Goal: Task Accomplishment & Management: Complete application form

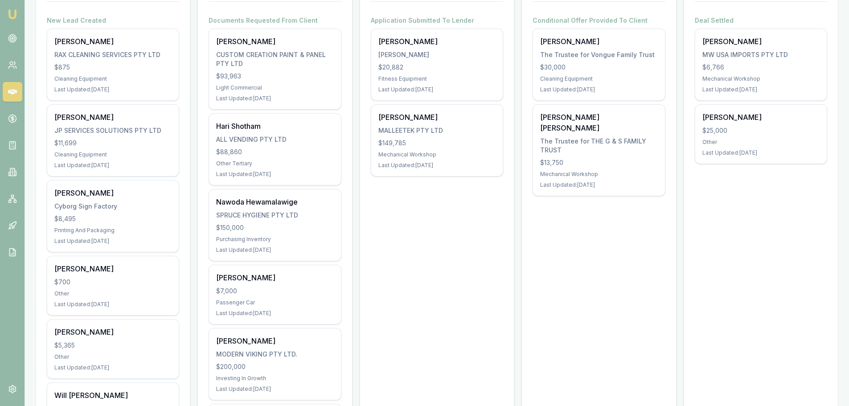
click at [17, 91] on link at bounding box center [13, 92] width 20 height 20
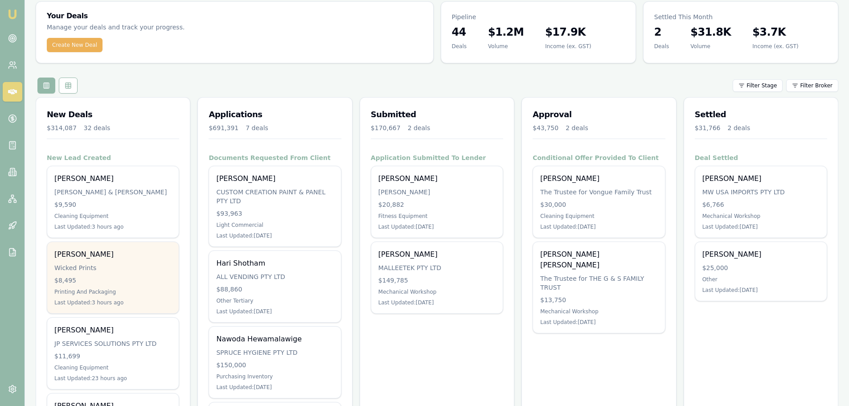
scroll to position [89, 0]
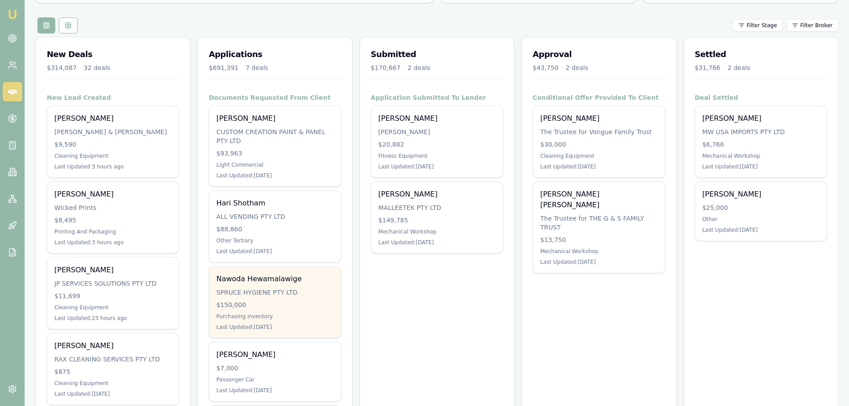
click at [262, 305] on div "$150,000" at bounding box center [274, 304] width 117 height 9
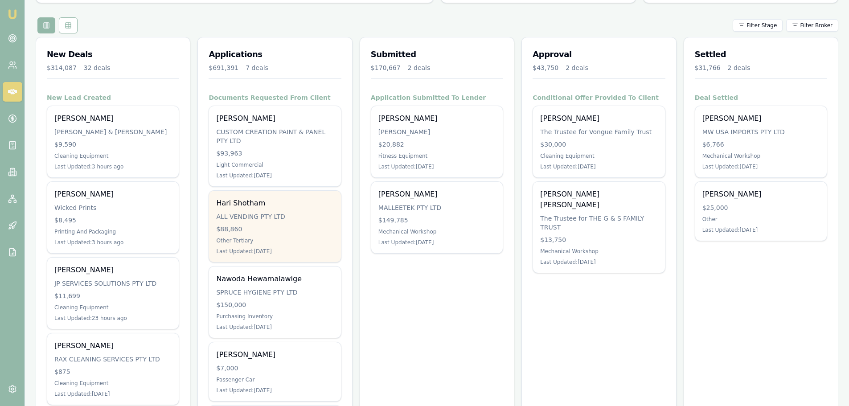
click at [288, 239] on div "Other Tertiary" at bounding box center [274, 240] width 117 height 7
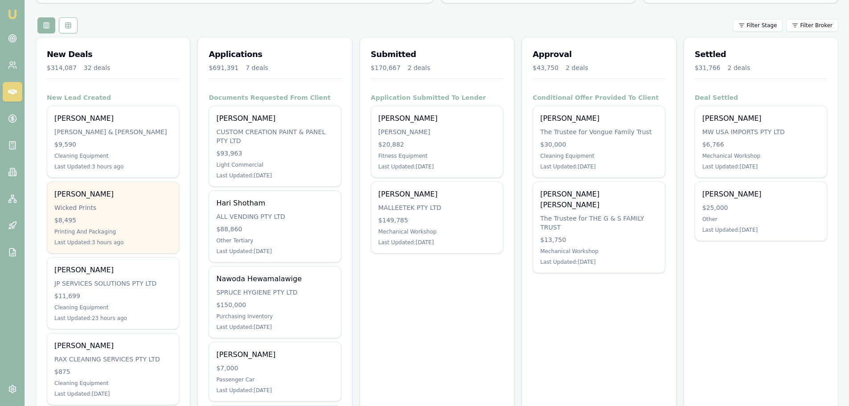
click at [104, 209] on div "Wicked Prints" at bounding box center [112, 207] width 117 height 9
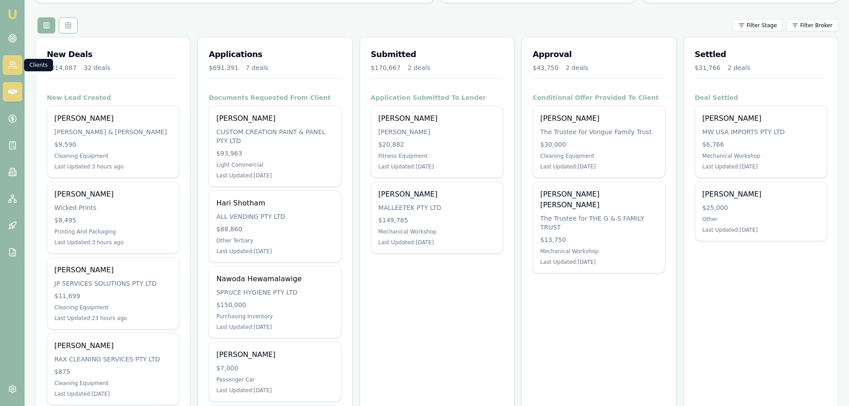
click at [11, 64] on icon at bounding box center [12, 65] width 9 height 9
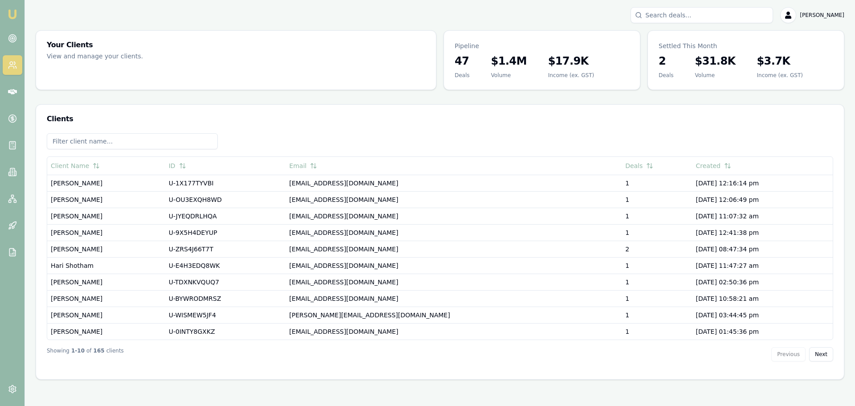
click at [100, 141] on input at bounding box center [132, 141] width 171 height 16
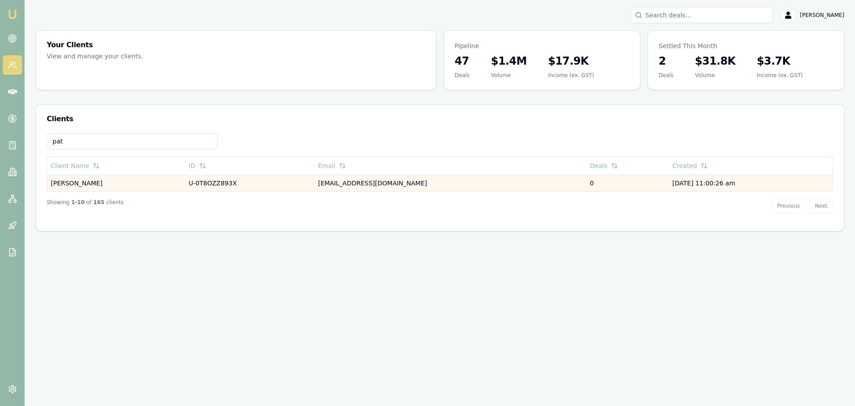
type input "pat"
click at [79, 182] on td "Zachary Paternott" at bounding box center [116, 183] width 138 height 16
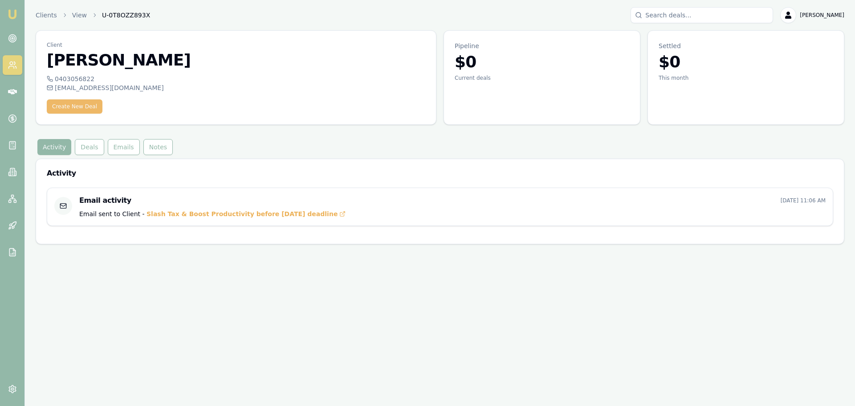
click at [72, 108] on button "Create New Deal" at bounding box center [75, 106] width 56 height 14
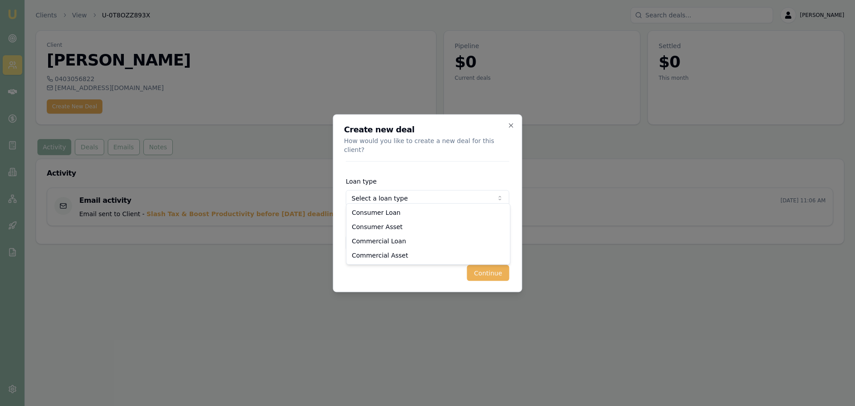
click at [391, 194] on body "Emu Broker Clients View U-0T8OZZ893X Brad Hearns Toggle Menu Client Zachary Pat…" at bounding box center [427, 203] width 855 height 406
select select "COMMERCIAL_LOAN"
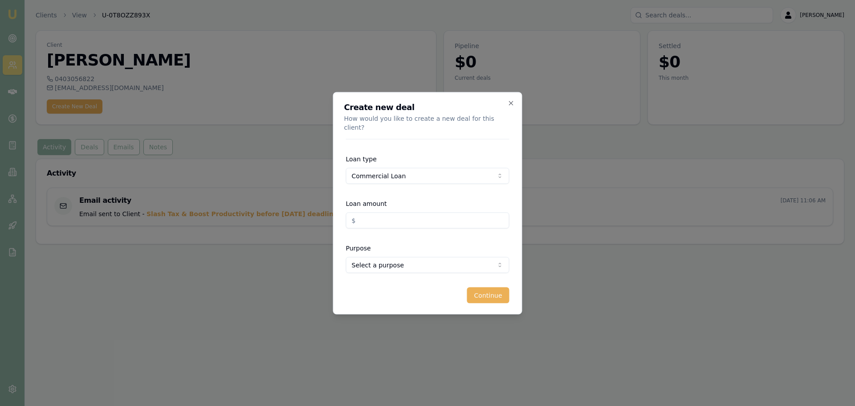
click at [371, 217] on input "Loan amount" at bounding box center [428, 220] width 164 height 16
type input "$150,000.00"
click at [396, 262] on body "Emu Broker Clients View U-0T8OZZ893X Brad Hearns Toggle Menu Client Zachary Pat…" at bounding box center [427, 203] width 855 height 406
click at [486, 288] on button "Continue" at bounding box center [488, 295] width 42 height 16
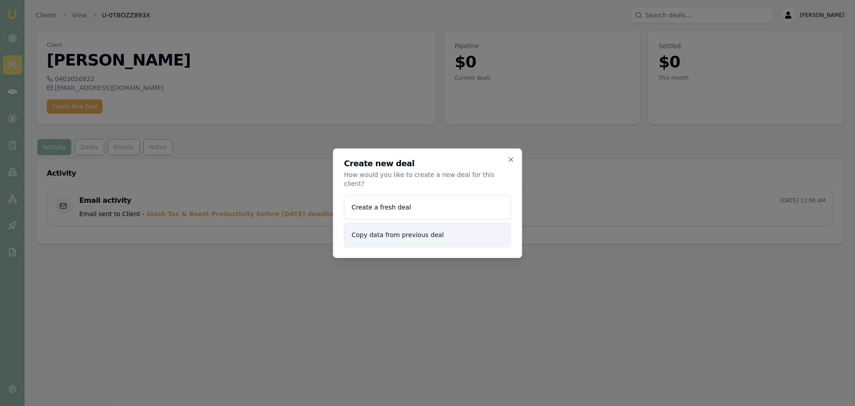
click at [379, 231] on button "Copy data from previous deal" at bounding box center [427, 235] width 167 height 24
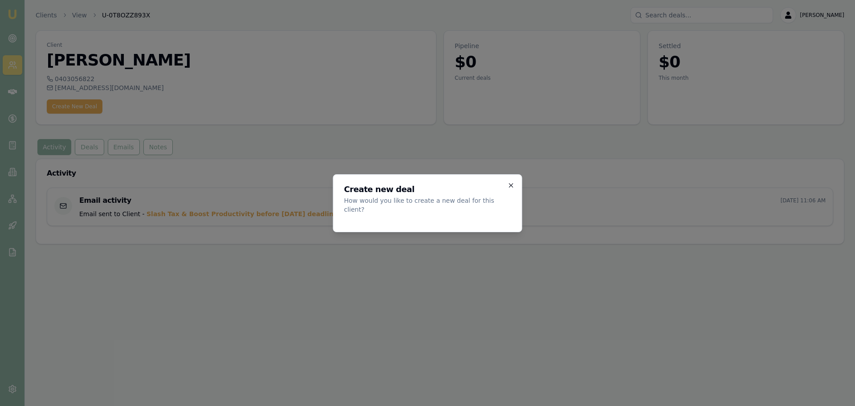
click at [512, 189] on icon "button" at bounding box center [511, 185] width 7 height 7
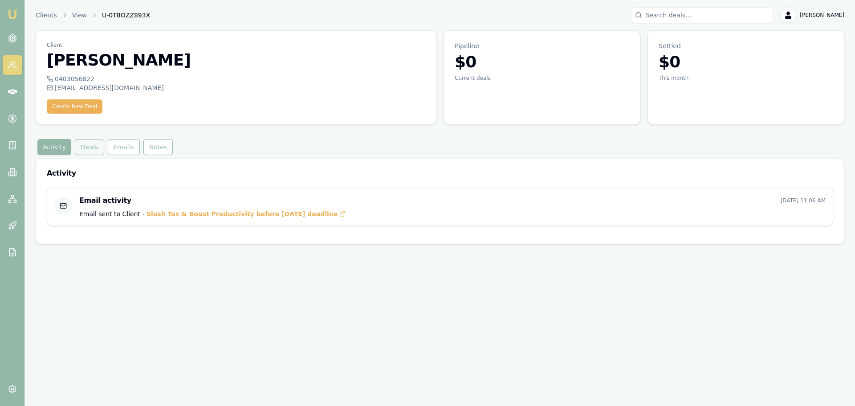
click at [89, 153] on button "Deals" at bounding box center [89, 147] width 29 height 16
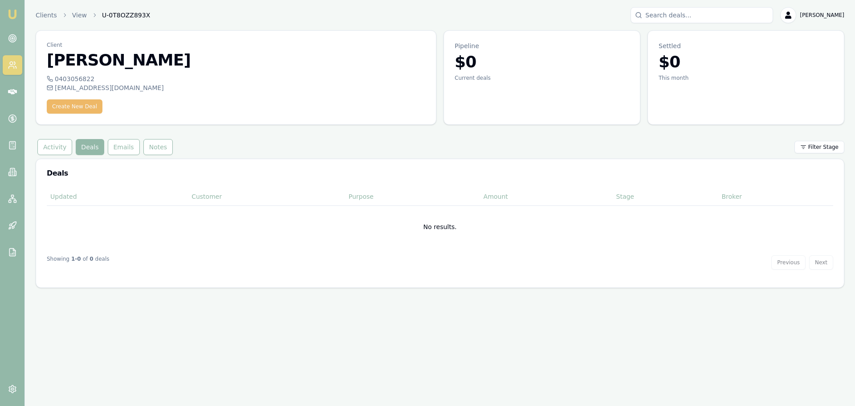
click at [65, 102] on button "Create New Deal" at bounding box center [75, 106] width 56 height 14
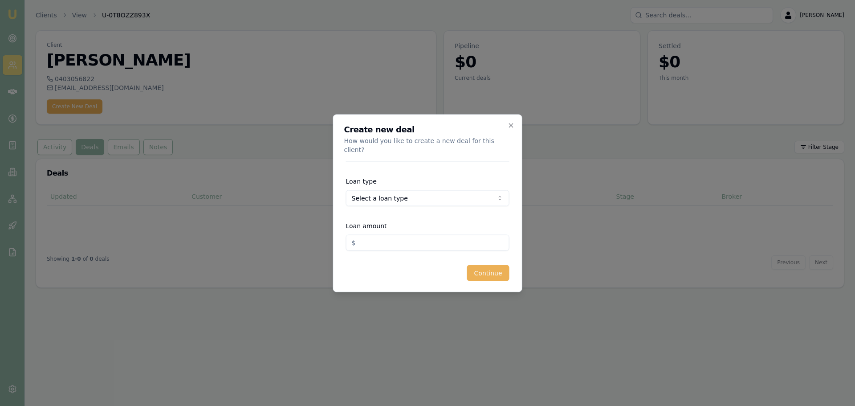
click at [402, 196] on body "Emu Broker Clients View U-0T8OZZ893X Brad Hearns Toggle Menu Client Zachary Pat…" at bounding box center [427, 203] width 855 height 406
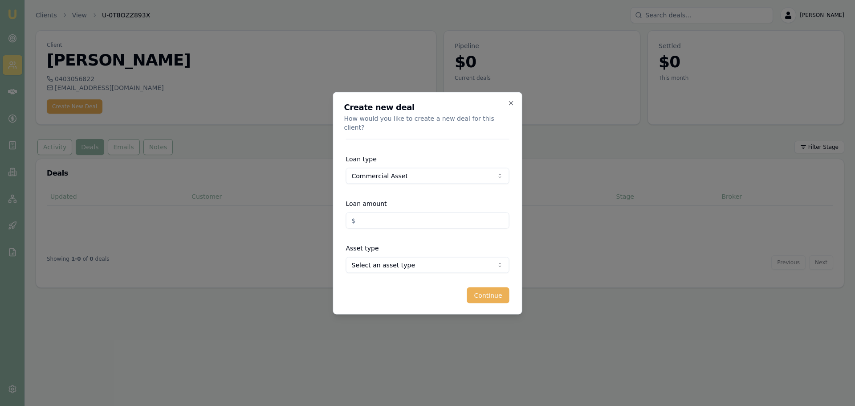
click at [377, 256] on body "Emu Broker Clients View U-0T8OZZ893X Brad Hearns Toggle Menu Client Zachary Pat…" at bounding box center [427, 203] width 855 height 406
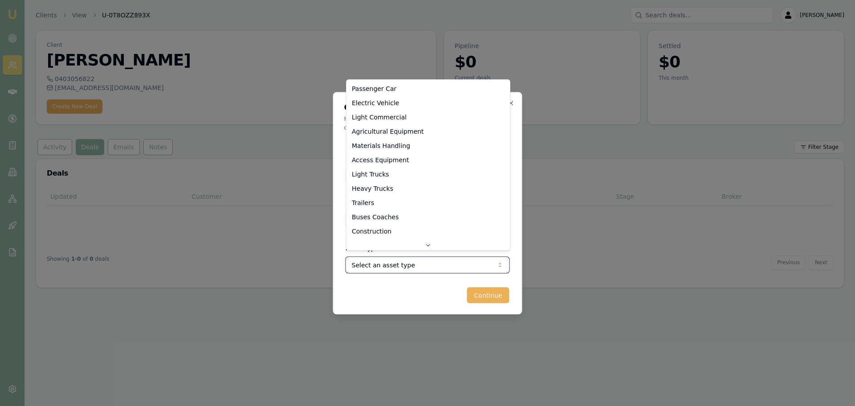
click at [383, 275] on body "Emu Broker Clients View U-0T8OZZ893X Brad Hearns Toggle Menu Client Zachary Pat…" at bounding box center [427, 203] width 855 height 406
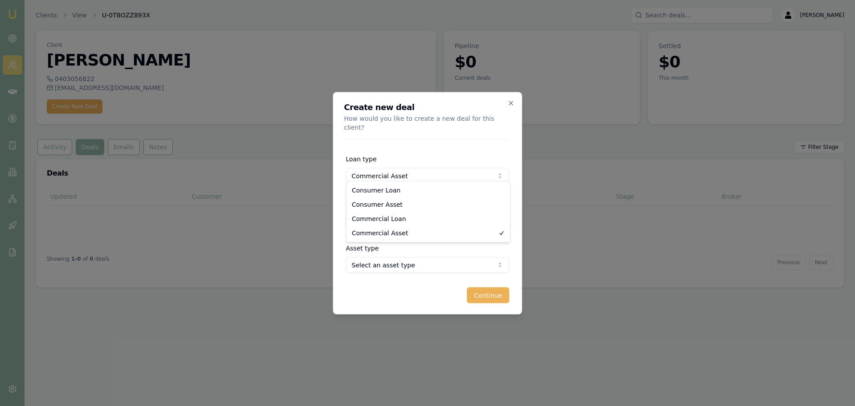
click at [381, 170] on body "Emu Broker Clients View U-0T8OZZ893X Brad Hearns Toggle Menu Client Zachary Pat…" at bounding box center [427, 203] width 855 height 406
select select "COMMERCIAL_LOAN"
click at [377, 212] on input "Loan amount" at bounding box center [428, 220] width 164 height 16
type input "$150,000.00"
click at [389, 262] on body "Emu Broker Clients View U-0T8OZZ893X Brad Hearns Toggle Menu Client Zachary Pat…" at bounding box center [427, 203] width 855 height 406
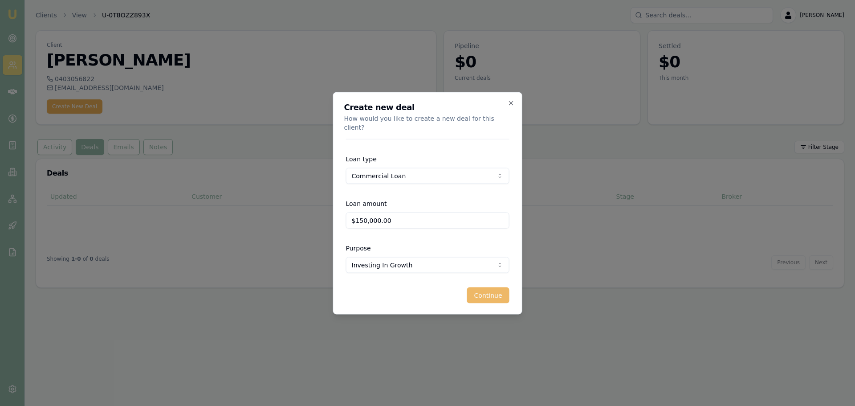
click at [505, 294] on button "Continue" at bounding box center [488, 295] width 42 height 16
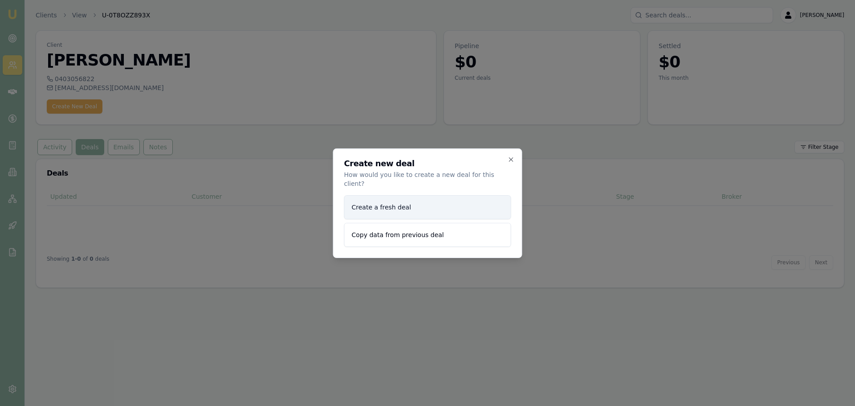
click at [378, 203] on button "Create a fresh deal" at bounding box center [427, 207] width 167 height 24
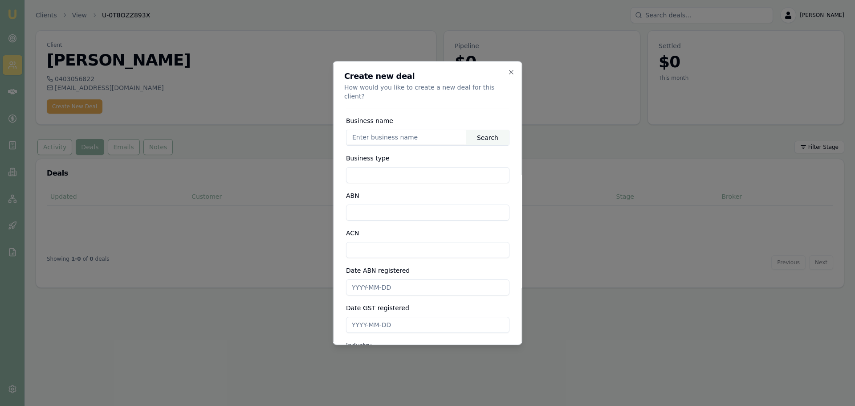
click at [392, 130] on input "text" at bounding box center [407, 137] width 120 height 14
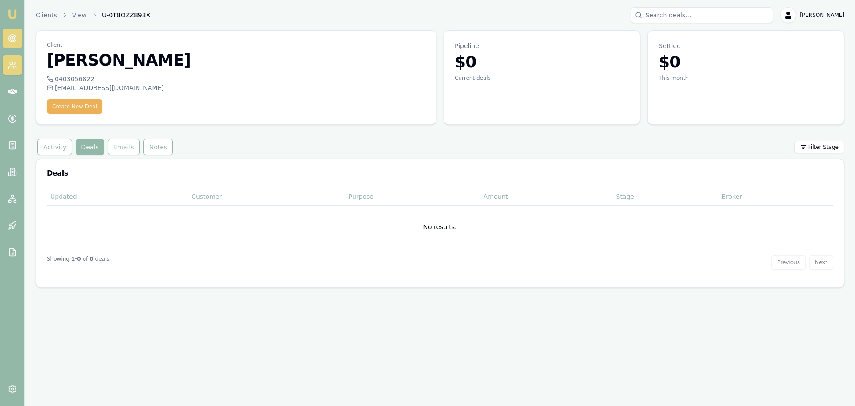
click at [11, 39] on icon at bounding box center [12, 38] width 9 height 9
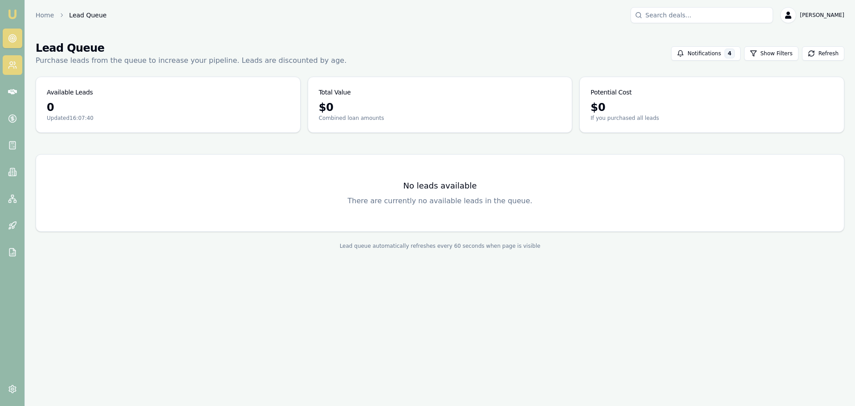
click at [4, 65] on link at bounding box center [13, 65] width 20 height 20
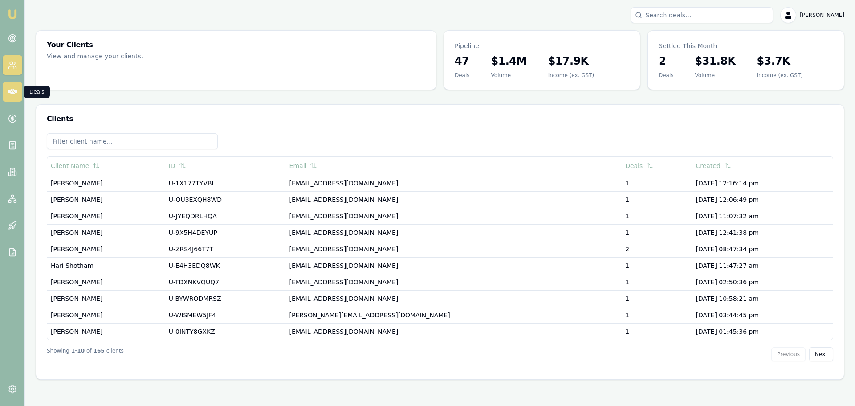
click at [13, 90] on icon at bounding box center [12, 91] width 9 height 9
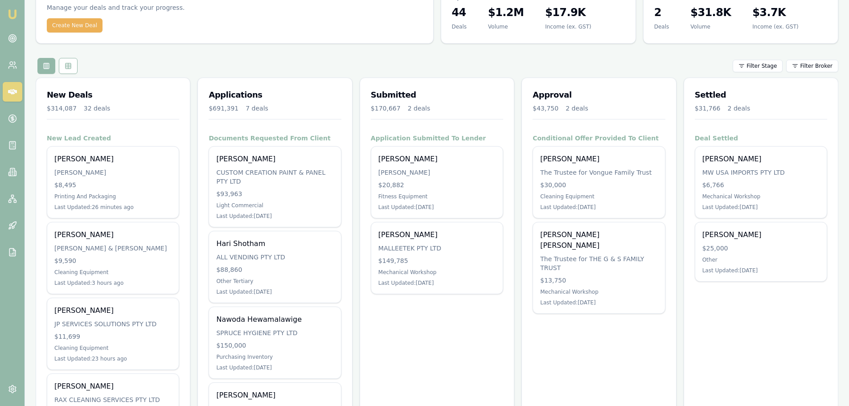
scroll to position [45, 0]
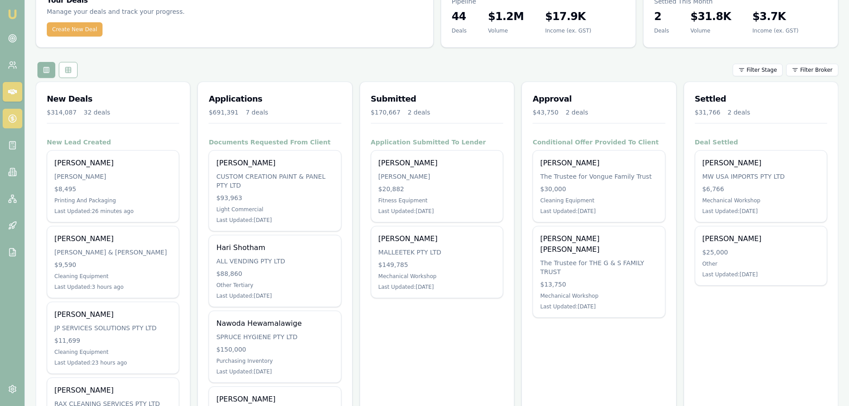
click at [8, 123] on link at bounding box center [13, 119] width 20 height 20
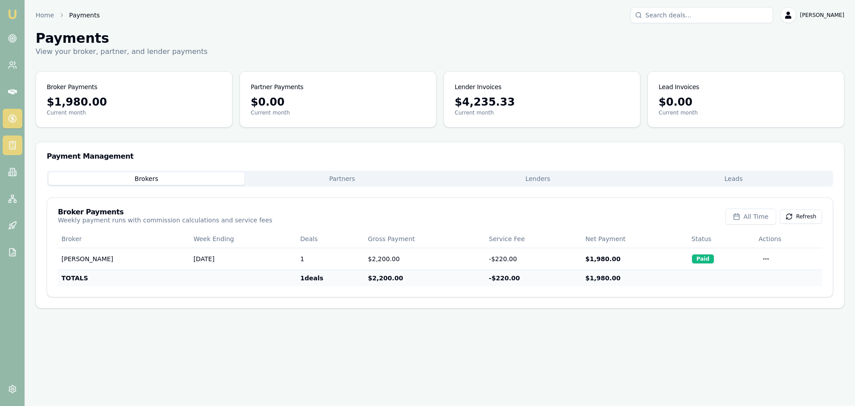
click at [15, 148] on rect at bounding box center [12, 146] width 6 height 8
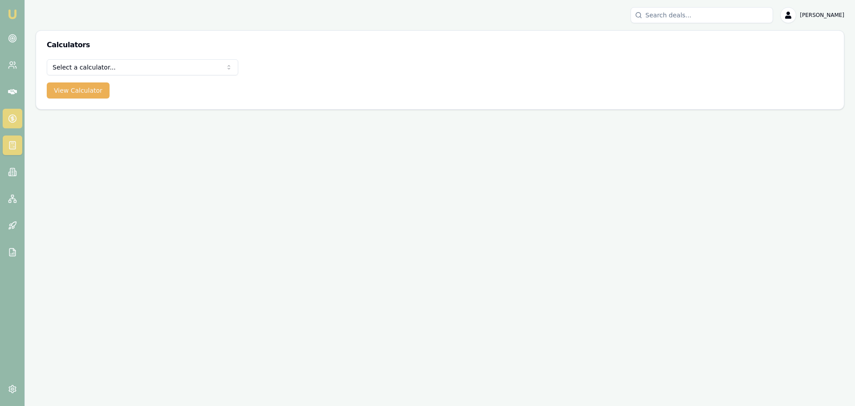
click at [9, 111] on link at bounding box center [13, 119] width 20 height 20
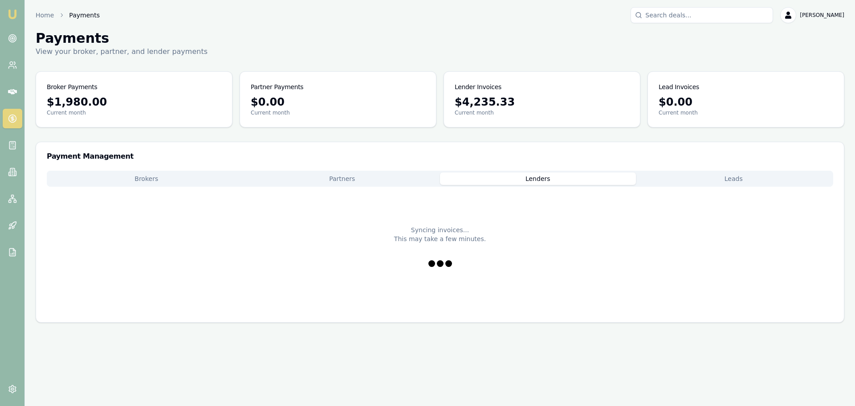
click at [544, 176] on button "Lenders" at bounding box center [538, 178] width 196 height 12
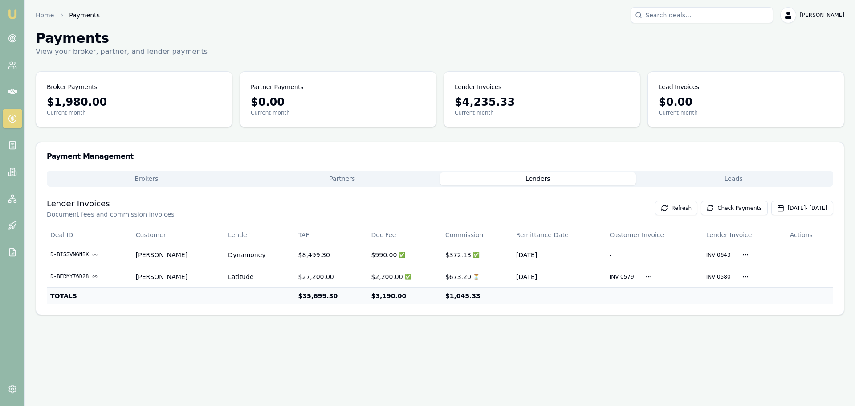
click at [751, 183] on button "Leads" at bounding box center [734, 178] width 196 height 12
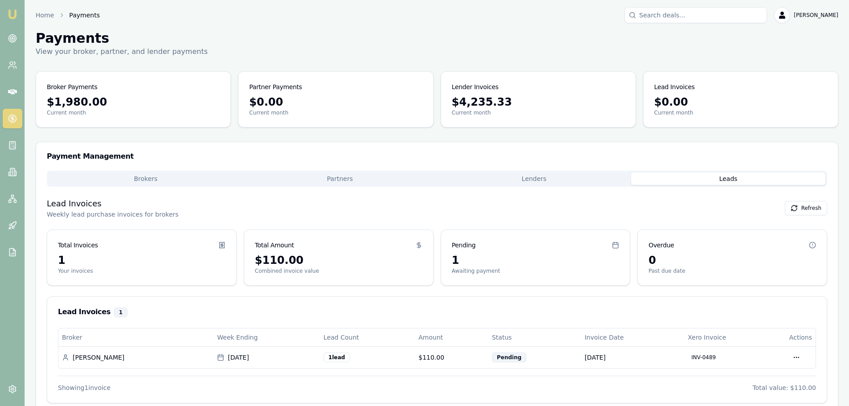
click at [340, 175] on button "Partners" at bounding box center [340, 178] width 194 height 12
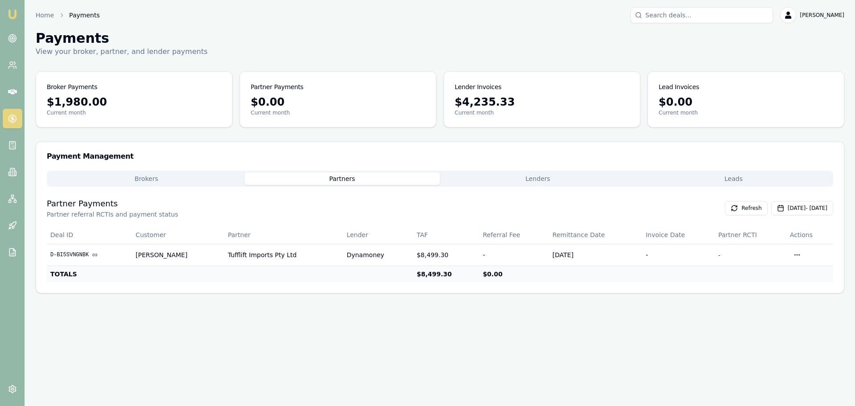
click at [140, 179] on button "Brokers" at bounding box center [147, 178] width 196 height 12
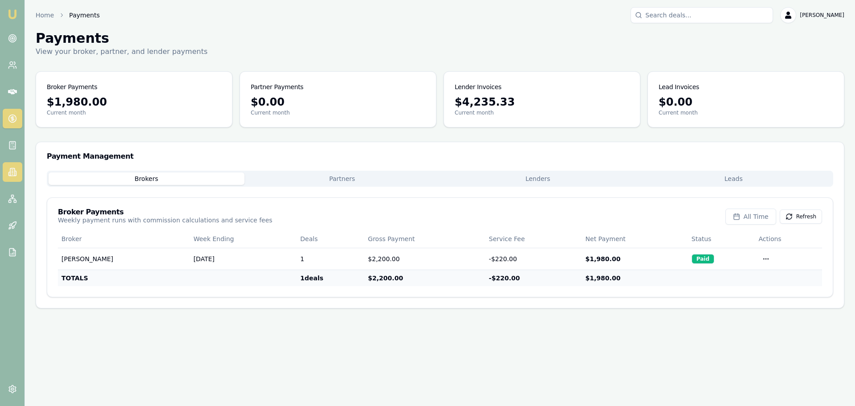
click at [11, 173] on icon at bounding box center [12, 172] width 9 height 9
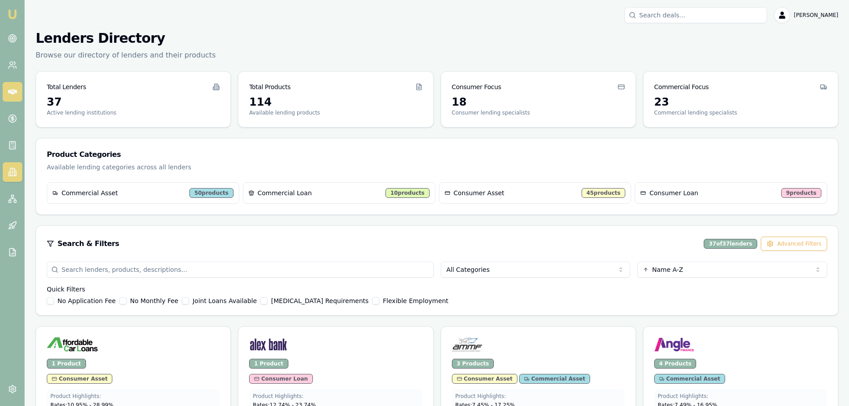
click at [10, 90] on icon at bounding box center [12, 91] width 9 height 5
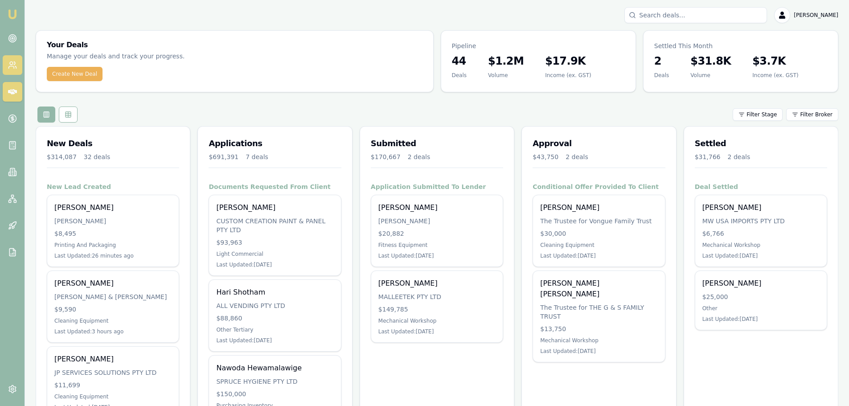
click at [14, 67] on icon at bounding box center [10, 67] width 5 height 2
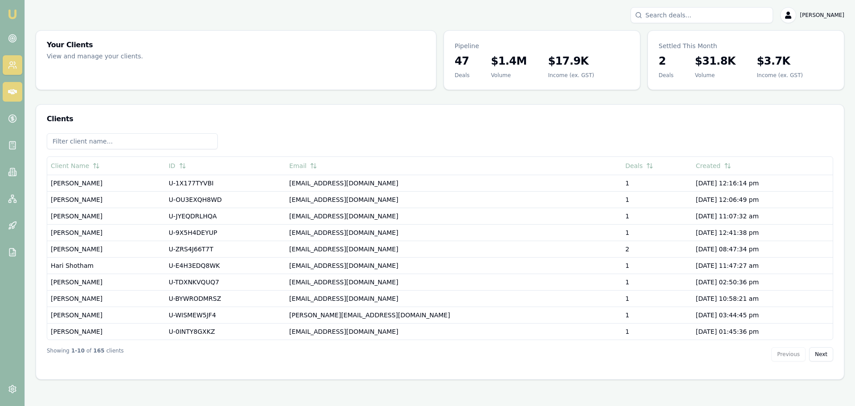
click at [9, 88] on icon at bounding box center [12, 91] width 9 height 9
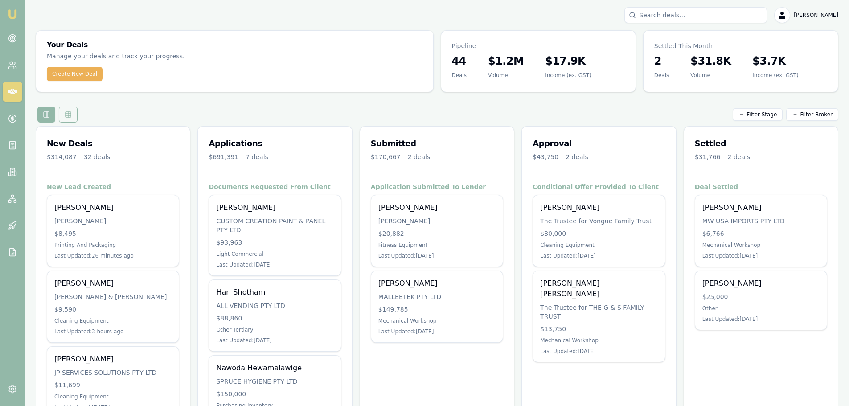
click at [71, 110] on button at bounding box center [68, 114] width 19 height 16
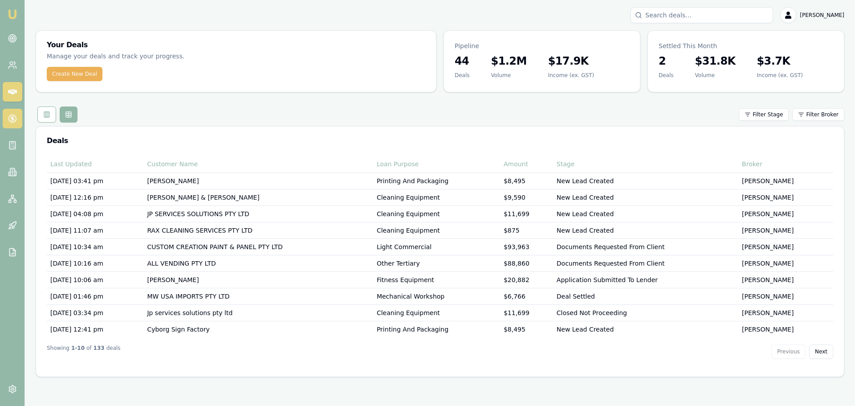
click at [15, 116] on circle at bounding box center [12, 119] width 8 height 8
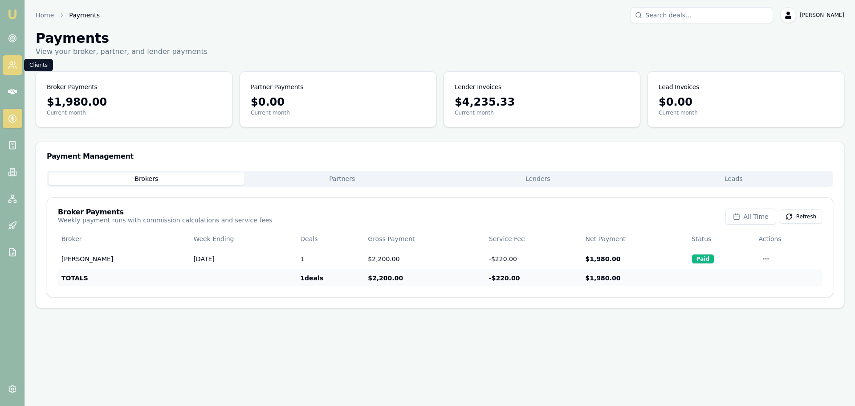
click at [16, 64] on icon at bounding box center [12, 65] width 9 height 9
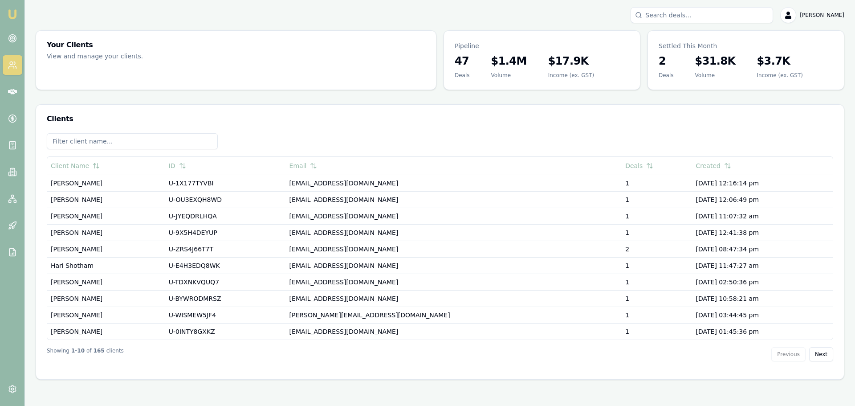
click at [141, 143] on input at bounding box center [132, 141] width 171 height 16
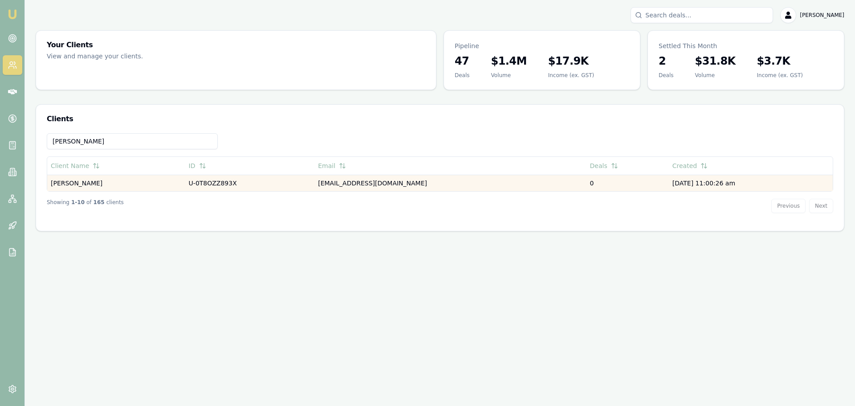
type input "paterno"
click at [78, 184] on td "[PERSON_NAME]" at bounding box center [116, 183] width 138 height 16
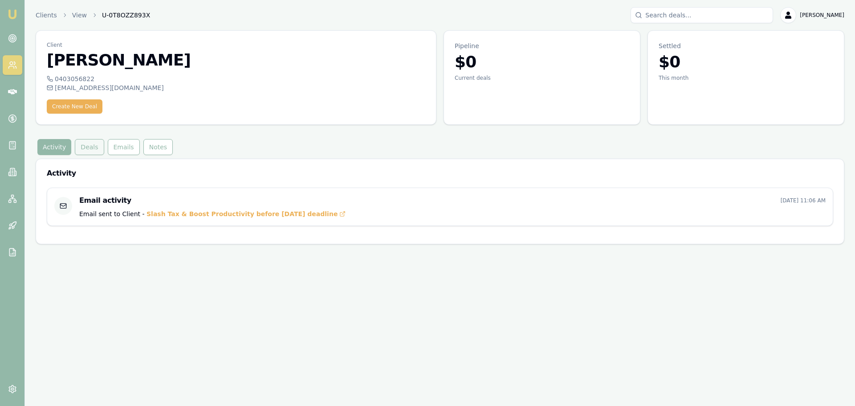
click at [85, 139] on button "Deals" at bounding box center [89, 147] width 29 height 16
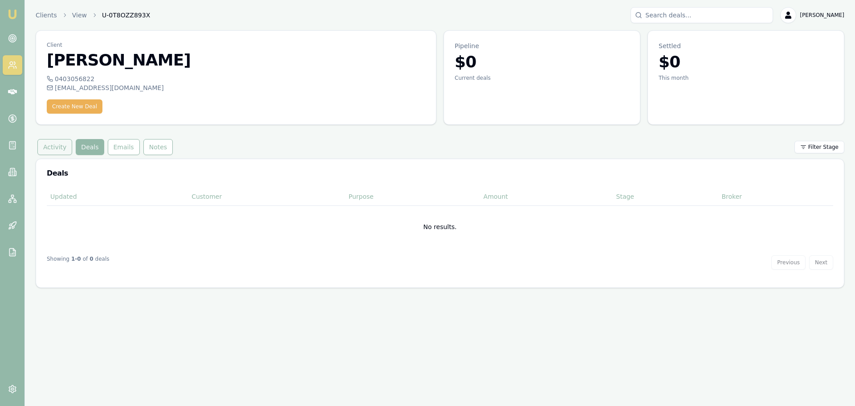
click at [55, 145] on button "Activity" at bounding box center [54, 147] width 35 height 16
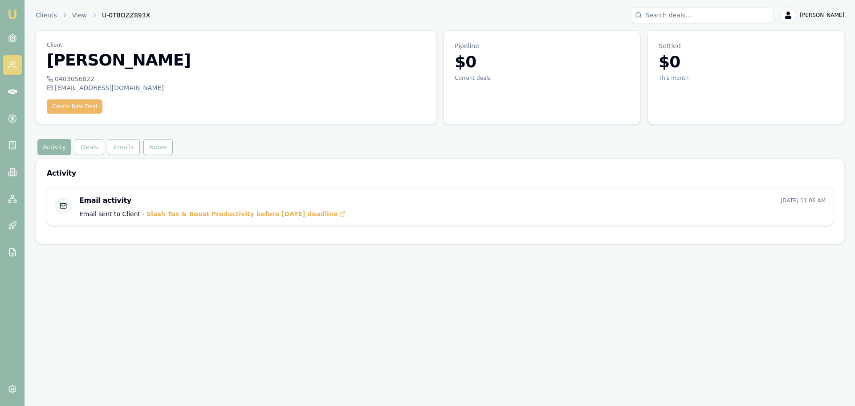
click at [61, 109] on button "Create New Deal" at bounding box center [75, 106] width 56 height 14
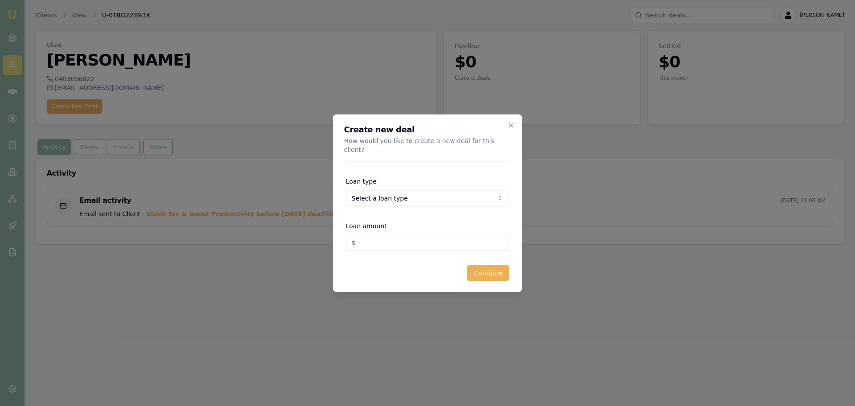
click at [422, 204] on form "Loan type Select a loan type Consumer Loan Consumer Asset Commercial Loan Comme…" at bounding box center [428, 221] width 164 height 120
click at [510, 129] on icon "button" at bounding box center [511, 125] width 7 height 7
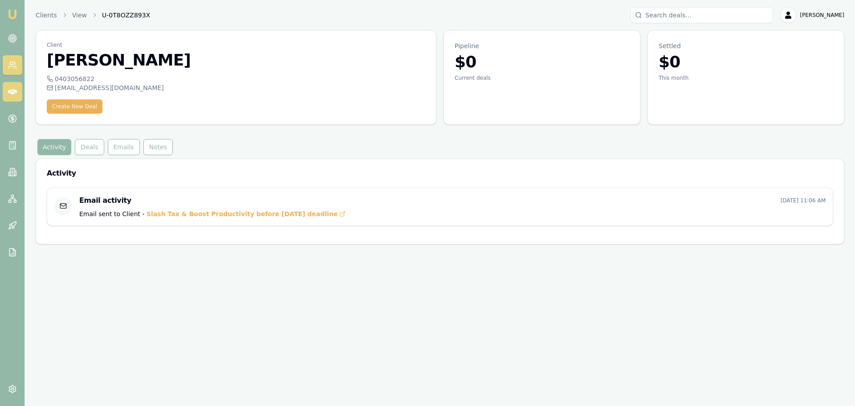
click at [17, 86] on link at bounding box center [13, 92] width 20 height 20
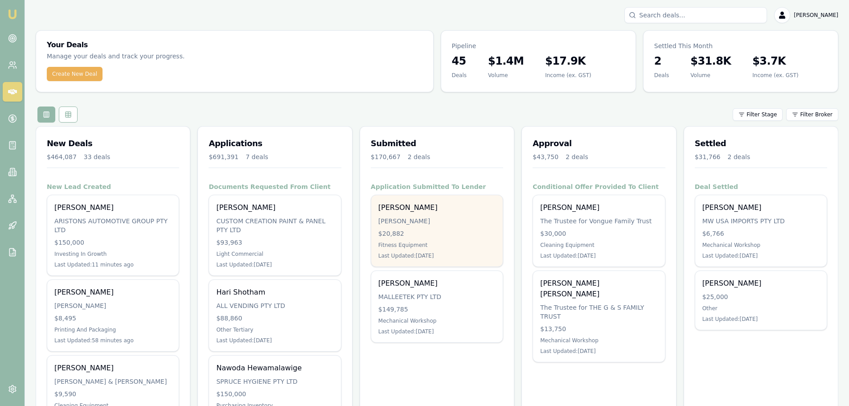
click at [427, 217] on div "[PERSON_NAME]" at bounding box center [436, 221] width 117 height 9
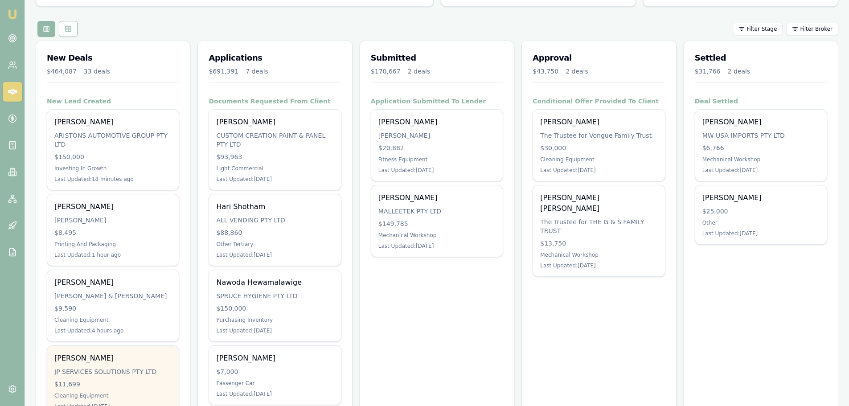
scroll to position [89, 0]
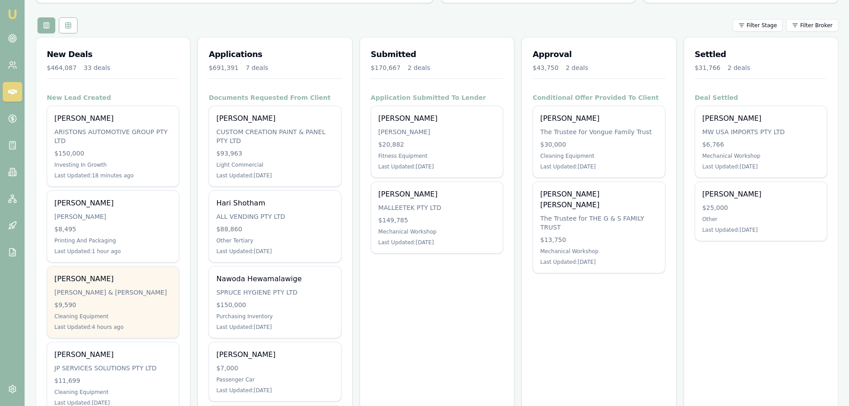
click at [83, 297] on div "Galbokka De silva G.H DE SILVA & G.G SILVA $9,590 Cleaning Equipment Last Updat…" at bounding box center [112, 301] width 131 height 71
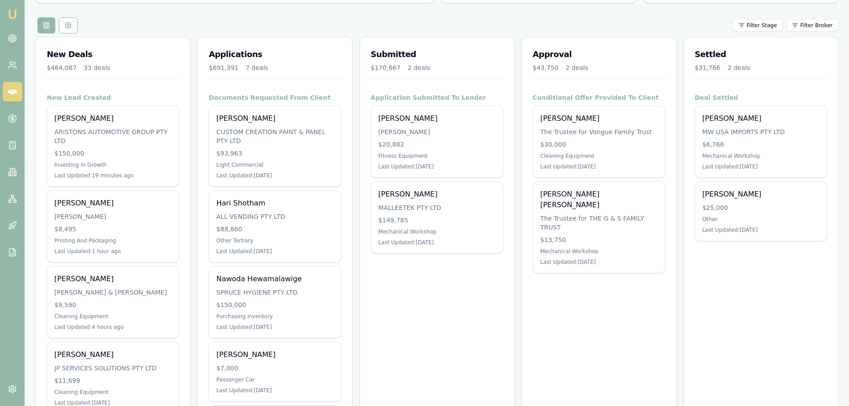
click at [148, 37] on div "New Deals $464,087 33 deals" at bounding box center [113, 65] width 154 height 56
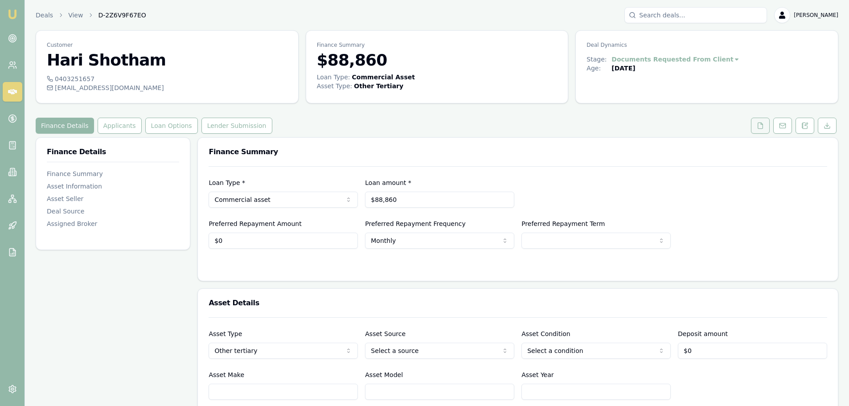
click at [766, 126] on button at bounding box center [760, 126] width 19 height 16
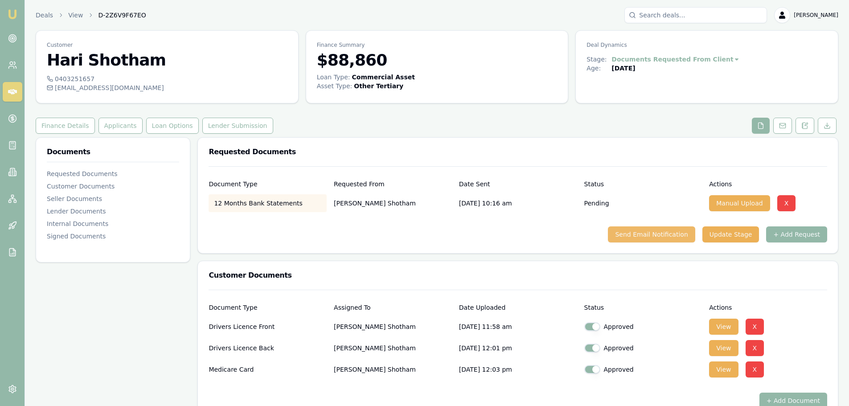
click at [653, 235] on button "Send Email Notification" at bounding box center [651, 234] width 87 height 16
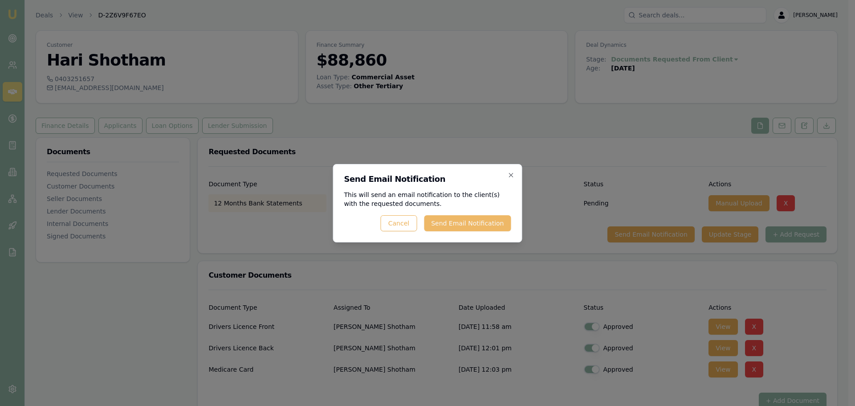
click at [479, 219] on button "Send Email Notification" at bounding box center [467, 223] width 87 height 16
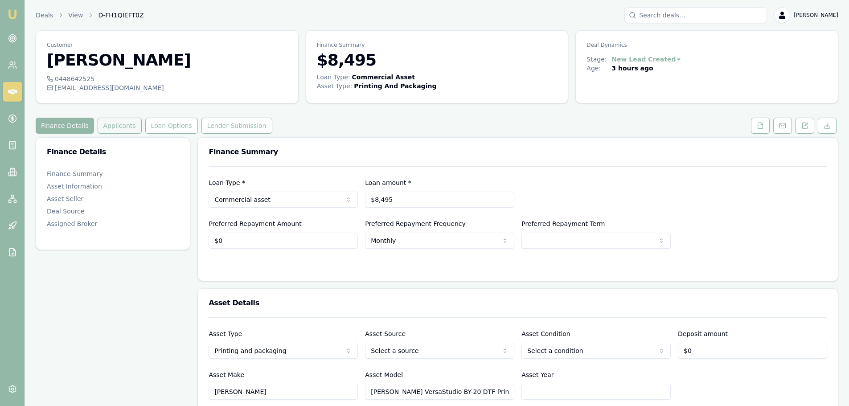
click at [118, 129] on button "Applicants" at bounding box center [120, 126] width 44 height 16
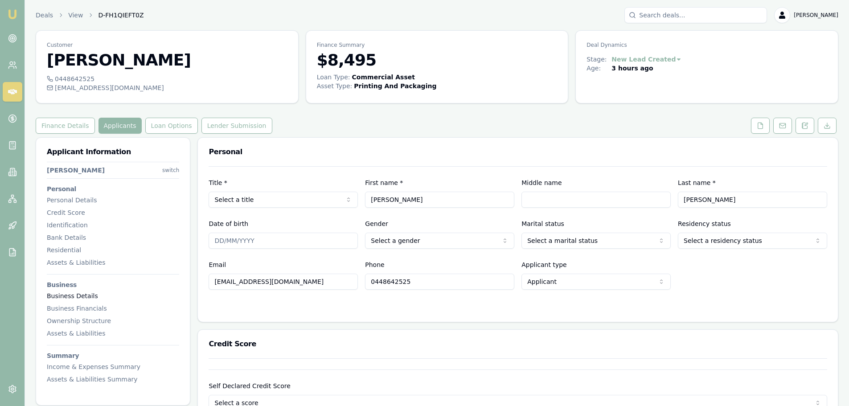
click at [64, 298] on div "Business Details" at bounding box center [113, 295] width 132 height 9
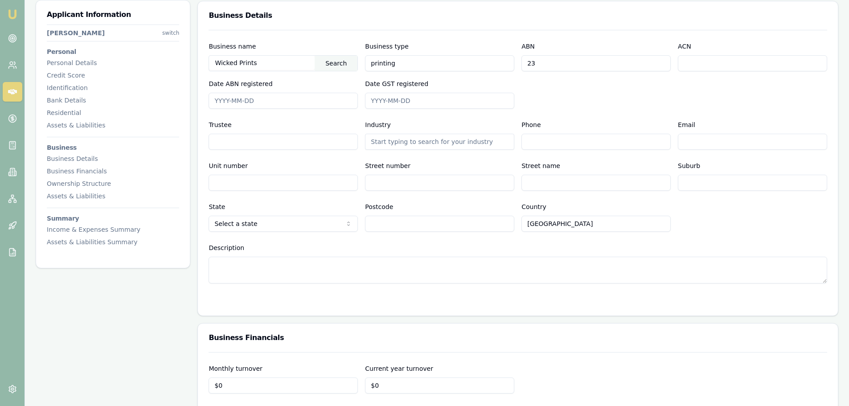
scroll to position [1075, 0]
drag, startPoint x: 277, startPoint y: 61, endPoint x: 182, endPoint y: 67, distance: 95.6
click at [182, 67] on div "Applicant Information Cyril Elward switch Personal Personal Details Credit Scor…" at bounding box center [437, 22] width 802 height 1921
click at [311, 42] on div "Business name Wicked Prints Search" at bounding box center [283, 55] width 149 height 30
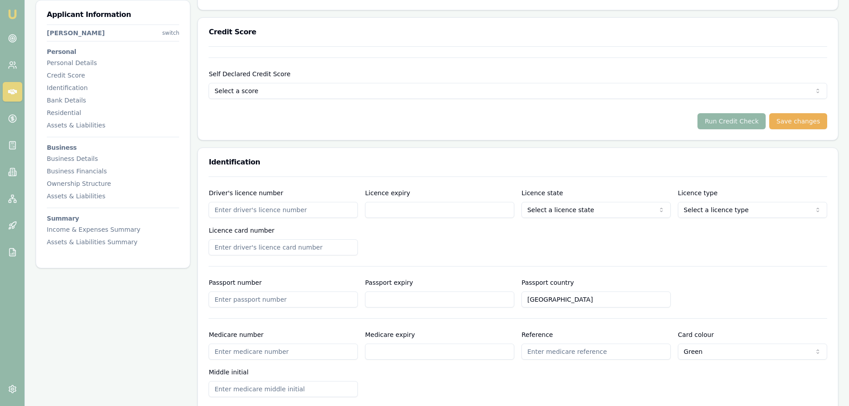
scroll to position [0, 0]
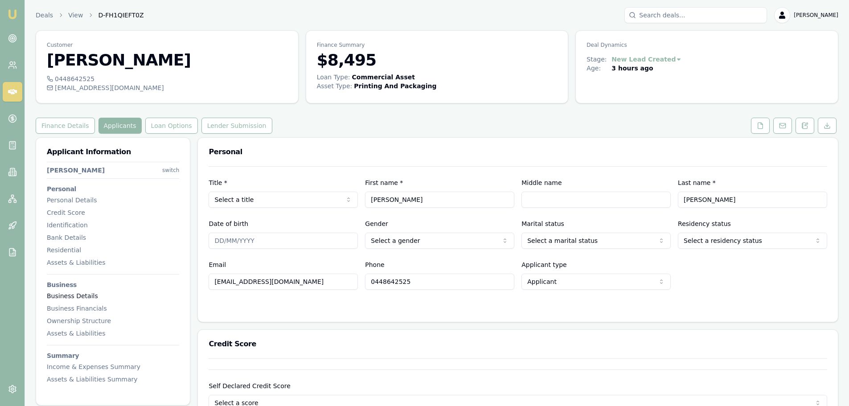
click at [70, 297] on div "Business Details" at bounding box center [113, 295] width 132 height 9
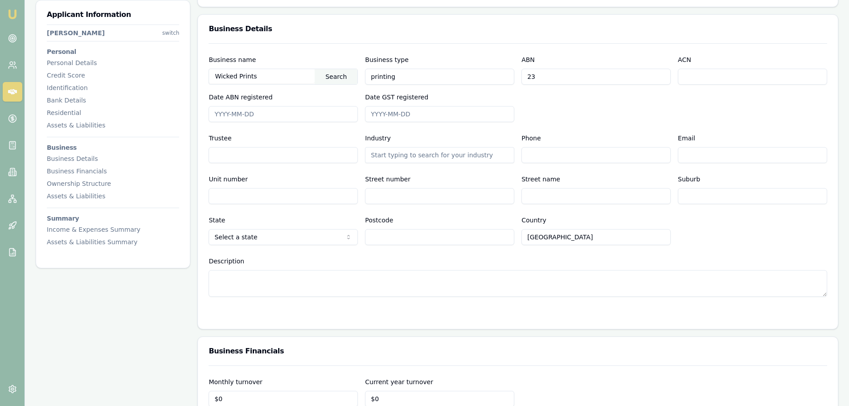
scroll to position [1075, 0]
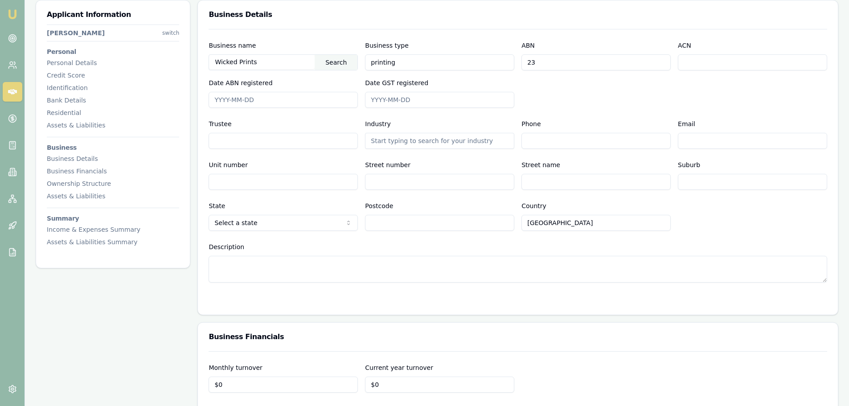
drag, startPoint x: 258, startPoint y: 64, endPoint x: 187, endPoint y: 63, distance: 70.4
click at [187, 63] on div "Applicant Information Cyril Elward switch Personal Personal Details Credit Scor…" at bounding box center [437, 22] width 802 height 1921
paste input "23715234583"
click at [339, 61] on div "Search" at bounding box center [336, 62] width 43 height 15
click at [258, 77] on div "ELWARD, CYRIL (23715234583)" at bounding box center [283, 78] width 148 height 16
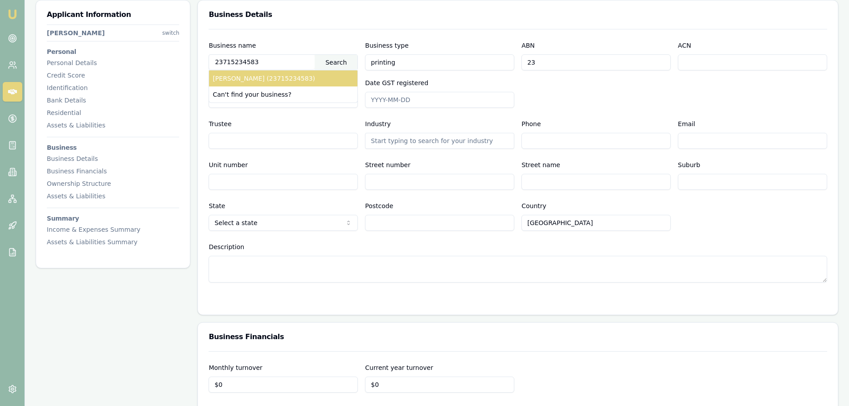
type input "[PERSON_NAME]"
type input "Individual/Sole Trader"
type input "23715234583"
type input "2009-02-01"
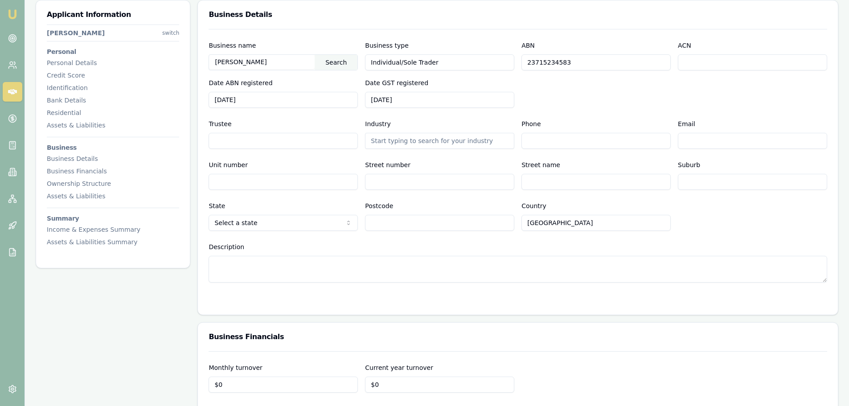
click at [330, 270] on textarea "Description" at bounding box center [518, 269] width 618 height 27
type textarea "Wicked Prints"
click at [292, 26] on div "Business Details" at bounding box center [518, 14] width 640 height 29
click at [295, 45] on div "Business name ELWARD, CYRIL Search" at bounding box center [283, 55] width 149 height 30
click at [290, 49] on div "Business name ELWARD, CYRIL Search" at bounding box center [283, 55] width 149 height 30
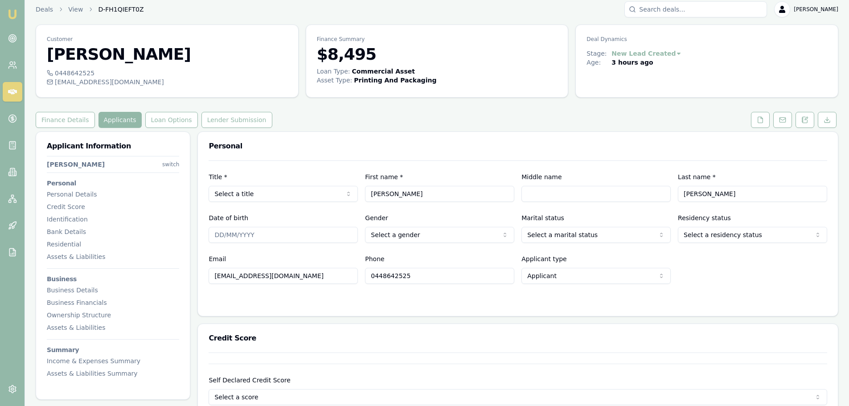
scroll to position [0, 0]
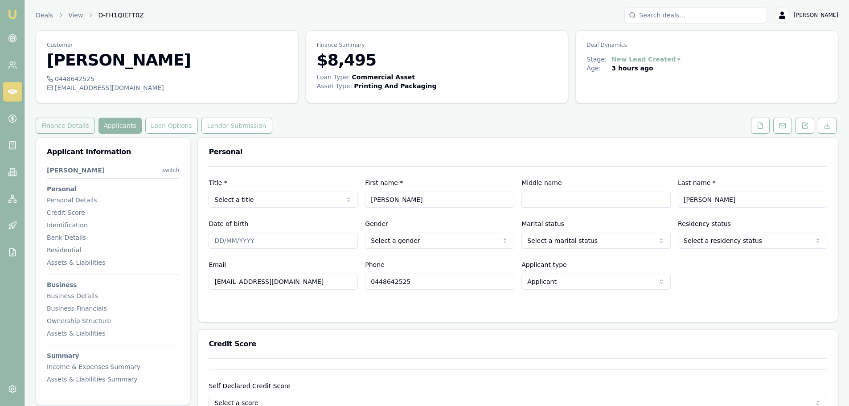
click at [77, 128] on button "Finance Details" at bounding box center [65, 126] width 59 height 16
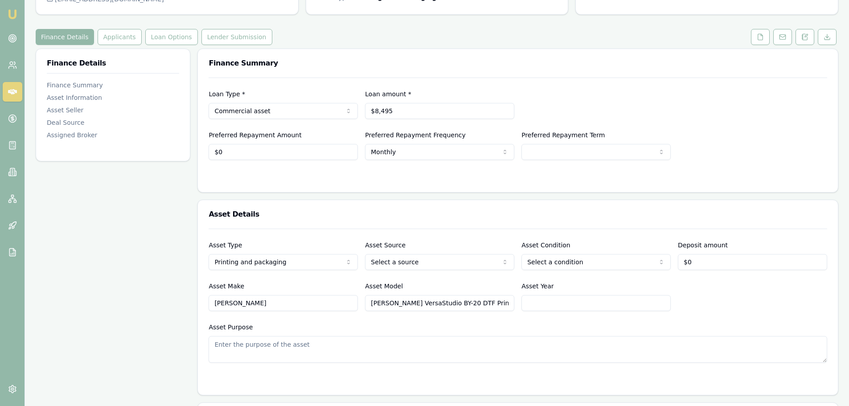
scroll to position [89, 0]
click at [494, 303] on input "Roland DG VersaStudio BY-20 DTF Printer" at bounding box center [439, 303] width 149 height 16
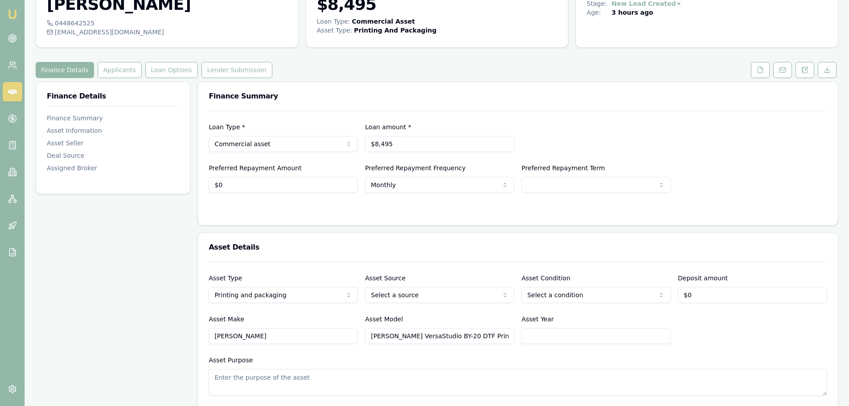
scroll to position [0, 0]
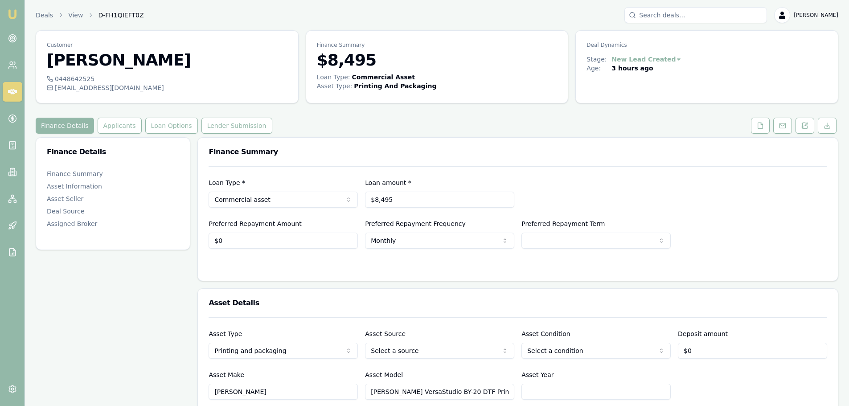
click at [367, 124] on div "Finance Details Applicants Loan Options Lender Submission" at bounding box center [437, 126] width 802 height 16
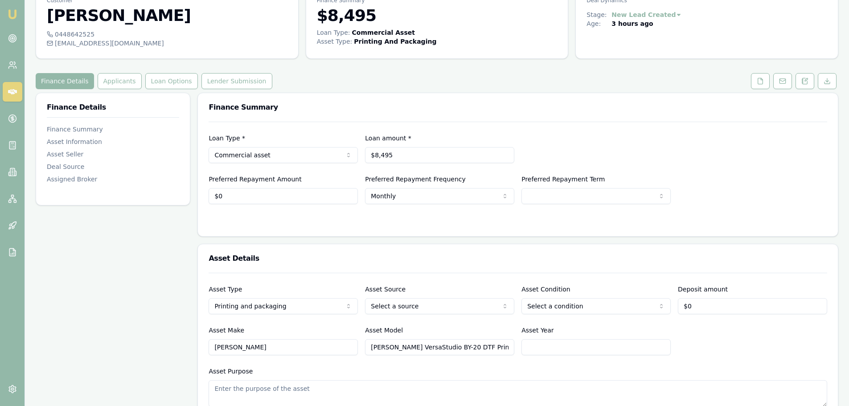
drag, startPoint x: 493, startPoint y: 348, endPoint x: 374, endPoint y: 352, distance: 119.5
click at [374, 352] on input "Roland DG VersaStudio BY-20 DTF Printer" at bounding box center [439, 347] width 149 height 16
click at [379, 348] on input "Roland DG VersaStudio BY-20 DTF Printer" at bounding box center [439, 347] width 149 height 16
drag, startPoint x: 370, startPoint y: 348, endPoint x: 490, endPoint y: 348, distance: 120.3
click at [490, 348] on input "Roland DG VersaStudio BY-20 DTF Printer" at bounding box center [439, 347] width 149 height 16
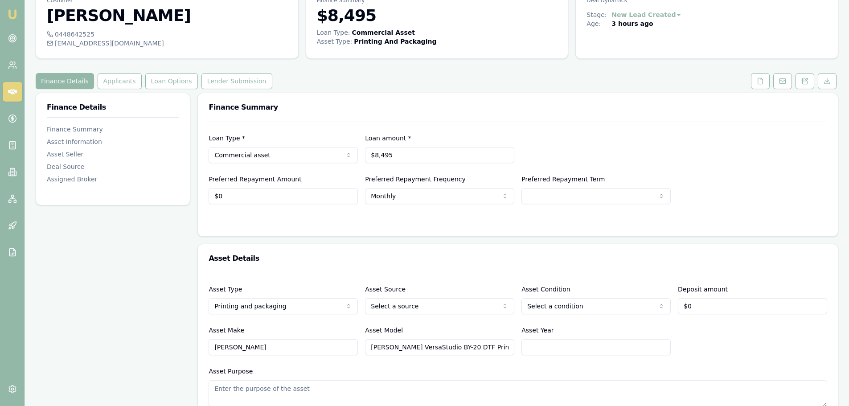
click at [491, 348] on input "Roland DG VersaStudio BY-20 DTF Printer" at bounding box center [439, 347] width 149 height 16
drag, startPoint x: 503, startPoint y: 348, endPoint x: 347, endPoint y: 348, distance: 156.8
click at [347, 348] on div "Asset Make Roland DG Asset Model Roland DG VersaStudio BY-20 DTF Printer Asset …" at bounding box center [518, 340] width 618 height 30
click at [404, 346] on input "Roland DG VersaStudio BY-20 DTF Printer" at bounding box center [439, 347] width 149 height 16
drag, startPoint x: 370, startPoint y: 347, endPoint x: 504, endPoint y: 347, distance: 134.1
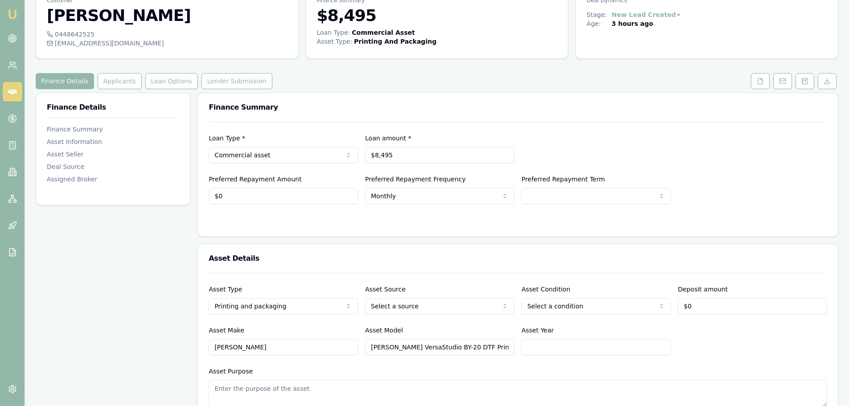
click at [504, 347] on input "Roland DG VersaStudio BY-20 DTF Printer" at bounding box center [439, 347] width 149 height 16
drag, startPoint x: 502, startPoint y: 346, endPoint x: 359, endPoint y: 346, distance: 143.0
click at [359, 346] on div "Asset Make Roland DG Asset Model Roland DG VersaStudio BY-20 DTF Printer Asset …" at bounding box center [518, 340] width 618 height 30
click at [368, 345] on input "Roland DG VersaStudio BY-20 DTF Printer" at bounding box center [439, 347] width 149 height 16
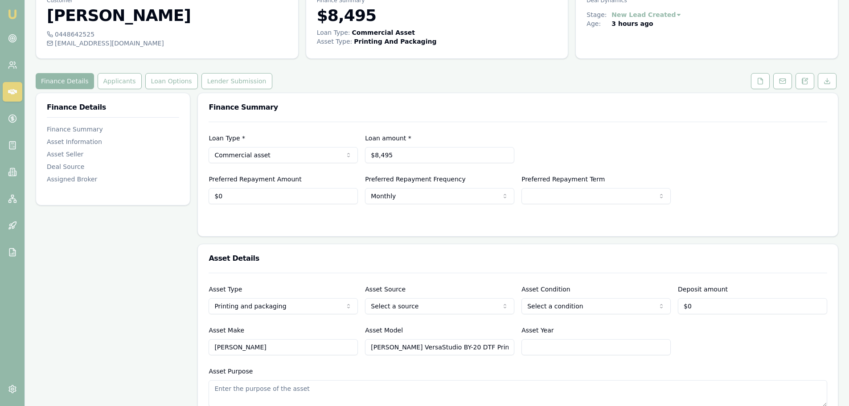
drag, startPoint x: 370, startPoint y: 350, endPoint x: 527, endPoint y: 344, distance: 156.9
click at [527, 344] on div "Asset Make Roland DG Asset Model Roland DG VersaStudio BY-20 DTF Printer Asset …" at bounding box center [518, 340] width 618 height 30
click at [488, 345] on input "Roland DG VersaStudio BY-20 DTF Printer" at bounding box center [439, 347] width 149 height 16
drag, startPoint x: 498, startPoint y: 346, endPoint x: 348, endPoint y: 358, distance: 151.0
click at [348, 358] on div "Asset Type Printing and packaging Passenger car Electric vehicle Light commerci…" at bounding box center [518, 340] width 618 height 134
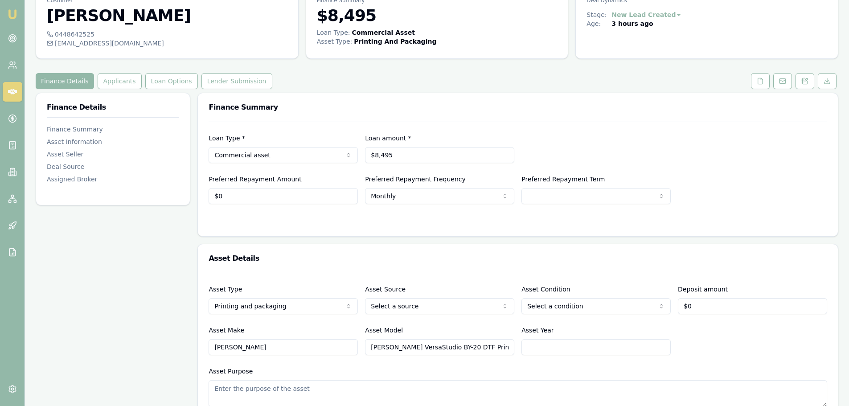
click at [407, 350] on input "Roland DG VersaStudio BY-20 DTF Printer" at bounding box center [439, 347] width 149 height 16
drag, startPoint x: 372, startPoint y: 348, endPoint x: 495, endPoint y: 353, distance: 122.6
click at [495, 353] on input "Roland DG VersaStudio BY-20 DTF Printer" at bounding box center [439, 347] width 149 height 16
click at [495, 348] on input "Roland DG VersaStudio BY-20 DTF Printer" at bounding box center [439, 347] width 149 height 16
drag, startPoint x: 495, startPoint y: 348, endPoint x: 322, endPoint y: 359, distance: 173.7
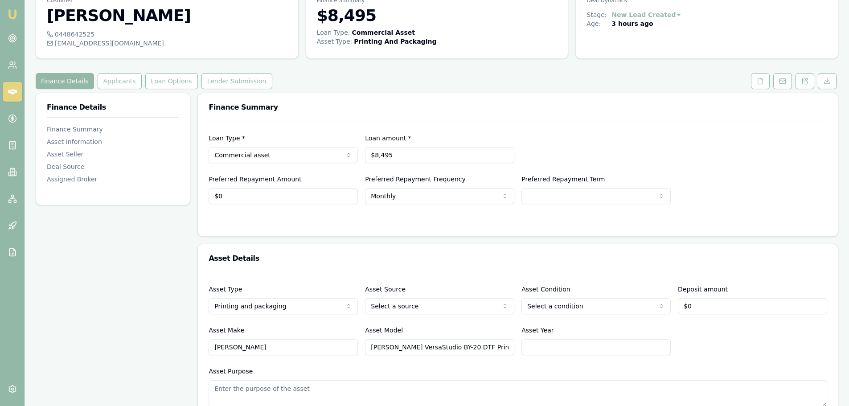
click at [322, 359] on div "Asset Type Printing and packaging Passenger car Electric vehicle Light commerci…" at bounding box center [518, 340] width 618 height 134
click at [388, 355] on input "Roland DG VersaStudio BY-20 DTF Printer" at bounding box center [439, 347] width 149 height 16
drag, startPoint x: 371, startPoint y: 349, endPoint x: 483, endPoint y: 348, distance: 112.7
click at [483, 348] on input "Roland DG VersaStudio BY-20 DTF Printer" at bounding box center [439, 347] width 149 height 16
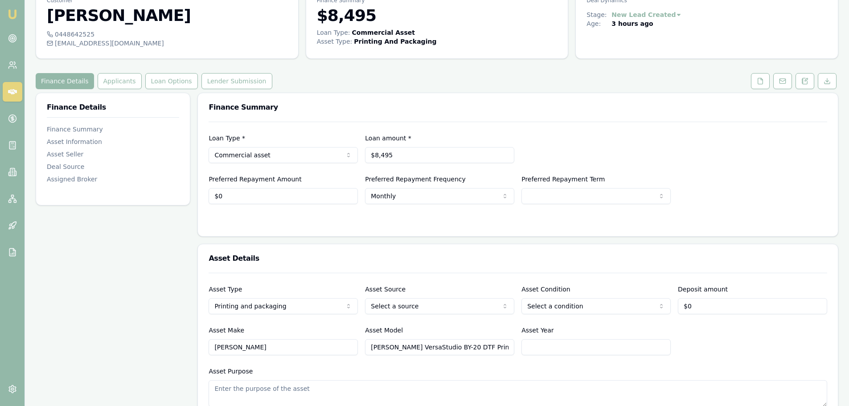
drag, startPoint x: 486, startPoint y: 348, endPoint x: 363, endPoint y: 339, distance: 123.3
click at [363, 339] on div "Asset Make Roland DG Asset Model Roland DG VersaStudio BY-20 DTF Printer Asset …" at bounding box center [518, 340] width 618 height 30
click at [370, 347] on input "Roland DG VersaStudio BY-20 DTF Printer" at bounding box center [439, 347] width 149 height 16
drag, startPoint x: 370, startPoint y: 348, endPoint x: 501, endPoint y: 344, distance: 131.1
click at [501, 344] on input "Roland DG VersaStudio BY-20 DTF Printer" at bounding box center [439, 347] width 149 height 16
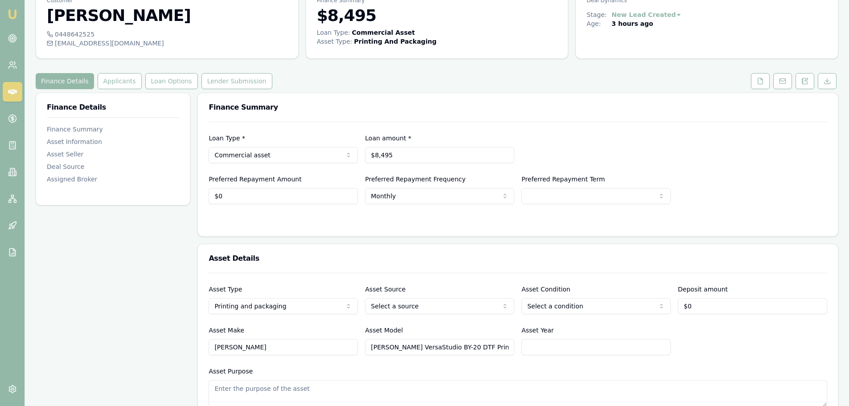
click at [501, 344] on input "Roland DG VersaStudio BY-20 DTF Printer" at bounding box center [439, 347] width 149 height 16
drag, startPoint x: 489, startPoint y: 348, endPoint x: 357, endPoint y: 352, distance: 132.4
click at [357, 352] on div "Asset Make Roland DG Asset Model Roland DG VersaStudio BY-20 DTF Printer Asset …" at bounding box center [518, 340] width 618 height 30
click at [376, 347] on input "Roland DG VersaStudio BY-20 DTF Printer" at bounding box center [439, 347] width 149 height 16
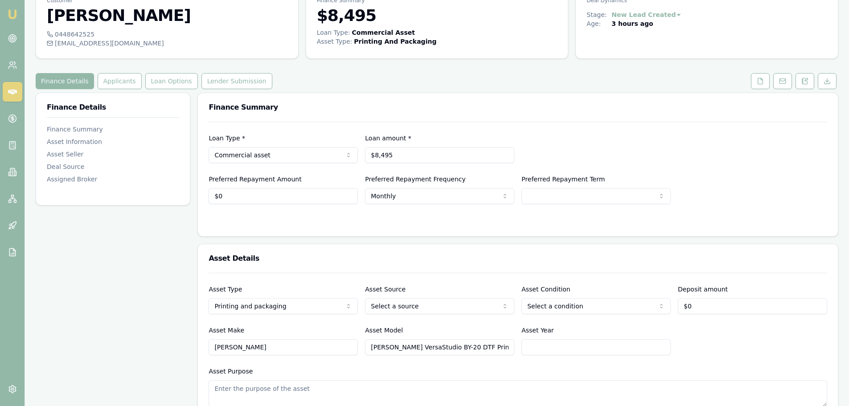
click at [266, 224] on div at bounding box center [518, 221] width 618 height 7
click at [304, 128] on div "Loan Type * Commercial asset Consumer loan Consumer asset Commercial loan Comme…" at bounding box center [518, 163] width 618 height 82
drag, startPoint x: 123, startPoint y: 45, endPoint x: 55, endPoint y: 45, distance: 68.2
click at [55, 45] on div "wickedprints@wn.com.au" at bounding box center [167, 43] width 241 height 9
copy div "wickedprints@wn.com.au"
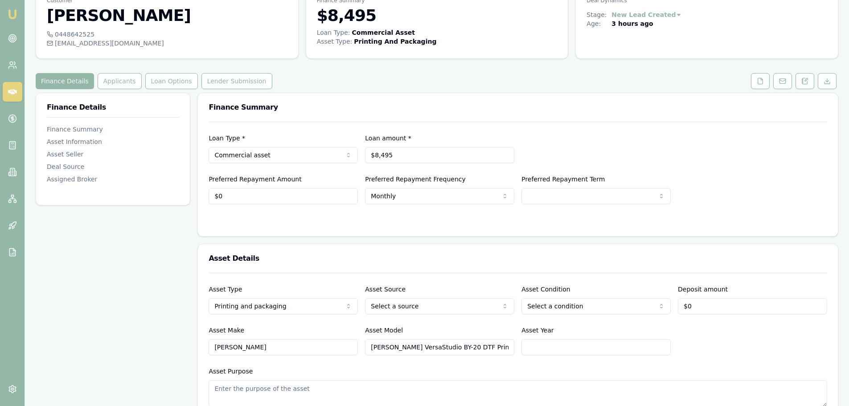
drag, startPoint x: 369, startPoint y: 347, endPoint x: 451, endPoint y: 348, distance: 82.0
click at [451, 348] on input "Roland DG VersaStudio BY-20 DTF Printer" at bounding box center [439, 347] width 149 height 16
drag, startPoint x: 416, startPoint y: 157, endPoint x: 376, endPoint y: 155, distance: 39.7
click at [376, 155] on input "8495" at bounding box center [439, 155] width 149 height 16
type input "$8,495"
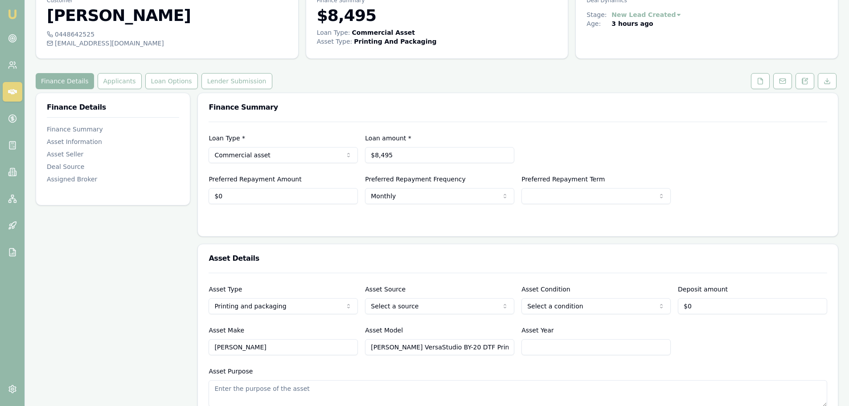
click at [467, 130] on div "Loan Type * Commercial asset Consumer loan Consumer asset Commercial loan Comme…" at bounding box center [518, 163] width 618 height 82
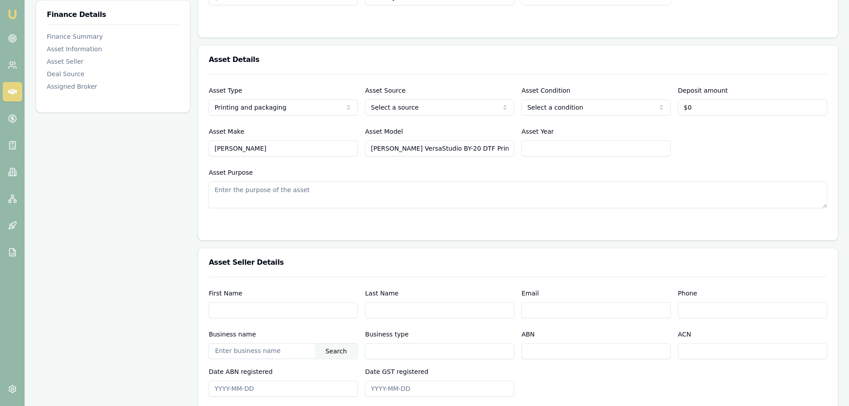
scroll to position [0, 0]
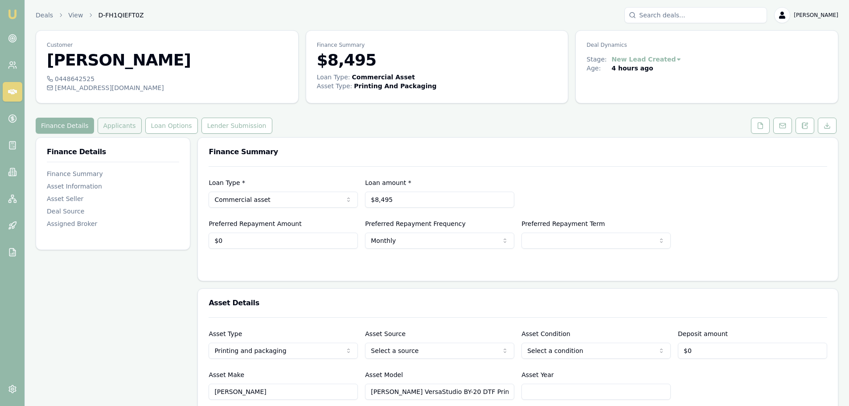
click at [117, 123] on button "Applicants" at bounding box center [120, 126] width 44 height 16
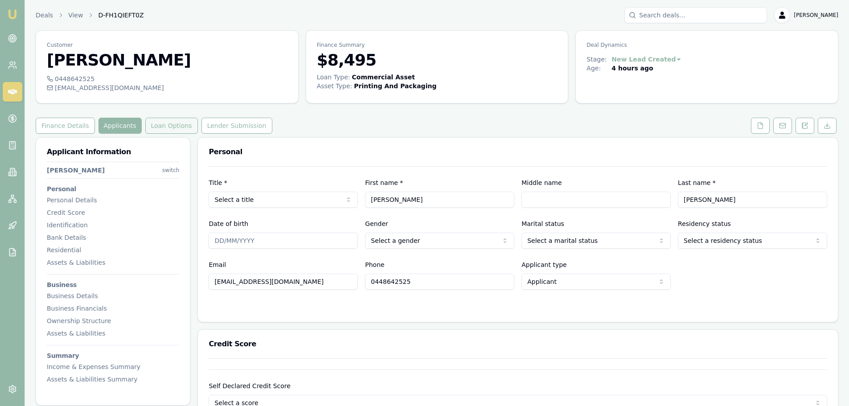
click at [157, 121] on button "Loan Options" at bounding box center [171, 126] width 53 height 16
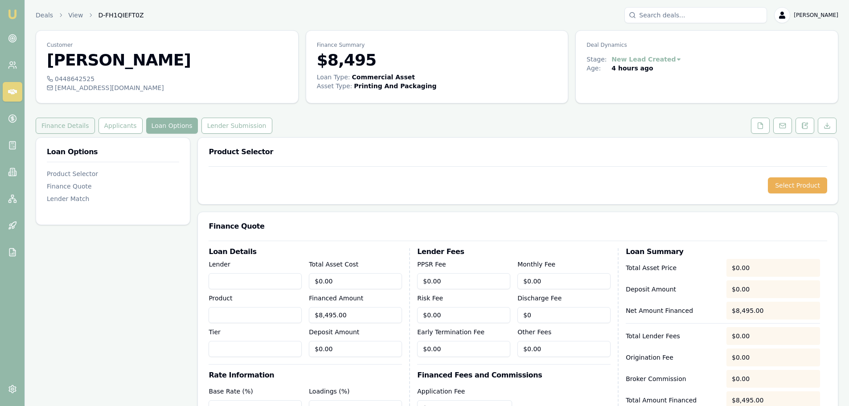
click at [68, 123] on button "Finance Details" at bounding box center [65, 126] width 59 height 16
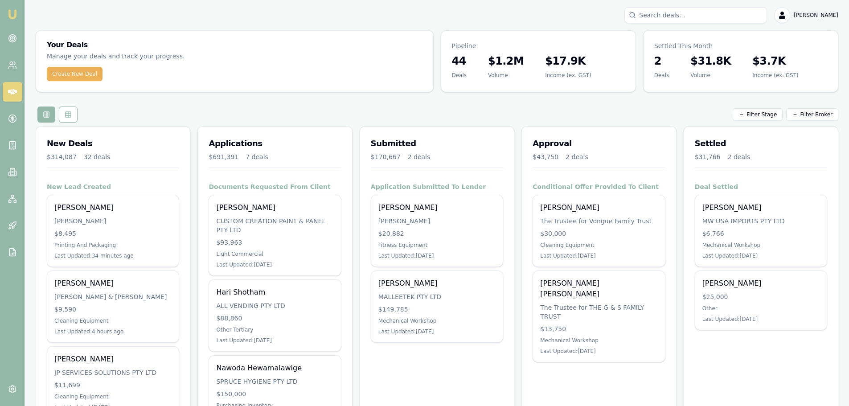
click at [10, 90] on icon at bounding box center [12, 91] width 9 height 5
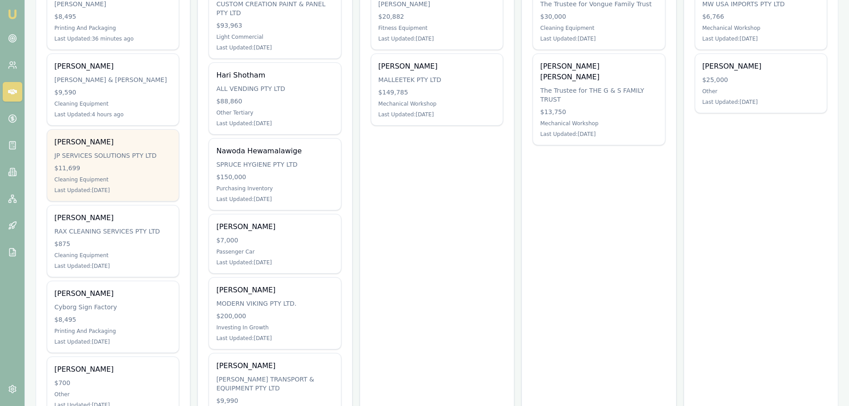
scroll to position [223, 0]
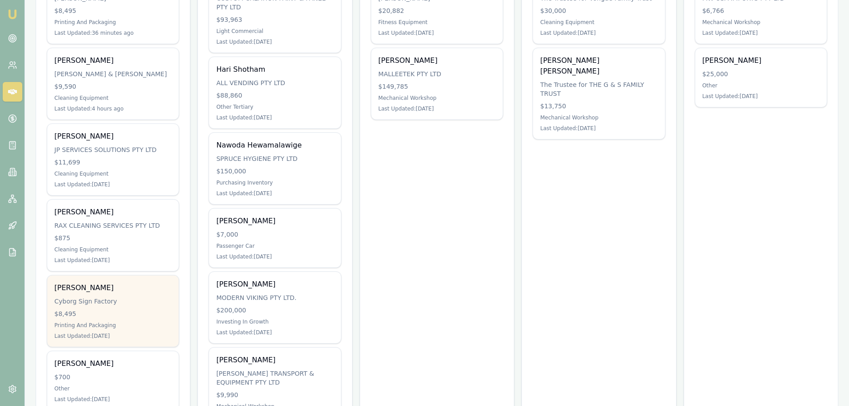
click at [120, 304] on div "Cyborg Sign Factory" at bounding box center [112, 301] width 117 height 9
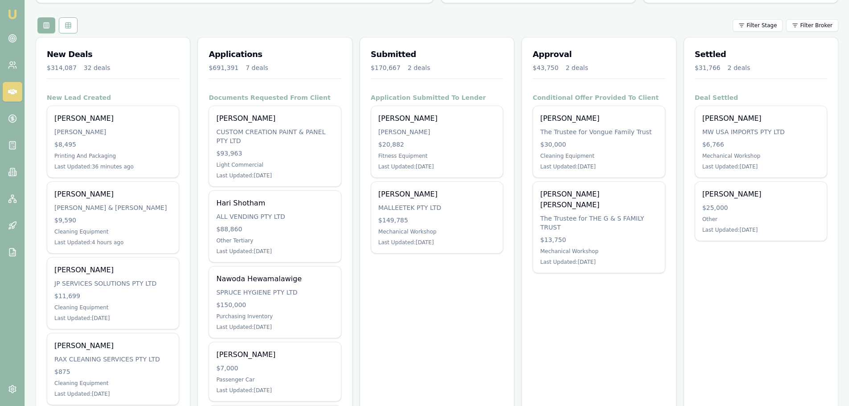
click at [183, 69] on div "New Deals $314,087 32 deals" at bounding box center [113, 65] width 154 height 56
click at [184, 68] on div "New Deals $314,087 32 deals" at bounding box center [113, 65] width 154 height 56
click at [188, 65] on div "New Deals $314,087 32 deals" at bounding box center [113, 65] width 154 height 56
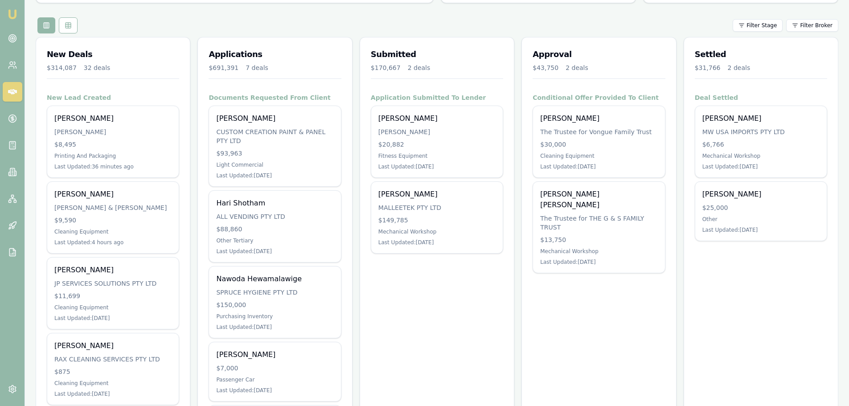
click at [203, 24] on div "Filter Stage Filter Broker" at bounding box center [437, 25] width 802 height 16
click at [209, 21] on div "Filter Stage Filter Broker" at bounding box center [437, 25] width 802 height 16
click at [11, 58] on link at bounding box center [13, 65] width 20 height 20
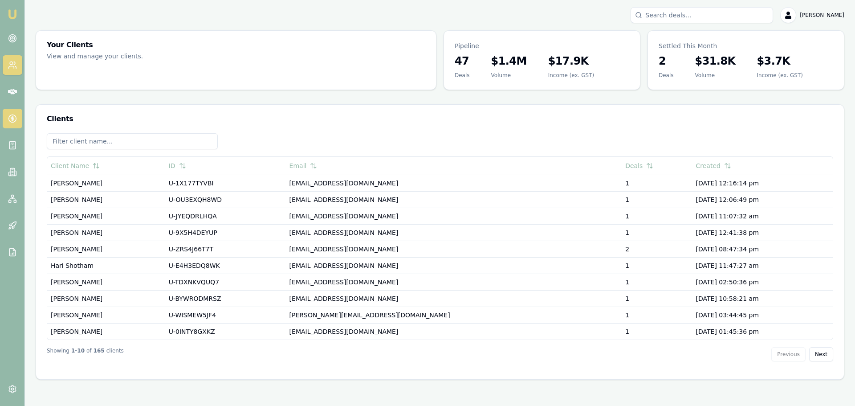
click at [8, 120] on circle at bounding box center [12, 119] width 8 height 8
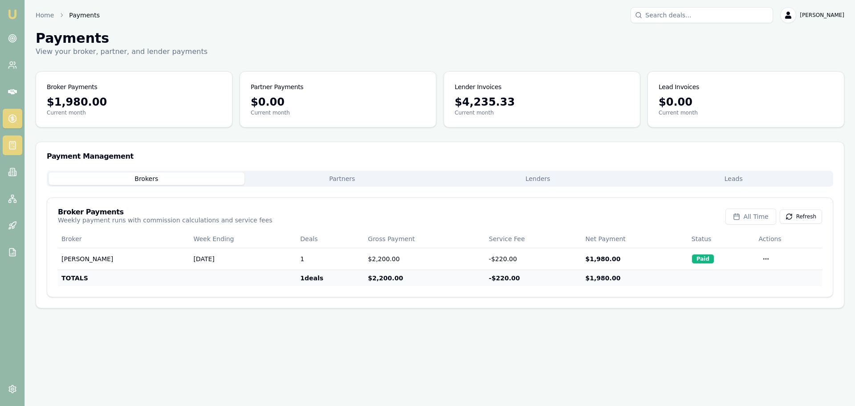
click at [20, 144] on link at bounding box center [13, 145] width 20 height 20
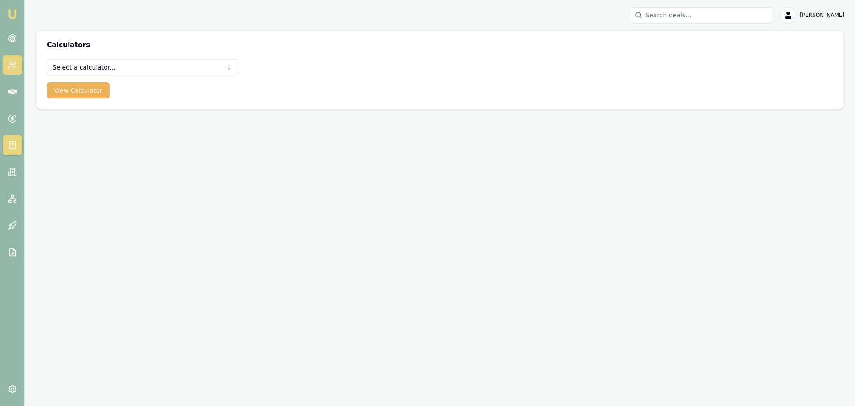
click at [12, 57] on link at bounding box center [13, 65] width 20 height 20
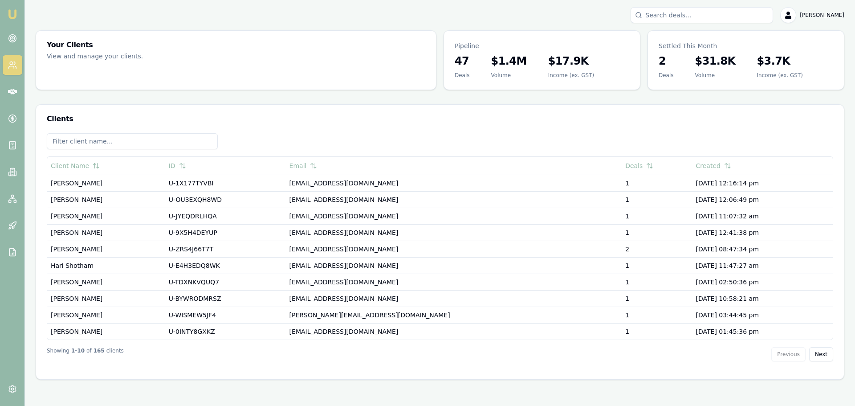
click at [87, 142] on input at bounding box center [132, 141] width 171 height 16
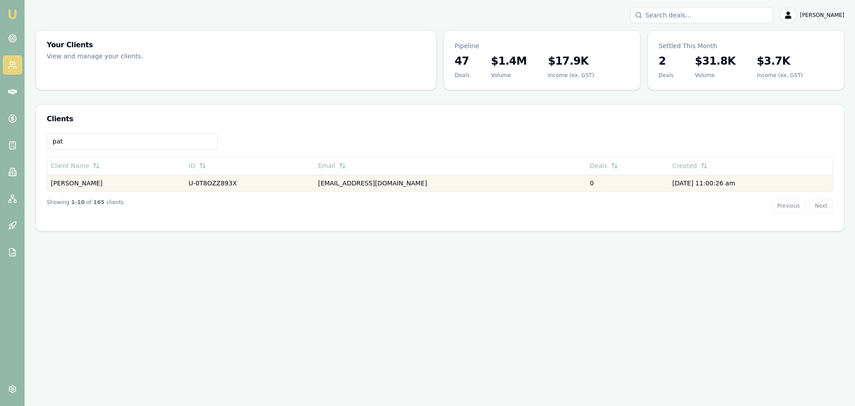
type input "pat"
click at [82, 180] on td "[PERSON_NAME]" at bounding box center [116, 183] width 138 height 16
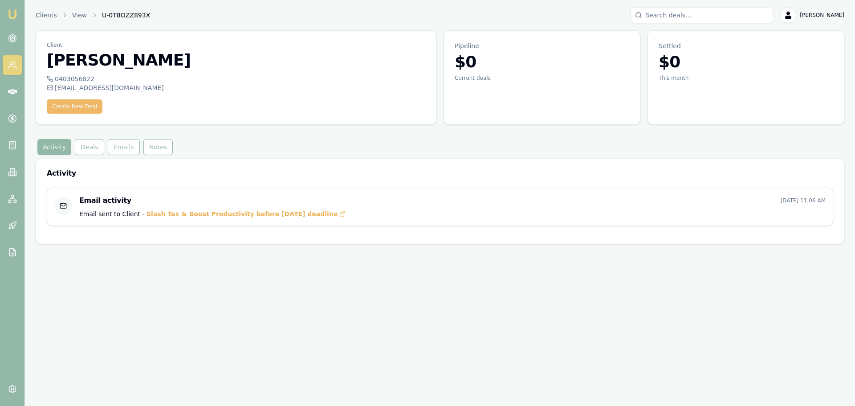
click at [69, 102] on button "Create New Deal" at bounding box center [75, 106] width 56 height 14
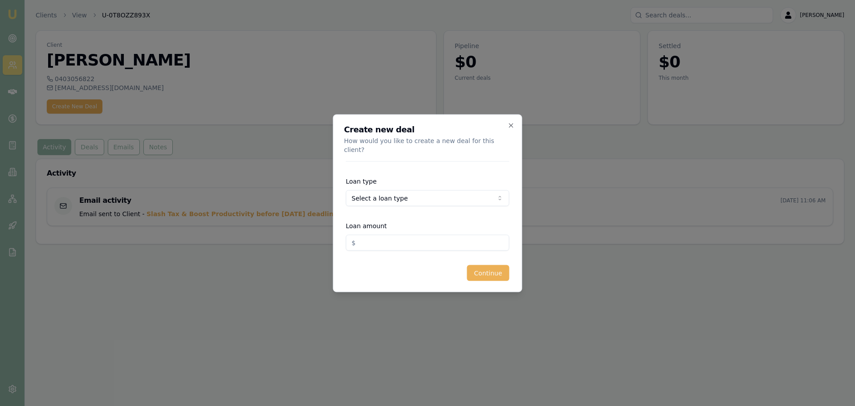
click at [401, 192] on body "Emu Broker Clients View U-0T8OZZ893X Brad Hearns Toggle Menu Client Zachary Pat…" at bounding box center [427, 203] width 855 height 406
select select "COMMERCIAL_LOAN"
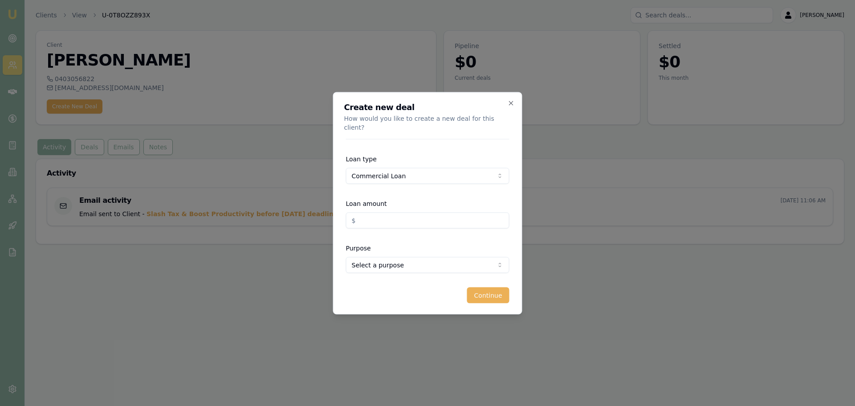
click at [372, 214] on input "Loan amount" at bounding box center [428, 220] width 164 height 16
type input "$150,000.00"
click at [377, 272] on form "Loan type Commercial Loan Consumer Loan Consumer Asset Commercial Loan Commerci…" at bounding box center [428, 221] width 164 height 164
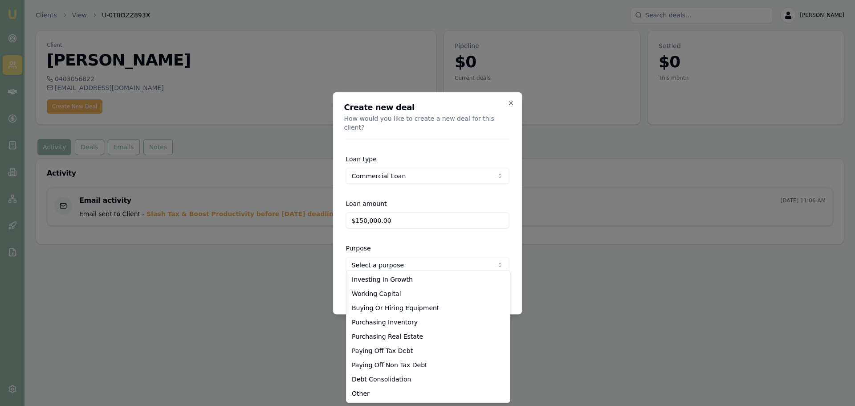
click at [377, 255] on body "Emu Broker Clients View U-0T8OZZ893X Brad Hearns Toggle Menu Client Zachary Pat…" at bounding box center [427, 203] width 855 height 406
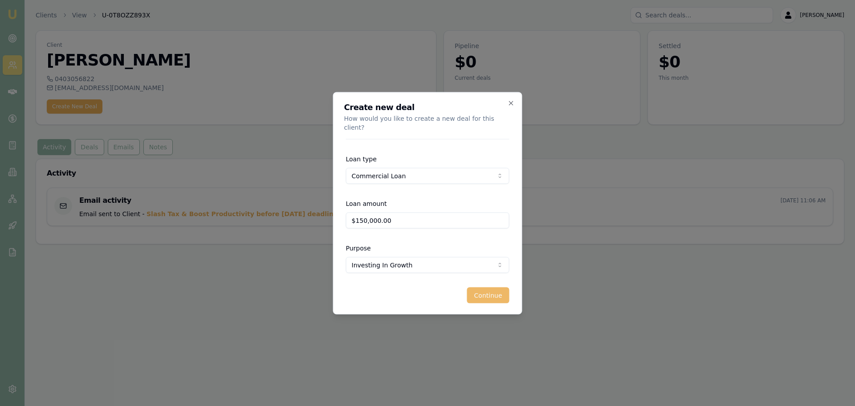
click at [486, 291] on button "Continue" at bounding box center [488, 295] width 42 height 16
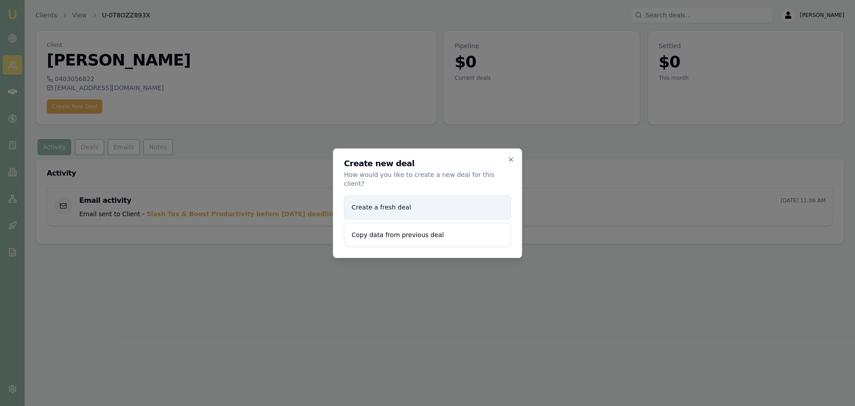
click at [385, 205] on button "Create a fresh deal" at bounding box center [427, 207] width 167 height 24
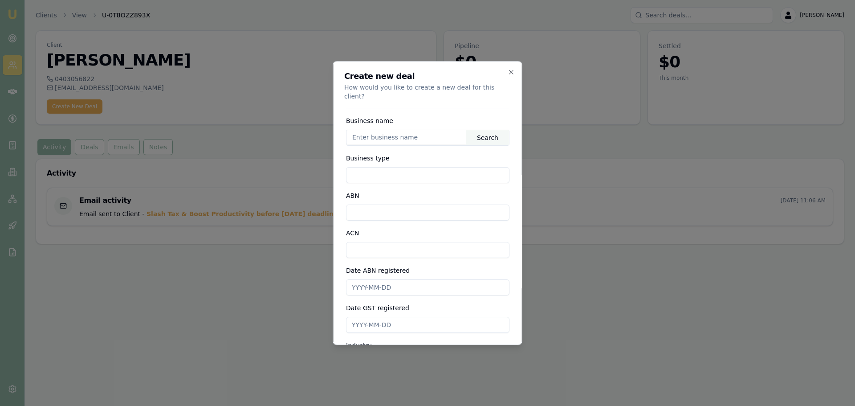
click at [389, 130] on input "text" at bounding box center [407, 137] width 120 height 14
click at [397, 130] on input "text" at bounding box center [407, 137] width 120 height 14
paste input "43 658 276 030"
type input "43 658 276 030"
click at [466, 130] on div "Search" at bounding box center [487, 137] width 43 height 15
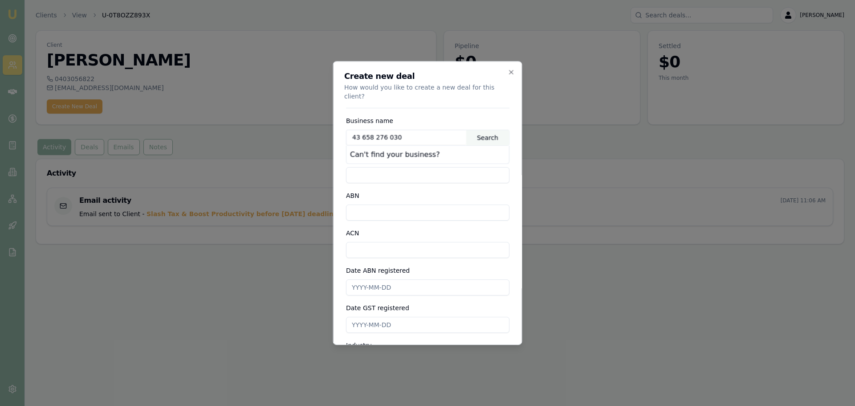
drag, startPoint x: 404, startPoint y: 127, endPoint x: 344, endPoint y: 128, distance: 60.2
click at [344, 128] on div "Create new deal How would you like to create a new deal for this client? Busine…" at bounding box center [427, 203] width 189 height 284
click at [370, 130] on input "text" at bounding box center [407, 137] width 120 height 14
paste input "ARISTONS AUTOMOTIVE GROUP PTY LTD"
click at [475, 130] on div "Search" at bounding box center [487, 137] width 43 height 15
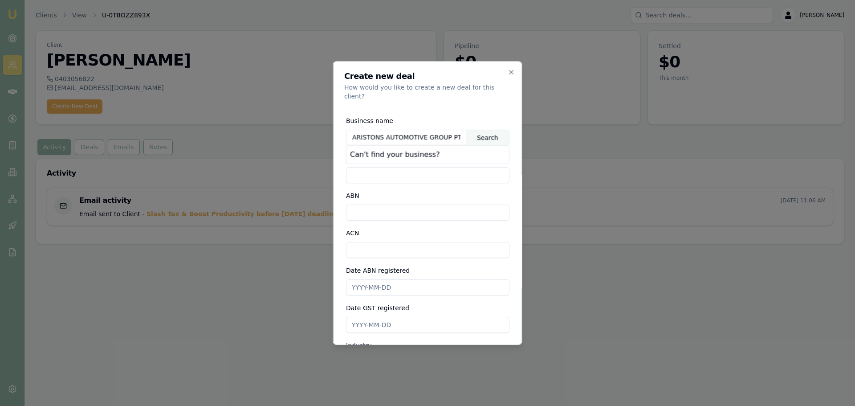
click at [359, 130] on input "ARISTONS AUTOMOTIVE GROUP PTY LTD" at bounding box center [407, 137] width 120 height 14
drag, startPoint x: 359, startPoint y: 127, endPoint x: 321, endPoint y: 130, distance: 38.0
click at [321, 130] on body "Emu Broker Clients View U-0T8OZZ893X Brad Hearns Toggle Menu Client Zachary Pat…" at bounding box center [427, 203] width 855 height 406
type input "ARISTONS AUTOMOTIVE GROUP PTY LTD"
click at [472, 130] on div "Search" at bounding box center [487, 137] width 43 height 15
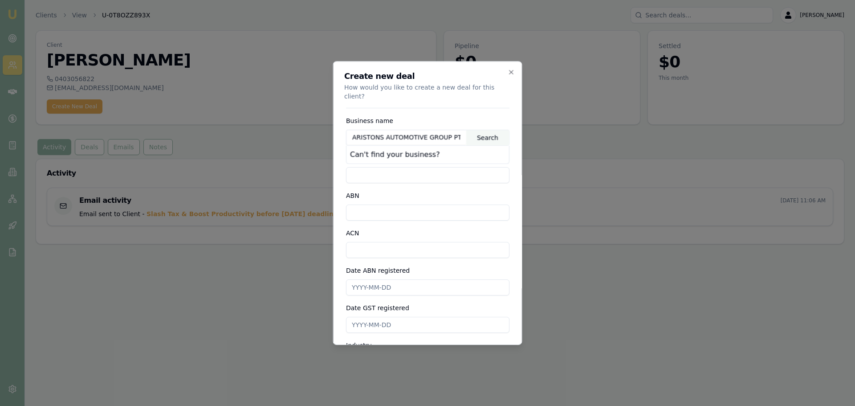
click at [471, 108] on form "Business name ARISTONS AUTOMOTIVE GROUP PTY LTD Search Can't find your business…" at bounding box center [428, 293] width 164 height 371
click at [398, 130] on input "ARISTONS AUTOMOTIVE GROUP PTY LTD" at bounding box center [407, 137] width 120 height 14
drag, startPoint x: 381, startPoint y: 130, endPoint x: 487, endPoint y: 132, distance: 106.1
click at [487, 132] on div "ARISTONS AUTOMOTIVE GROUP PTY LTD Search" at bounding box center [428, 138] width 164 height 16
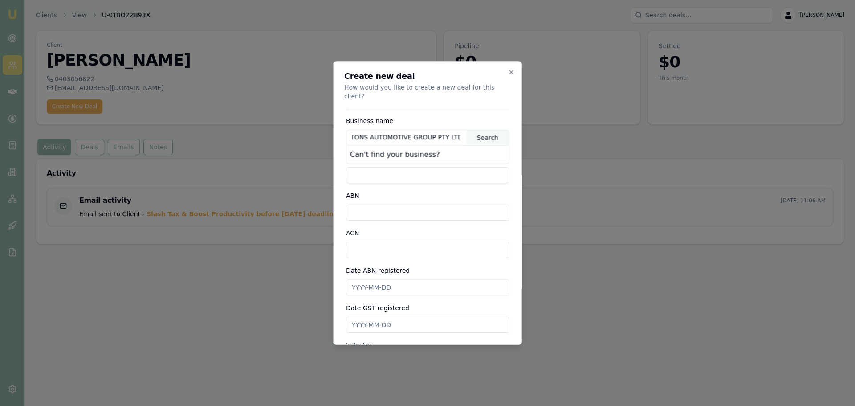
scroll to position [0, 0]
click at [478, 130] on div "Search" at bounding box center [487, 137] width 43 height 15
click at [380, 151] on div "Can't find your business?" at bounding box center [428, 155] width 163 height 18
click at [419, 134] on input "ARISTONS AUTOMOTIVE GROUP PTY LTD" at bounding box center [407, 137] width 120 height 14
click at [470, 130] on div "Search" at bounding box center [487, 137] width 43 height 15
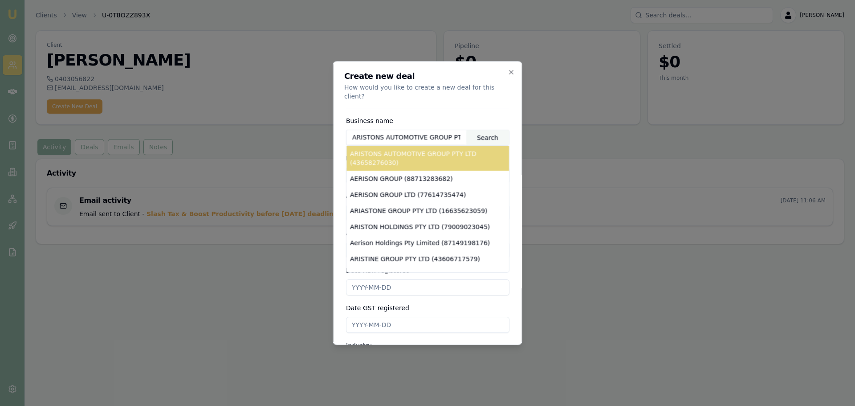
click at [380, 146] on div "ARISTONS AUTOMOTIVE GROUP PTY LTD (43658276030)" at bounding box center [428, 158] width 163 height 25
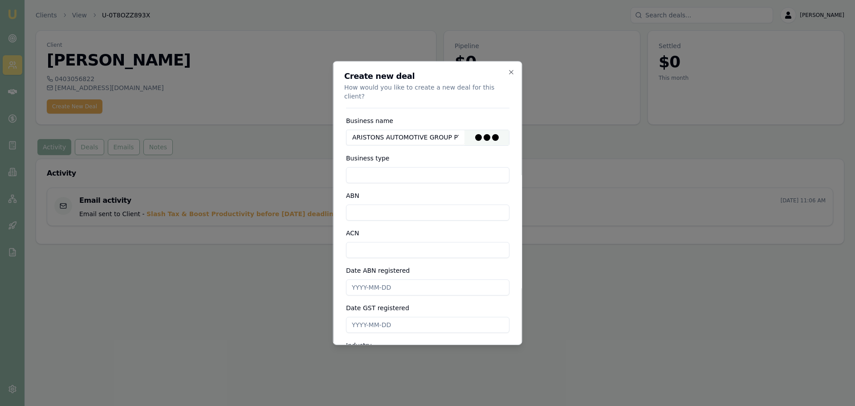
type input "Australian Private Company"
type input "43658276030"
type input "658276030"
type input "2022-03-24"
type input "2022-07-01"
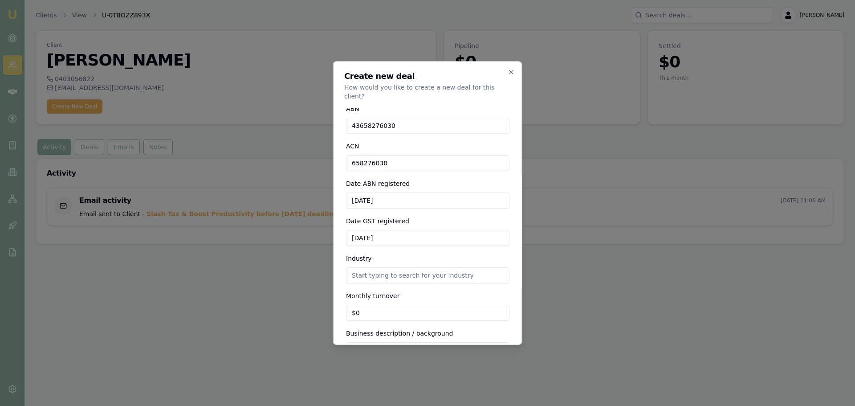
scroll to position [49, 0]
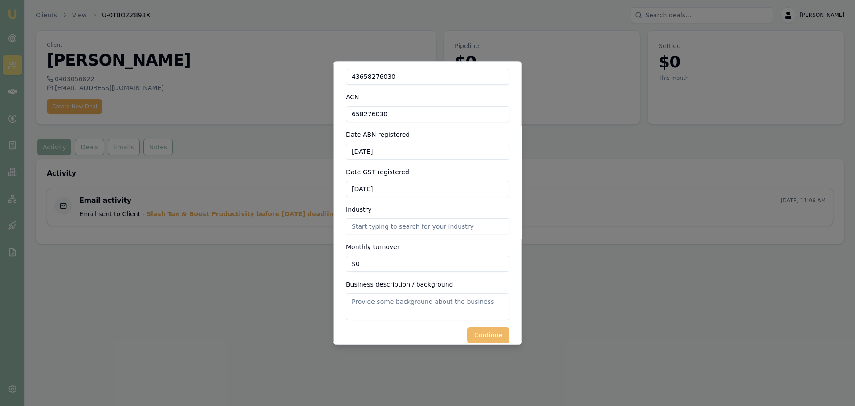
click at [470, 327] on button "Continue" at bounding box center [488, 335] width 42 height 16
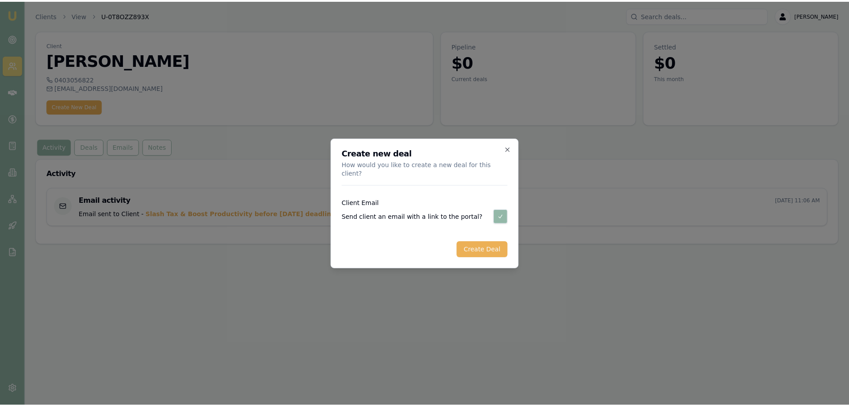
scroll to position [0, 0]
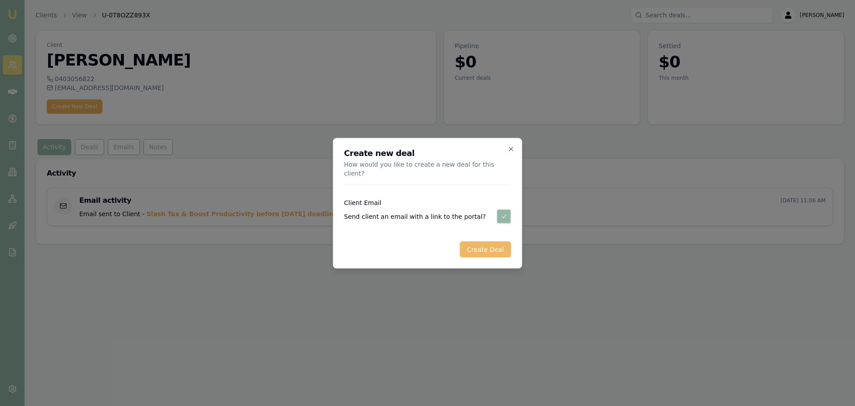
click at [481, 245] on button "Create Deal" at bounding box center [485, 249] width 51 height 16
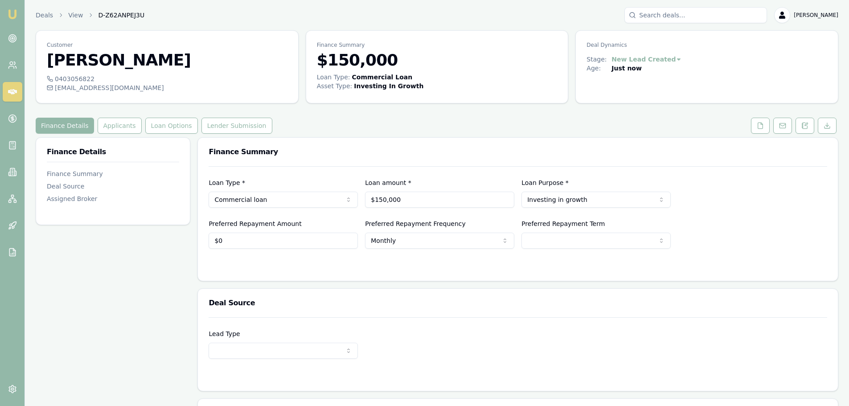
click at [750, 126] on link at bounding box center [760, 126] width 22 height 16
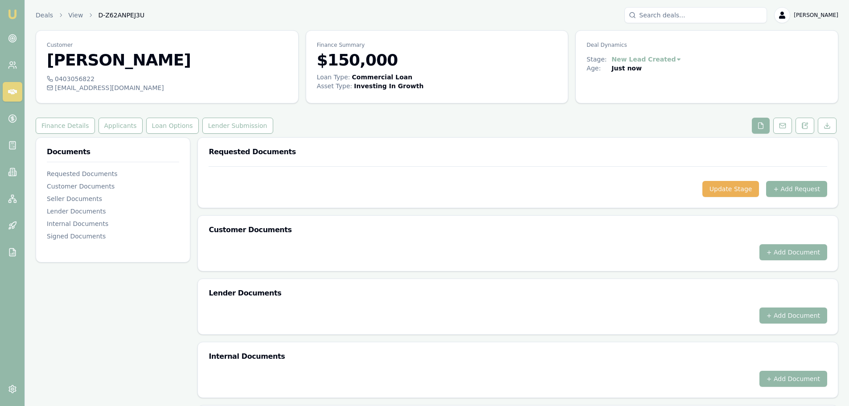
click at [801, 192] on button "+ Add Request" at bounding box center [796, 189] width 61 height 16
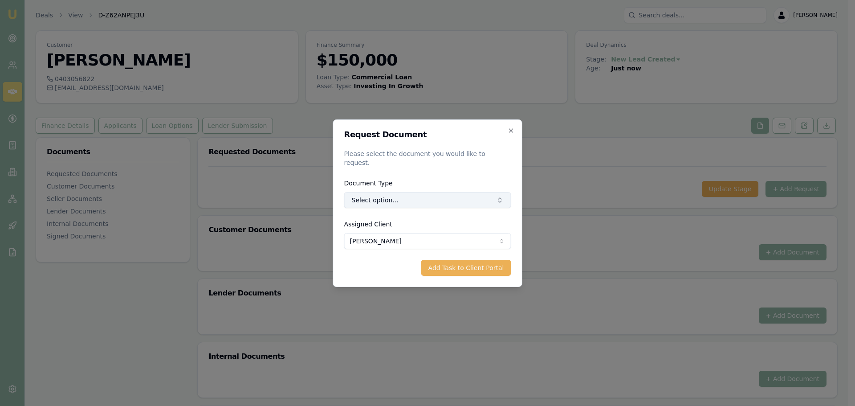
click at [410, 196] on button "Select option..." at bounding box center [427, 200] width 167 height 16
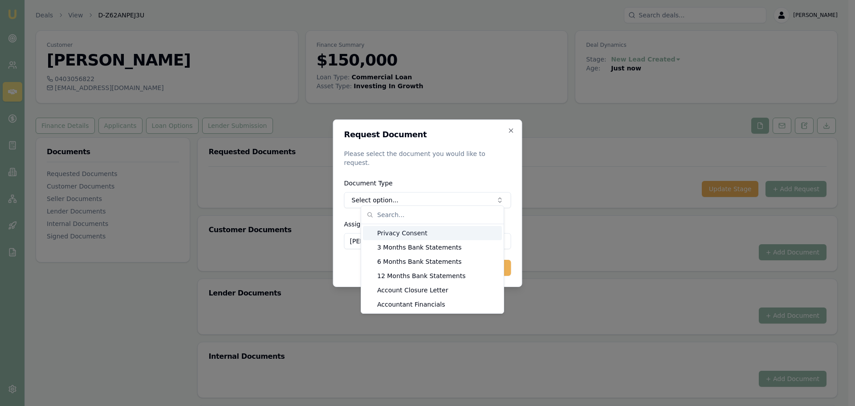
click at [404, 233] on div "Privacy Consent" at bounding box center [432, 233] width 139 height 14
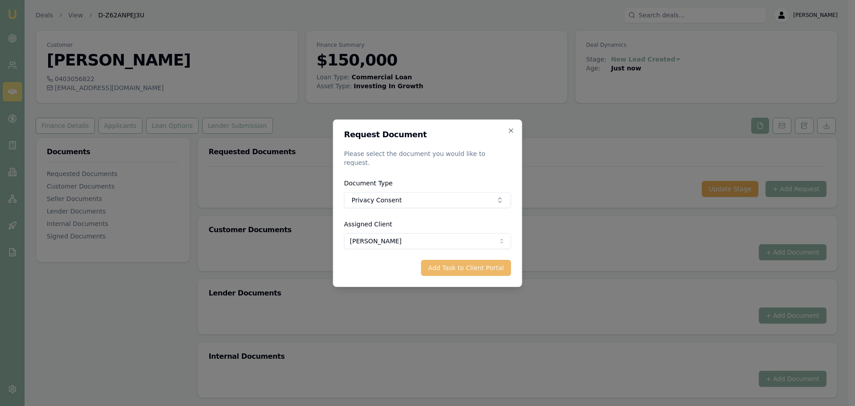
click at [446, 266] on button "Add Task to Client Portal" at bounding box center [466, 268] width 90 height 16
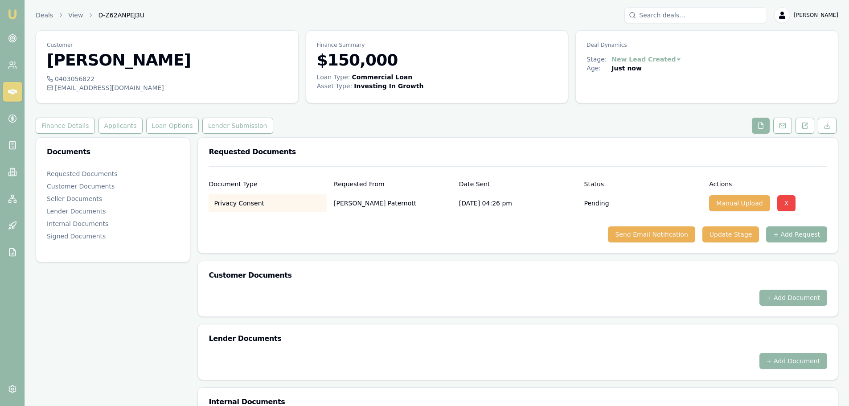
click at [786, 230] on button "+ Add Request" at bounding box center [796, 234] width 61 height 16
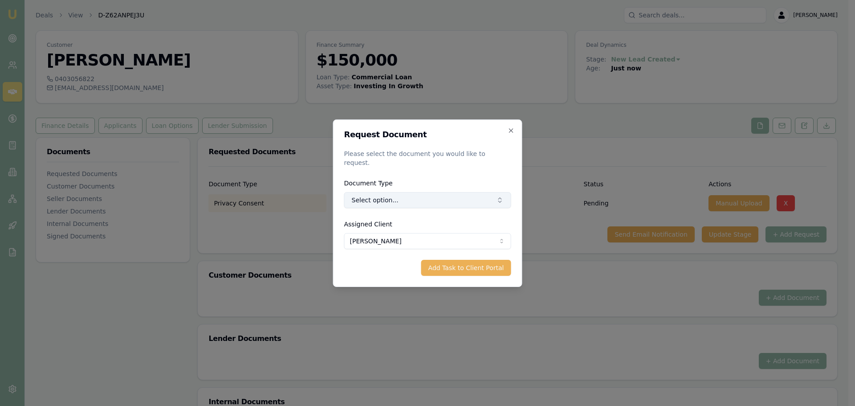
click at [401, 197] on button "Select option..." at bounding box center [427, 200] width 167 height 16
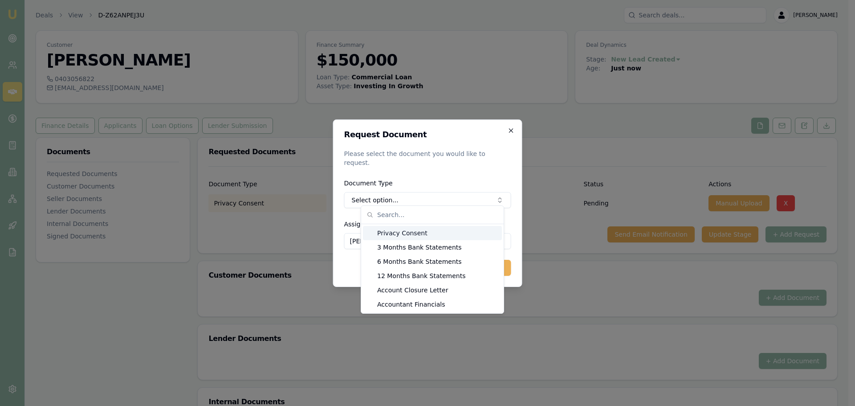
click at [511, 132] on icon "button" at bounding box center [511, 130] width 7 height 7
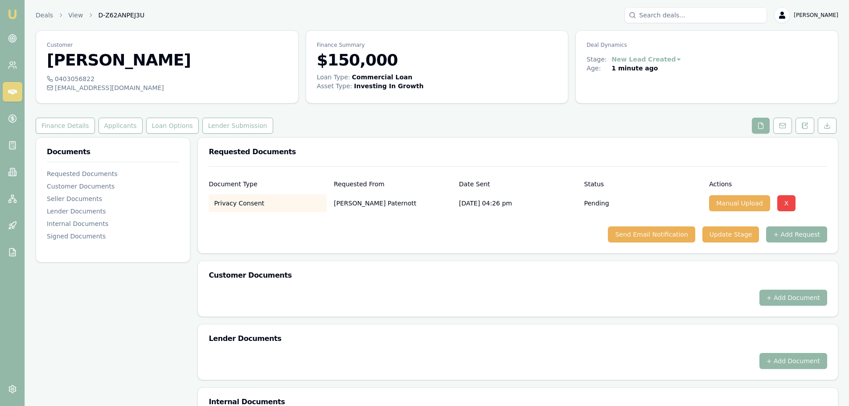
click at [372, 123] on div "Finance Details Applicants Loan Options Lender Submission" at bounding box center [437, 126] width 802 height 16
click at [802, 236] on button "+ Add Request" at bounding box center [796, 234] width 61 height 16
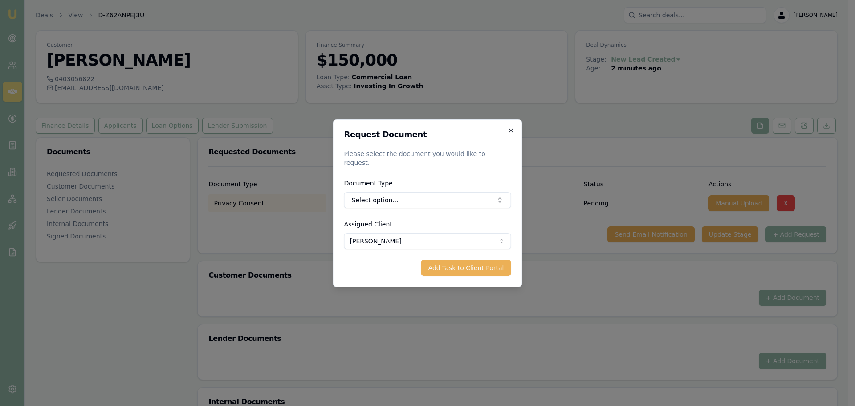
click at [510, 132] on icon "button" at bounding box center [511, 130] width 7 height 7
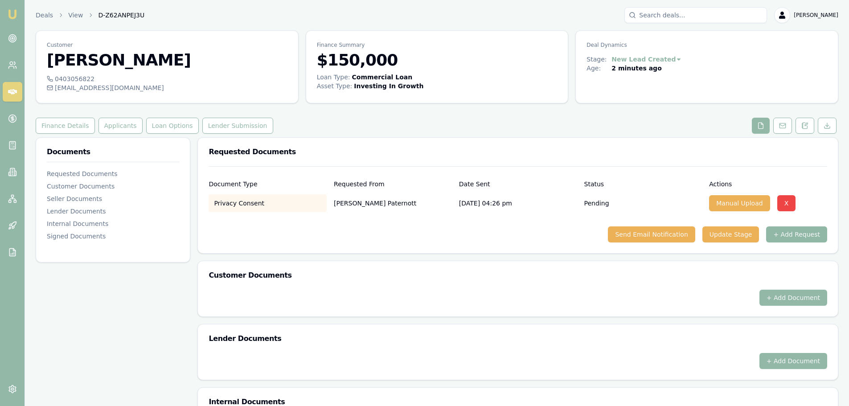
click at [797, 235] on button "+ Add Request" at bounding box center [796, 234] width 61 height 16
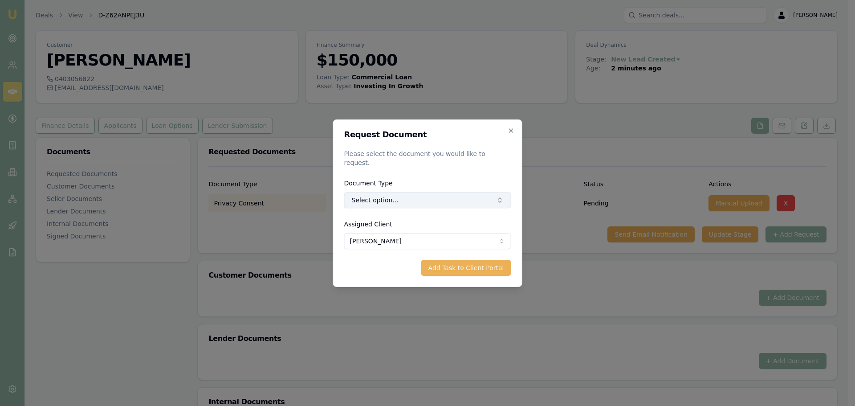
click at [388, 194] on button "Select option..." at bounding box center [427, 200] width 167 height 16
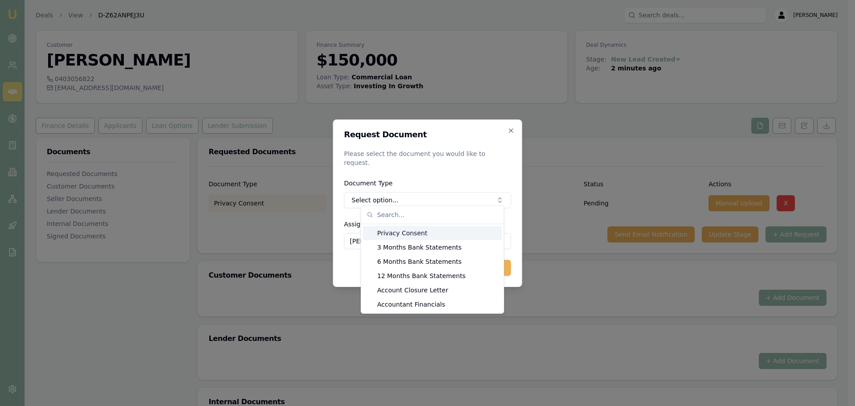
click at [407, 216] on input "text" at bounding box center [437, 215] width 121 height 18
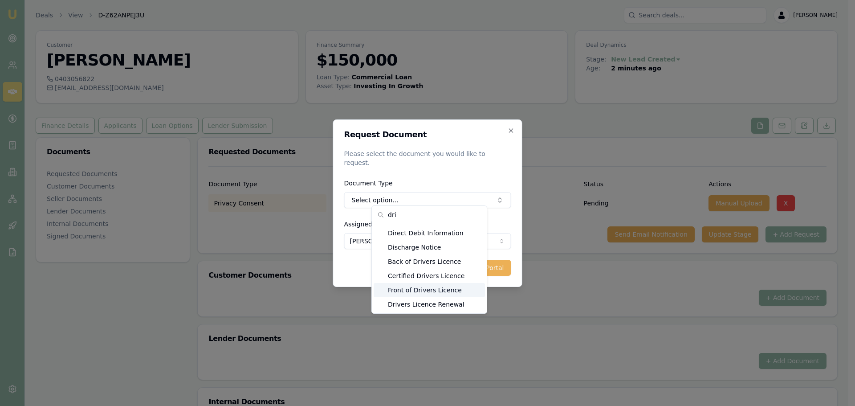
type input "dri"
click at [422, 292] on div "Front of Drivers Licence" at bounding box center [429, 290] width 111 height 14
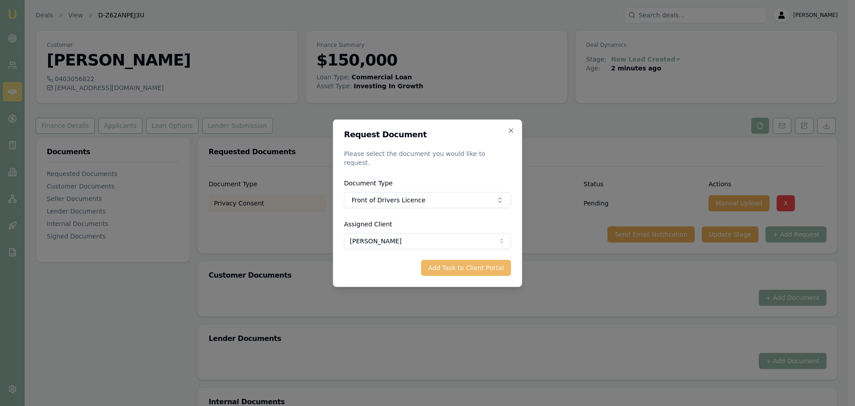
click at [470, 260] on button "Add Task to Client Portal" at bounding box center [466, 268] width 90 height 16
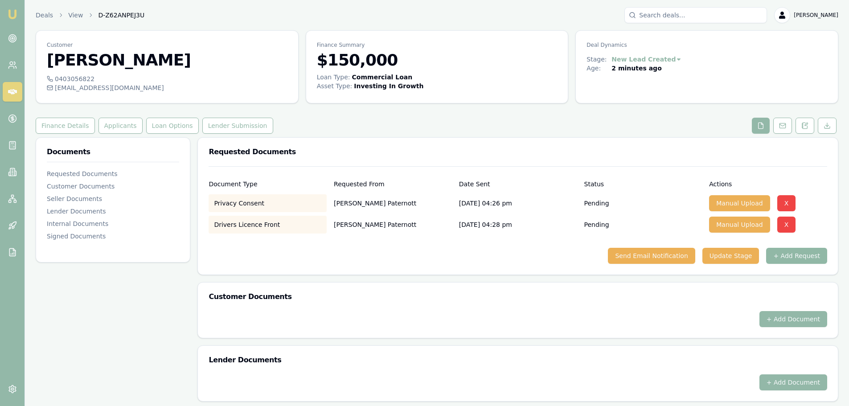
click at [788, 256] on button "+ Add Request" at bounding box center [796, 256] width 61 height 16
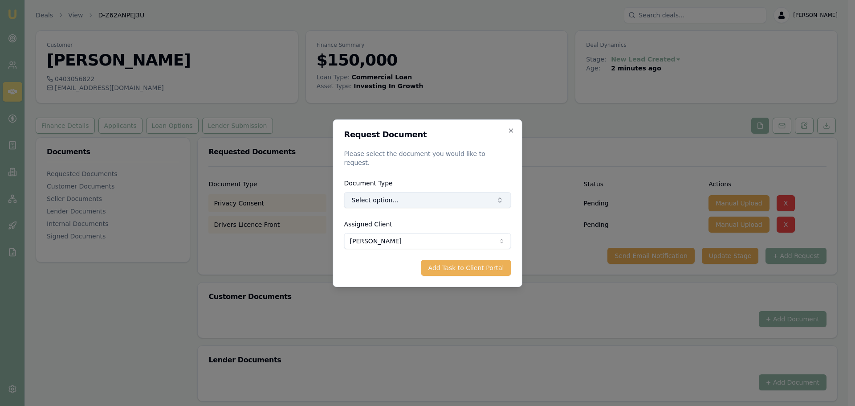
click at [374, 194] on button "Select option..." at bounding box center [427, 200] width 167 height 16
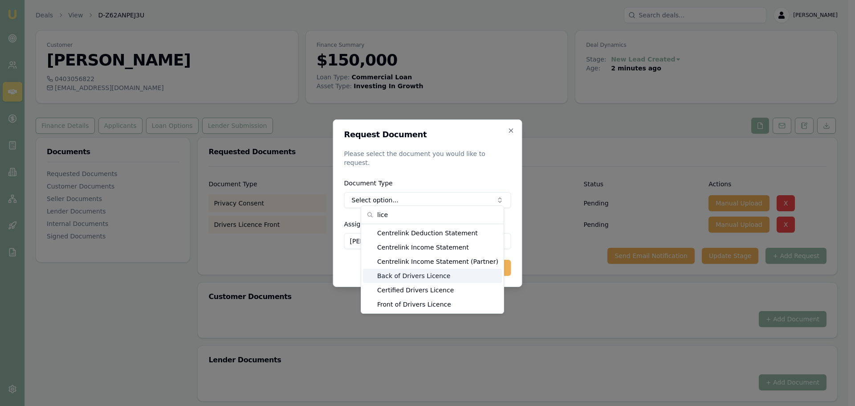
type input "lice"
click at [396, 276] on div "Back of Drivers Licence" at bounding box center [432, 276] width 139 height 14
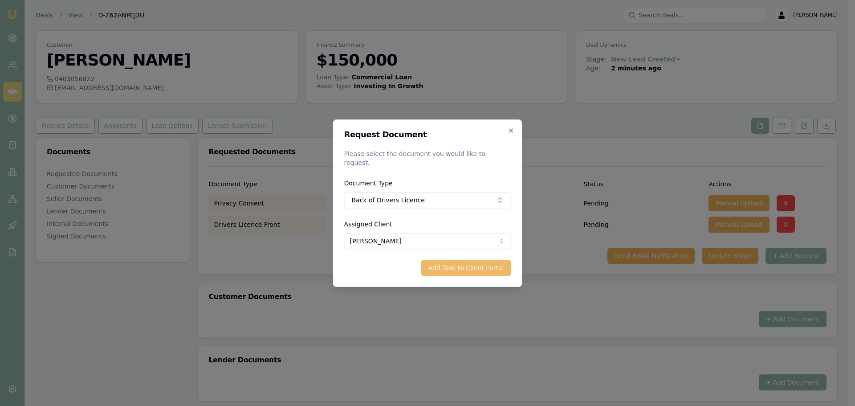
click at [469, 265] on button "Add Task to Client Portal" at bounding box center [466, 268] width 90 height 16
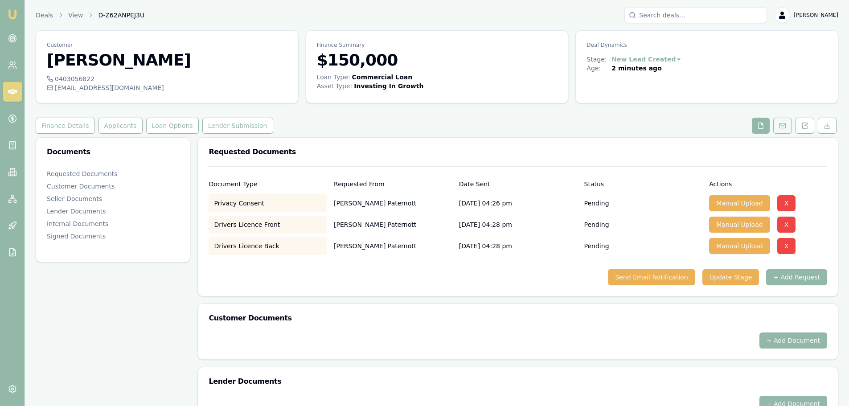
click at [777, 128] on button at bounding box center [782, 126] width 19 height 16
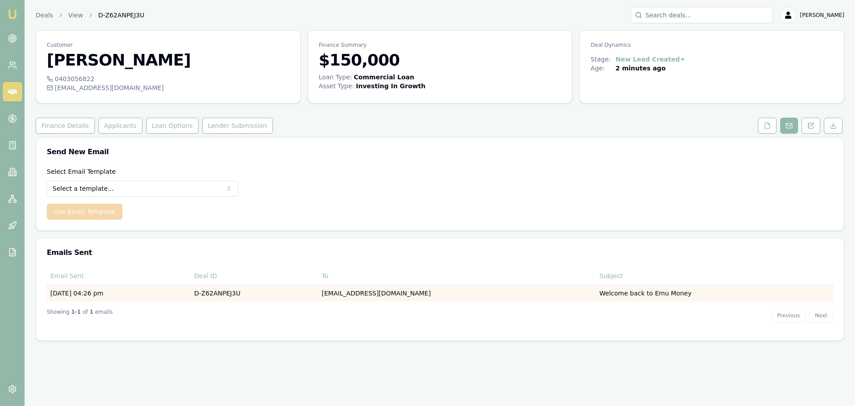
click at [237, 292] on td "D-Z62ANPEJ3U" at bounding box center [255, 293] width 128 height 16
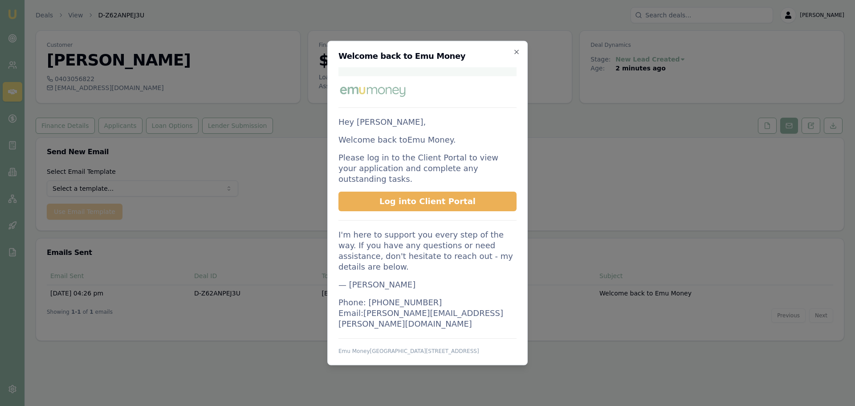
drag, startPoint x: 519, startPoint y: 54, endPoint x: 516, endPoint y: 64, distance: 10.5
click at [519, 54] on icon "button" at bounding box center [516, 51] width 7 height 7
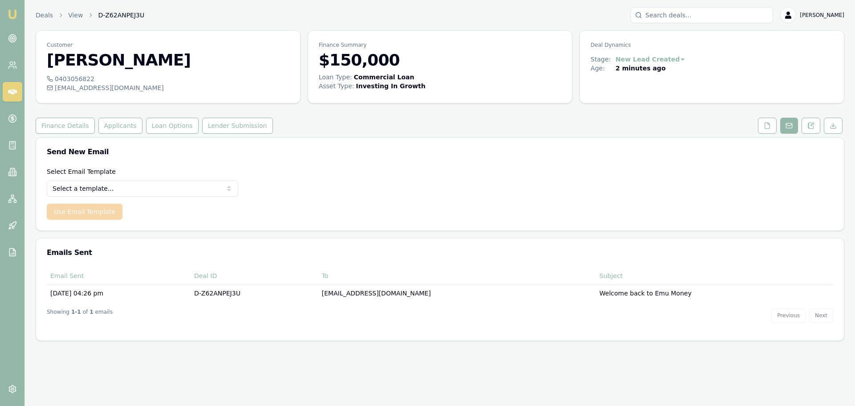
drag, startPoint x: 538, startPoint y: 168, endPoint x: 538, endPoint y: 172, distance: 4.9
click at [538, 172] on div "Select Email Template Select a template... Dealer Tax Invoice Document Request …" at bounding box center [440, 198] width 808 height 64
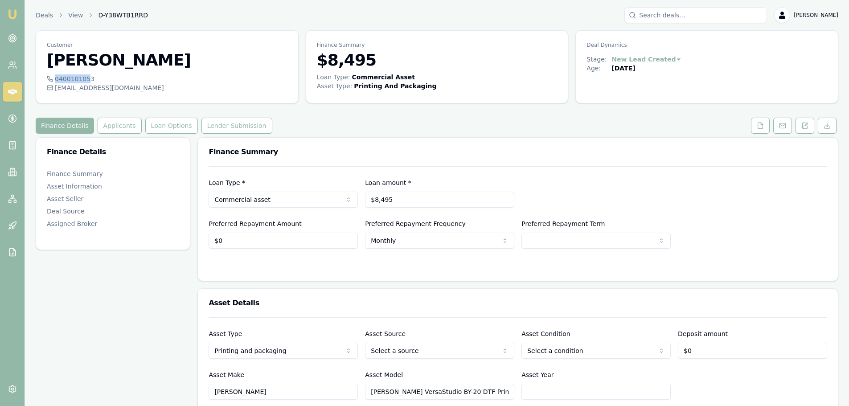
drag, startPoint x: 84, startPoint y: 80, endPoint x: 55, endPoint y: 82, distance: 29.4
click at [55, 82] on div "0400101053" at bounding box center [167, 78] width 241 height 9
click at [90, 81] on div "0400101053" at bounding box center [167, 78] width 241 height 9
drag, startPoint x: 56, startPoint y: 79, endPoint x: 95, endPoint y: 79, distance: 39.2
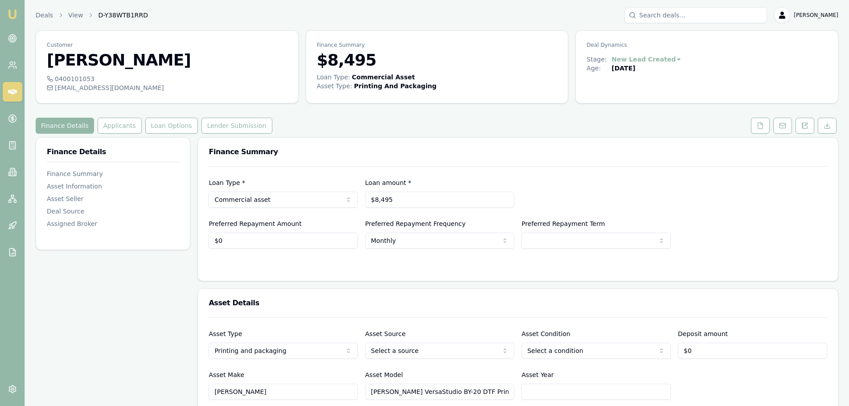
click at [95, 79] on div "0400101053" at bounding box center [167, 78] width 241 height 9
drag, startPoint x: 93, startPoint y: 77, endPoint x: 44, endPoint y: 79, distance: 49.1
click at [44, 79] on div "0400101053 jasonshaw1975@hotmail.com" at bounding box center [167, 88] width 262 height 29
drag, startPoint x: 52, startPoint y: 80, endPoint x: 64, endPoint y: 79, distance: 12.0
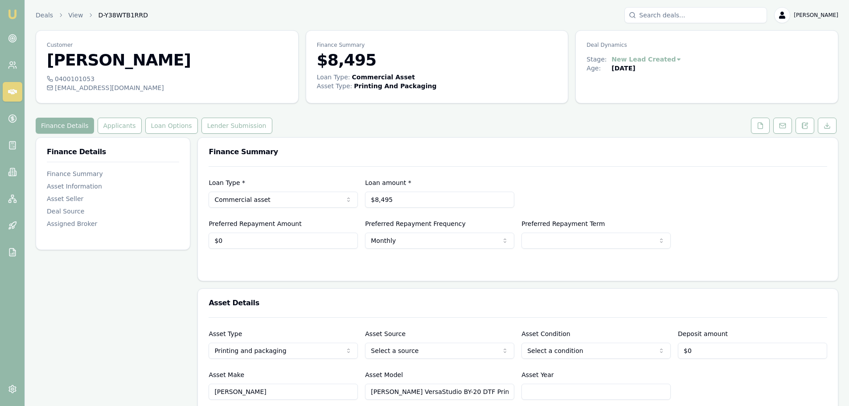
click at [58, 80] on div "0400101053" at bounding box center [167, 78] width 241 height 9
click at [66, 79] on div "0400101053" at bounding box center [167, 78] width 241 height 9
drag, startPoint x: 90, startPoint y: 79, endPoint x: 62, endPoint y: 80, distance: 28.5
click at [62, 80] on div "0400101053" at bounding box center [167, 78] width 241 height 9
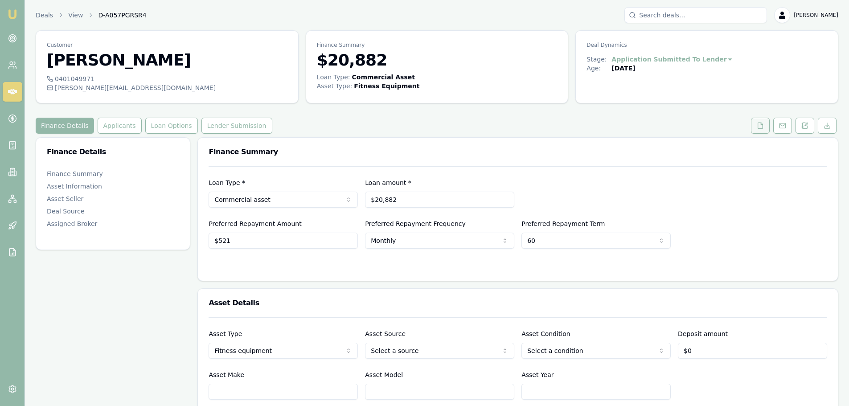
click at [760, 131] on button at bounding box center [760, 126] width 19 height 16
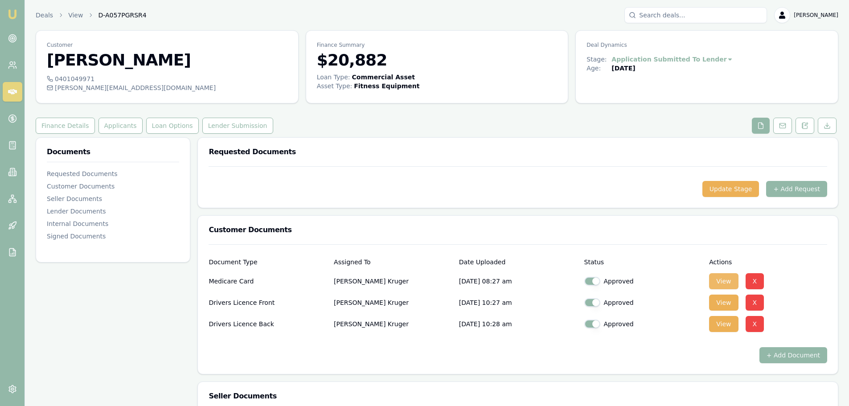
click at [715, 283] on button "View" at bounding box center [723, 281] width 29 height 16
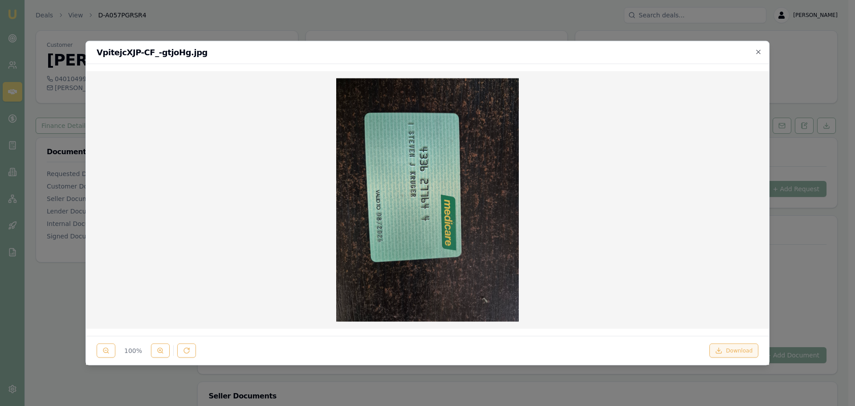
click at [732, 348] on button "Download" at bounding box center [734, 351] width 49 height 14
click at [758, 49] on icon "button" at bounding box center [758, 51] width 7 height 7
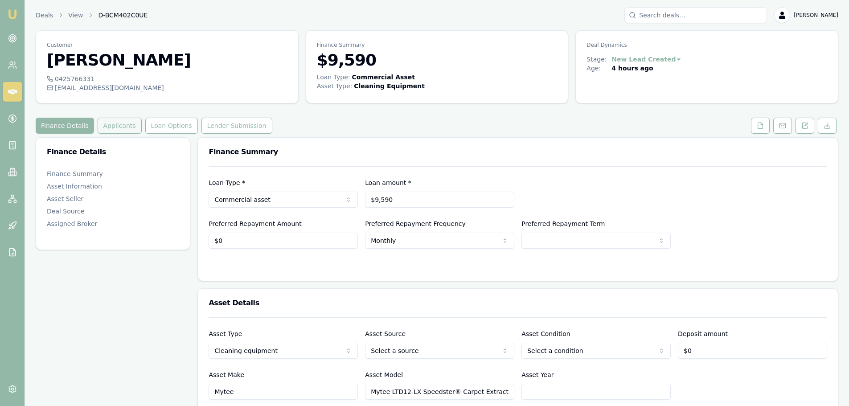
click at [108, 129] on button "Applicants" at bounding box center [120, 126] width 44 height 16
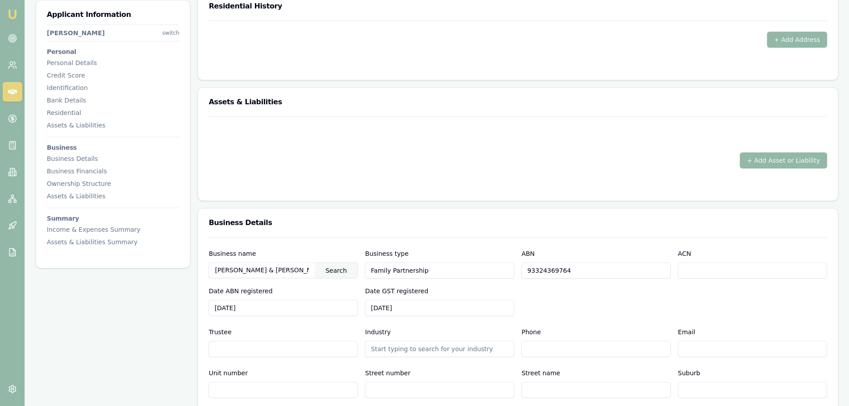
scroll to position [891, 0]
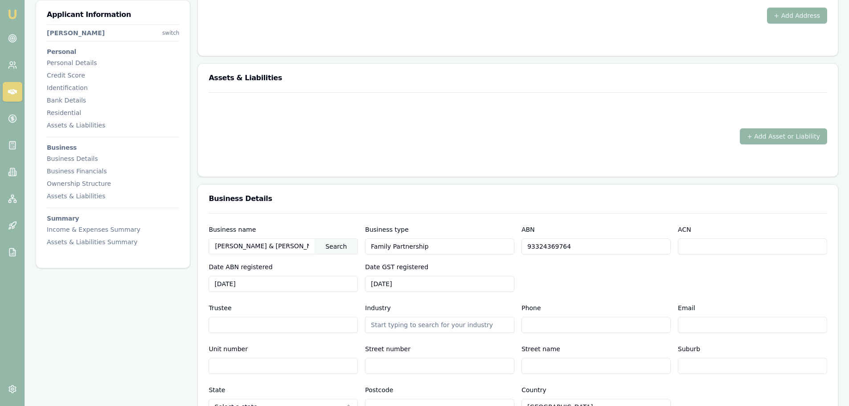
drag, startPoint x: 585, startPoint y: 244, endPoint x: 505, endPoint y: 244, distance: 79.8
click at [505, 244] on div "Business name G.H DE SILVA & G.G SILVA Search Business type Family Partnership …" at bounding box center [518, 258] width 618 height 68
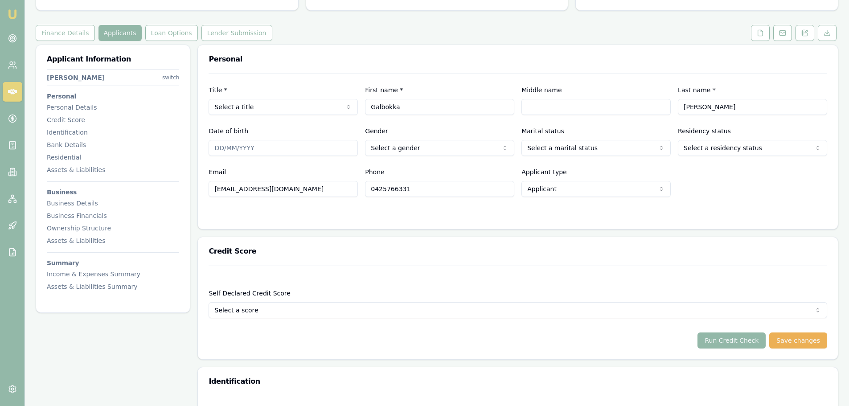
scroll to position [89, 0]
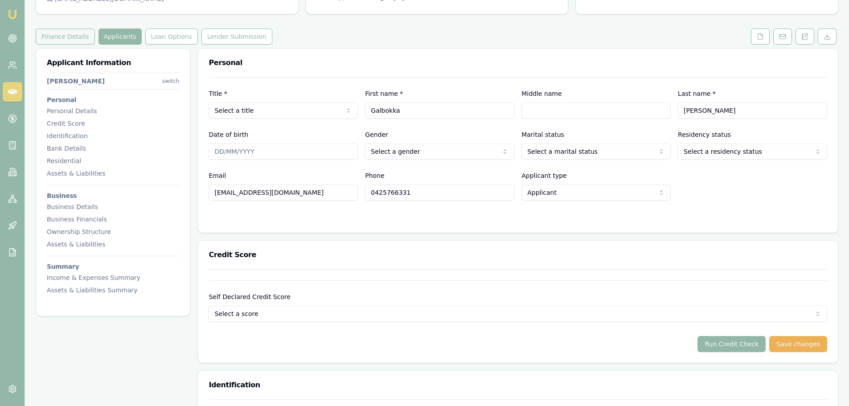
click at [61, 38] on button "Finance Details" at bounding box center [65, 37] width 59 height 16
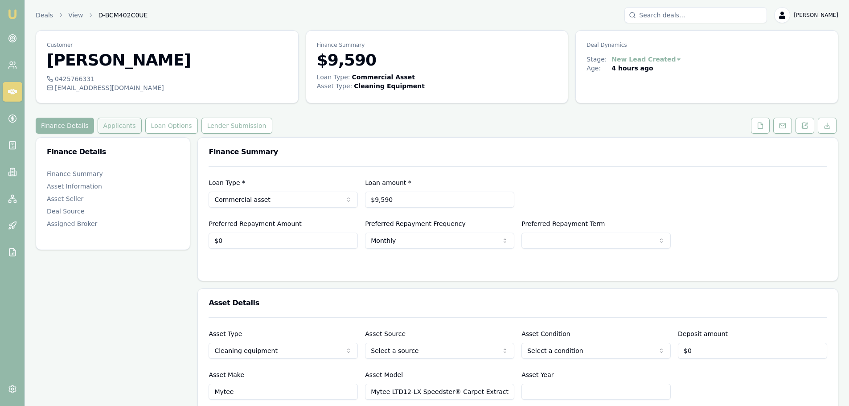
click at [105, 128] on button "Applicants" at bounding box center [120, 126] width 44 height 16
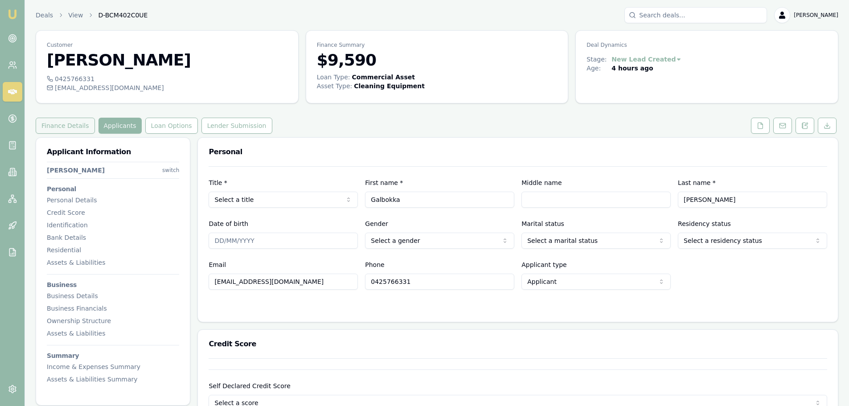
click at [55, 126] on button "Finance Details" at bounding box center [65, 126] width 59 height 16
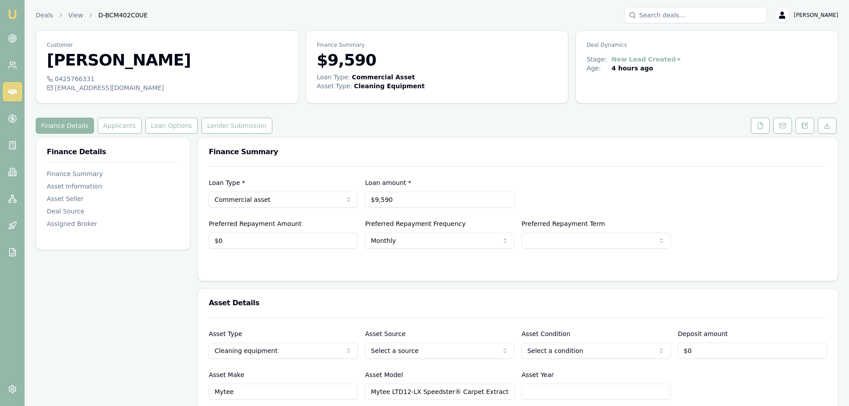
drag, startPoint x: 370, startPoint y: 390, endPoint x: 444, endPoint y: 393, distance: 74.4
click at [444, 393] on input "Mytee LTD12-LX Speedster® Carpet Extractor" at bounding box center [439, 392] width 149 height 16
drag, startPoint x: 139, startPoint y: 91, endPoint x: 56, endPoint y: 90, distance: 83.8
click at [56, 90] on div "sameera_rukshan@y7mail.com" at bounding box center [167, 87] width 241 height 9
copy div "sameera_rukshan@y7mail.com"
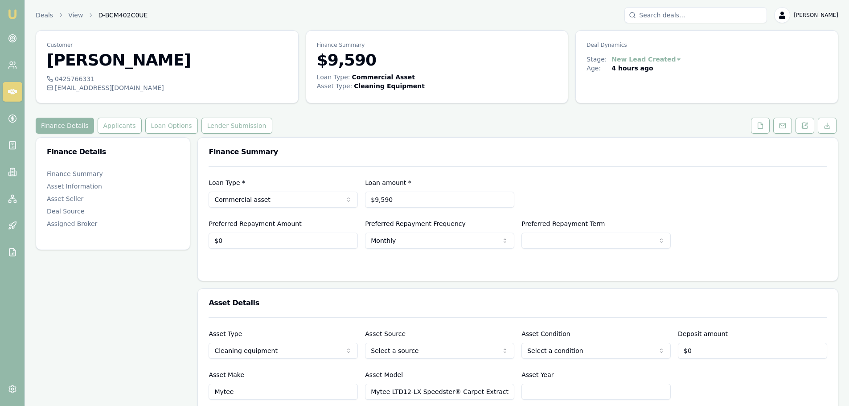
drag, startPoint x: 51, startPoint y: 60, endPoint x: 112, endPoint y: 65, distance: 61.3
click at [112, 65] on h3 "[PERSON_NAME]" at bounding box center [167, 60] width 241 height 18
copy h3 "Galbokka"
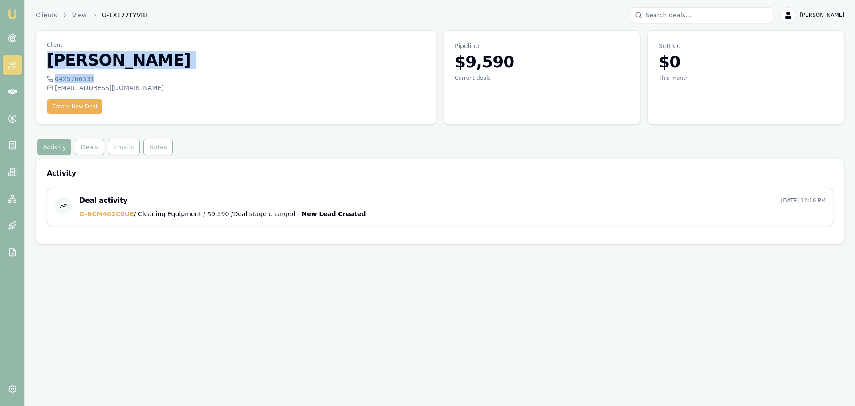
drag, startPoint x: 47, startPoint y: 58, endPoint x: 87, endPoint y: 80, distance: 45.9
click at [87, 80] on div "Client Galbokka De Silva 0425766331 sameera_rukshan@y7mail.com Create New Deal" at bounding box center [236, 77] width 401 height 94
copy div "Galbokka De Silva 0425766331"
click at [184, 127] on div "Client Galbokka De Silva 0425766331 sameera_rukshan@y7mail.com Create New Deal …" at bounding box center [440, 137] width 809 height 214
click at [16, 68] on icon at bounding box center [15, 67] width 1 height 2
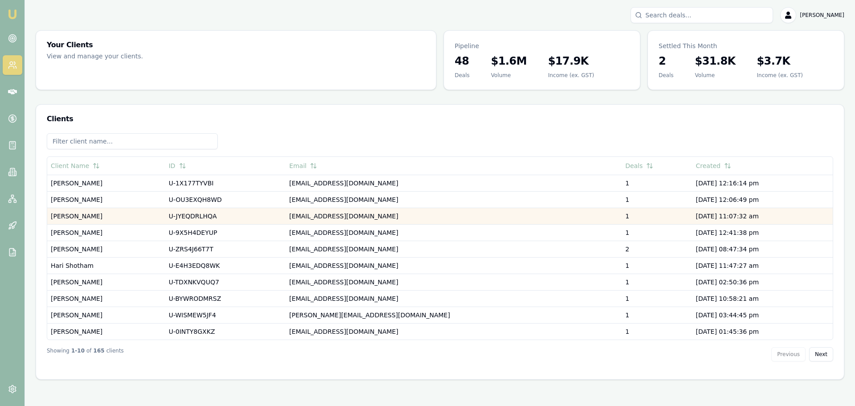
click at [59, 217] on td "[PERSON_NAME]" at bounding box center [106, 216] width 118 height 16
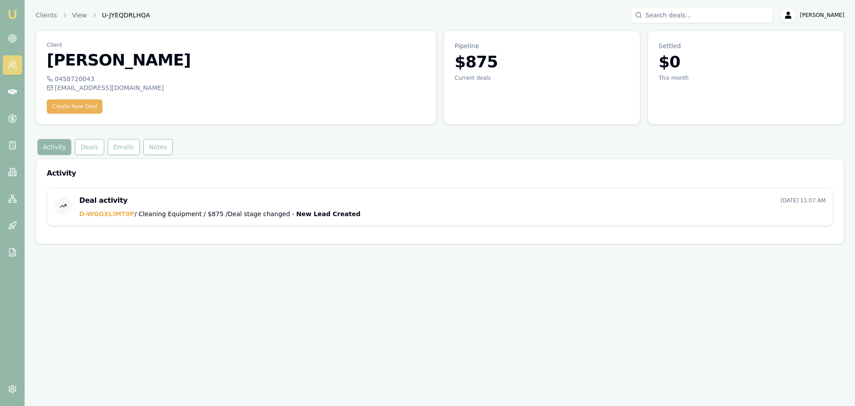
click at [123, 86] on div "[EMAIL_ADDRESS][DOMAIN_NAME]" at bounding box center [236, 87] width 379 height 9
drag, startPoint x: 122, startPoint y: 89, endPoint x: 55, endPoint y: 90, distance: 66.8
click at [55, 90] on div "[EMAIL_ADDRESS][DOMAIN_NAME]" at bounding box center [236, 87] width 379 height 9
click at [66, 58] on h3 "[PERSON_NAME]" at bounding box center [236, 60] width 379 height 18
click at [75, 147] on button "Deals" at bounding box center [89, 147] width 29 height 16
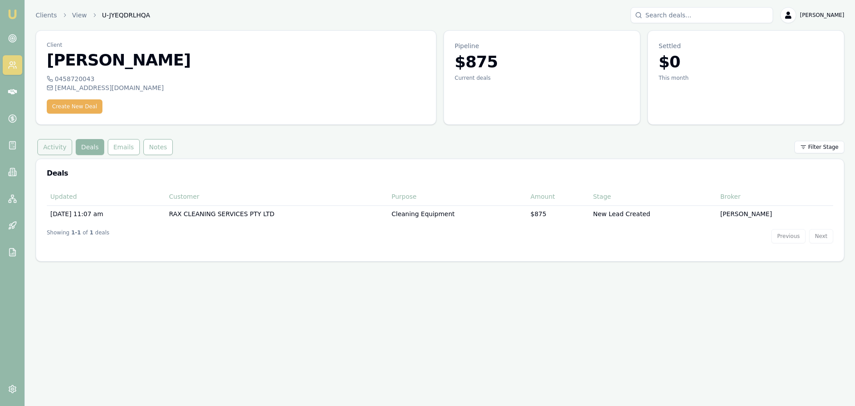
click at [55, 144] on button "Activity" at bounding box center [54, 147] width 35 height 16
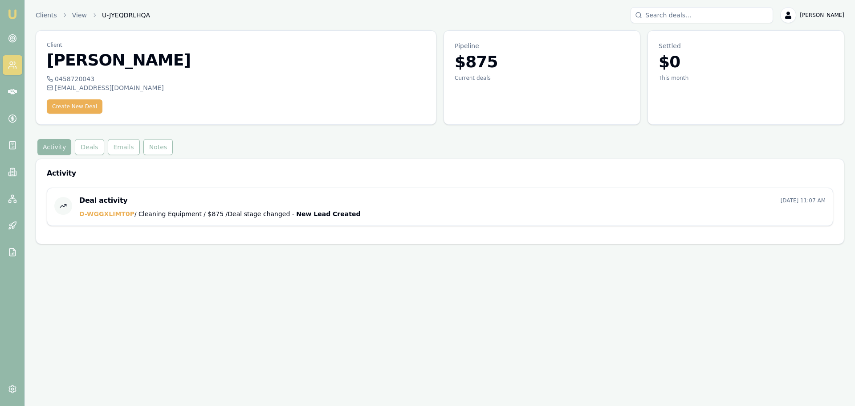
click at [9, 65] on icon at bounding box center [12, 65] width 9 height 9
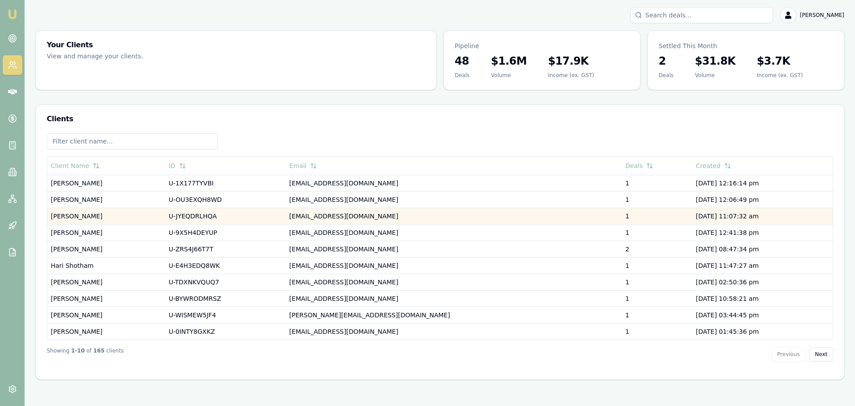
click at [78, 216] on td "[PERSON_NAME]" at bounding box center [106, 216] width 118 height 16
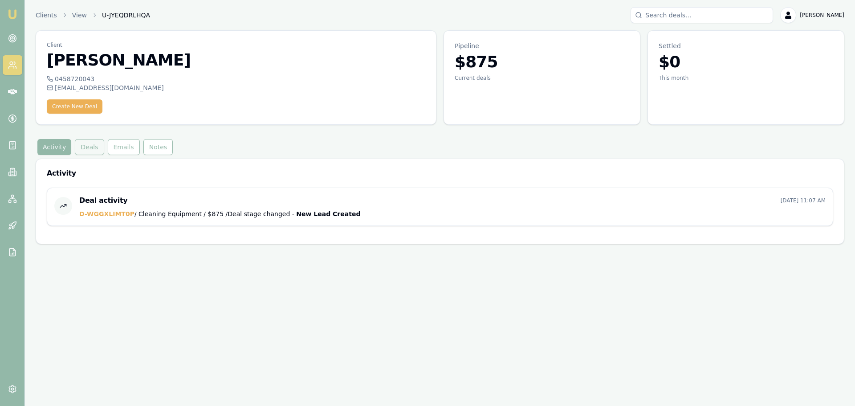
click at [91, 146] on button "Deals" at bounding box center [89, 147] width 29 height 16
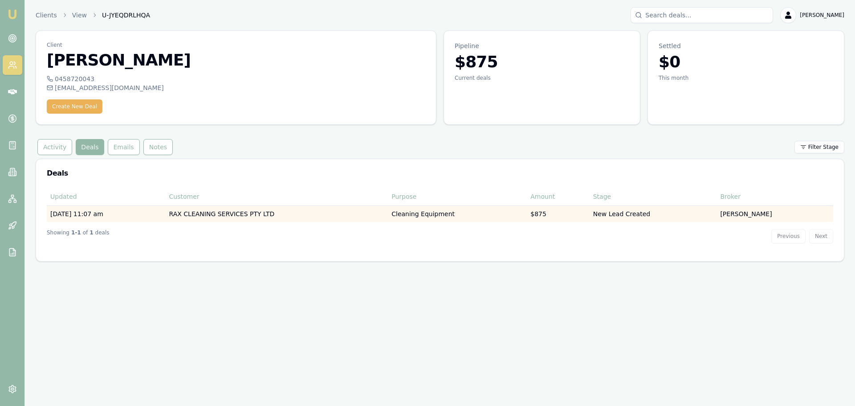
click at [83, 213] on td "10/09/25, 11:07 am" at bounding box center [106, 213] width 119 height 16
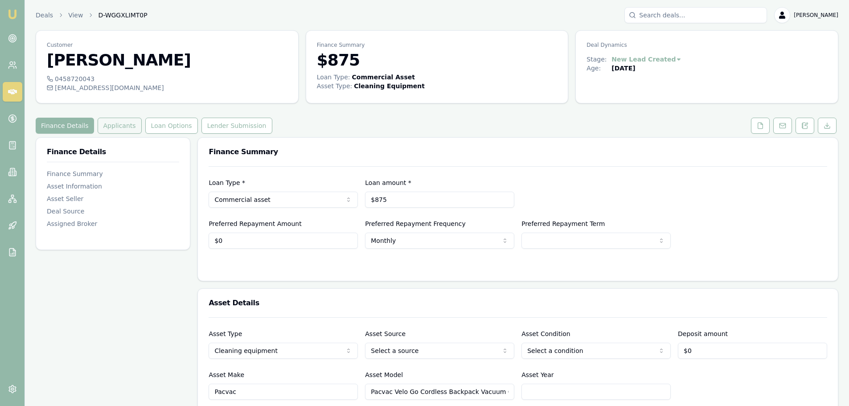
click at [110, 124] on button "Applicants" at bounding box center [120, 126] width 44 height 16
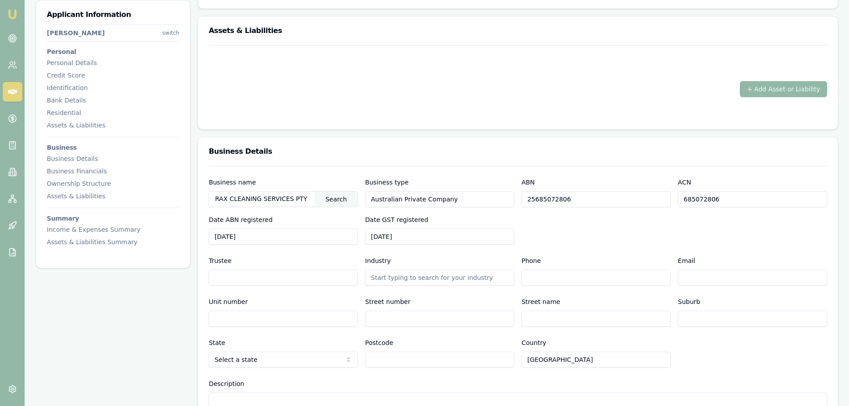
scroll to position [1025, 0]
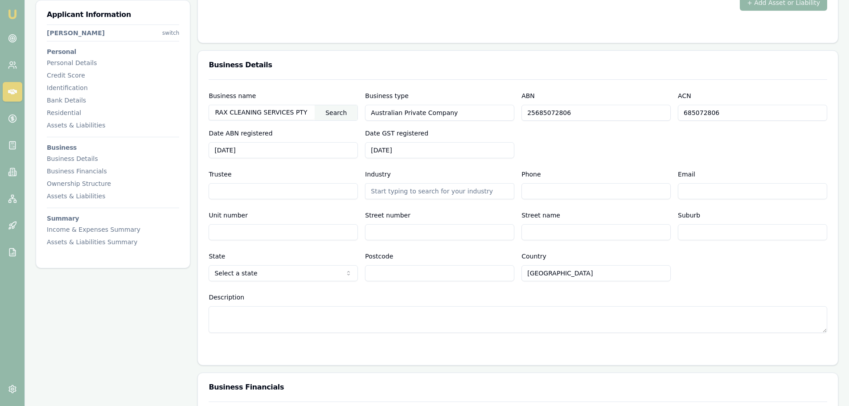
drag, startPoint x: 586, startPoint y: 115, endPoint x: 516, endPoint y: 114, distance: 70.0
click at [516, 114] on div "Business name RAX CLEANING SERVICES PTY LTD Search Business type Australian Pri…" at bounding box center [518, 124] width 618 height 68
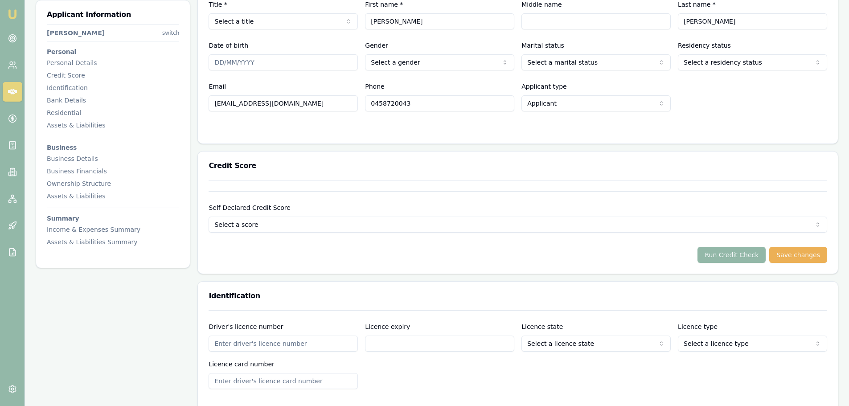
scroll to position [0, 0]
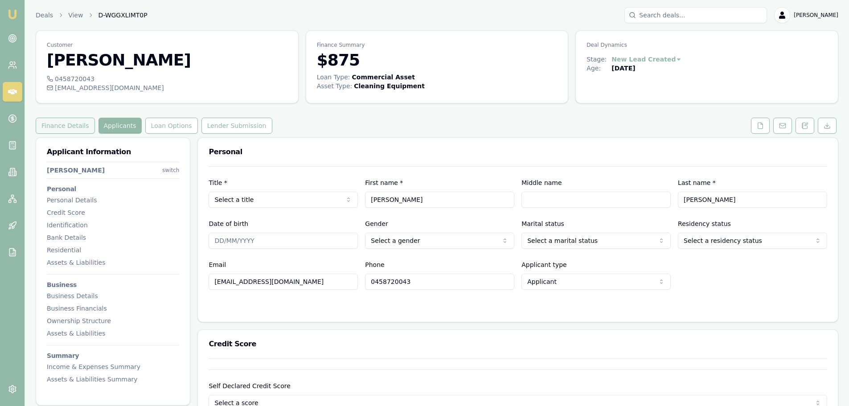
click at [55, 130] on button "Finance Details" at bounding box center [65, 126] width 59 height 16
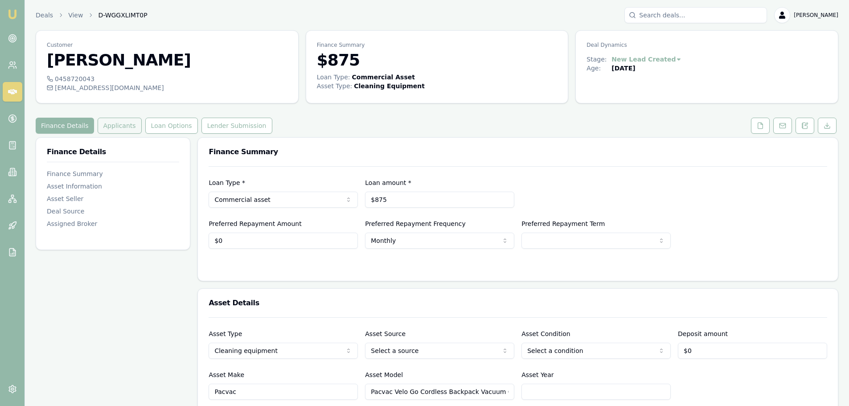
click at [113, 123] on button "Applicants" at bounding box center [120, 126] width 44 height 16
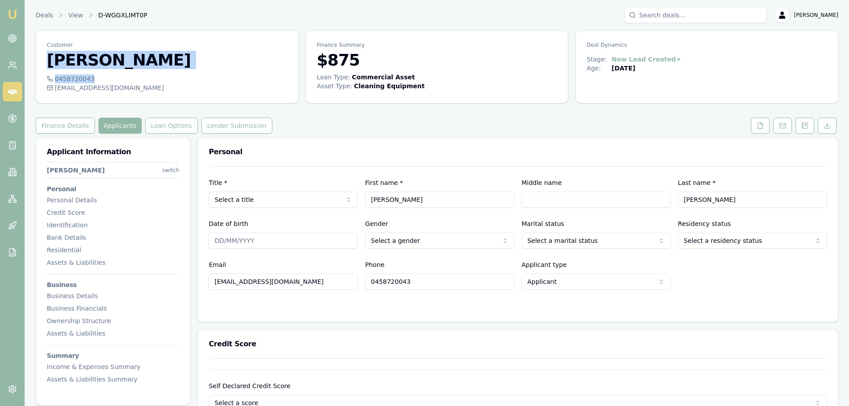
drag, startPoint x: 43, startPoint y: 61, endPoint x: 89, endPoint y: 82, distance: 50.7
click at [89, 82] on div "Customer Renee Johnson 0458720043 admin@raxcleaning.com" at bounding box center [167, 66] width 263 height 73
copy div "Renee Johnson 0458720043"
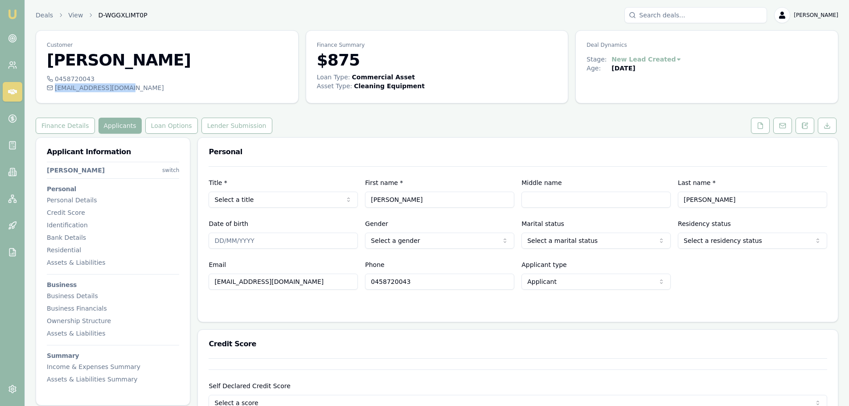
click at [122, 90] on div "[EMAIL_ADDRESS][DOMAIN_NAME]" at bounding box center [167, 87] width 241 height 9
copy div "[EMAIL_ADDRESS][DOMAIN_NAME]"
click at [10, 92] on icon at bounding box center [12, 91] width 9 height 5
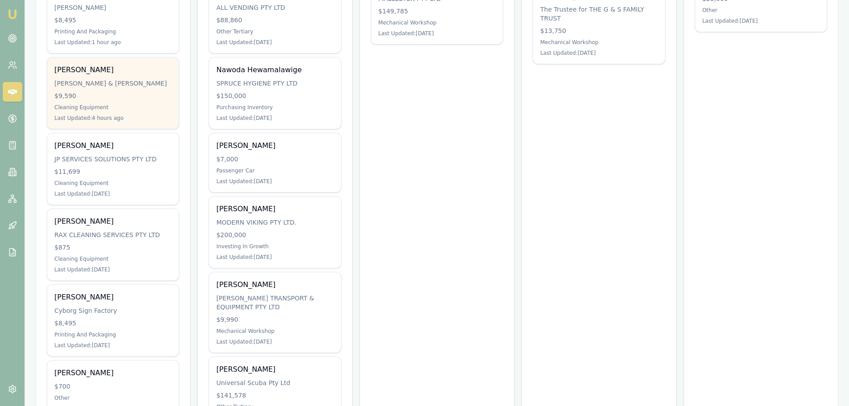
scroll to position [356, 0]
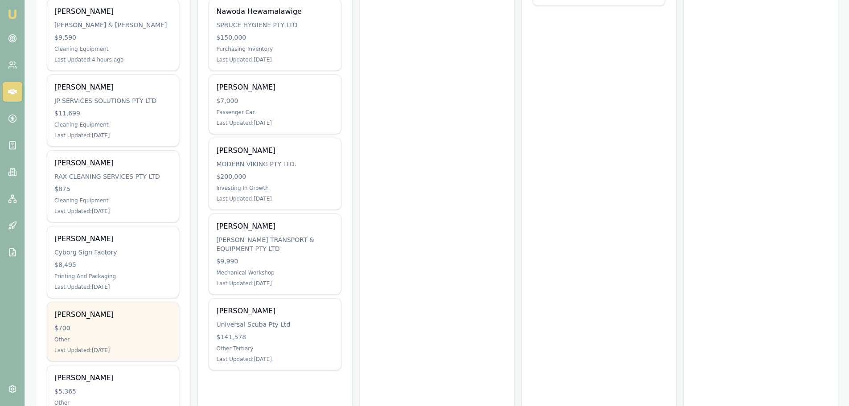
click at [90, 326] on div "$700" at bounding box center [112, 327] width 117 height 9
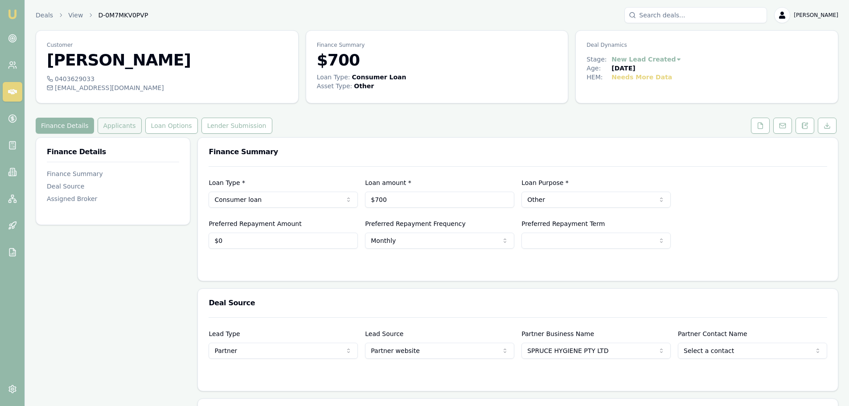
click at [110, 128] on button "Applicants" at bounding box center [120, 126] width 44 height 16
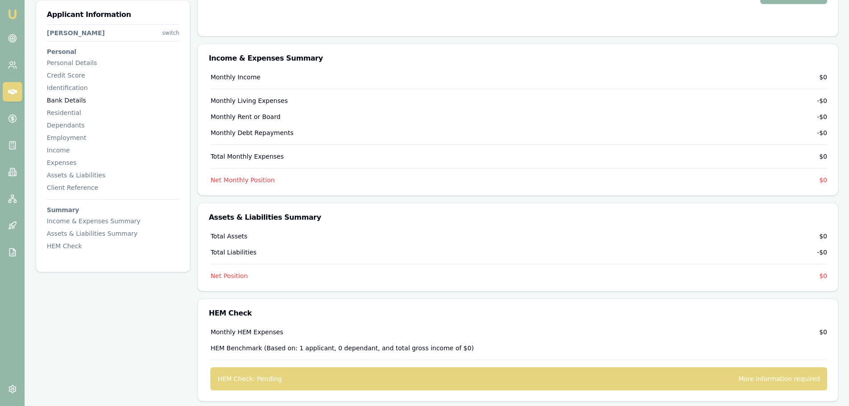
scroll to position [1527, 0]
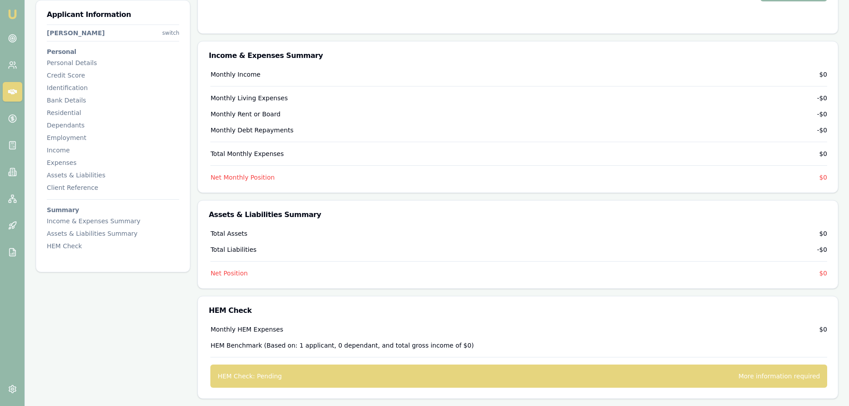
click at [13, 84] on link at bounding box center [13, 92] width 20 height 20
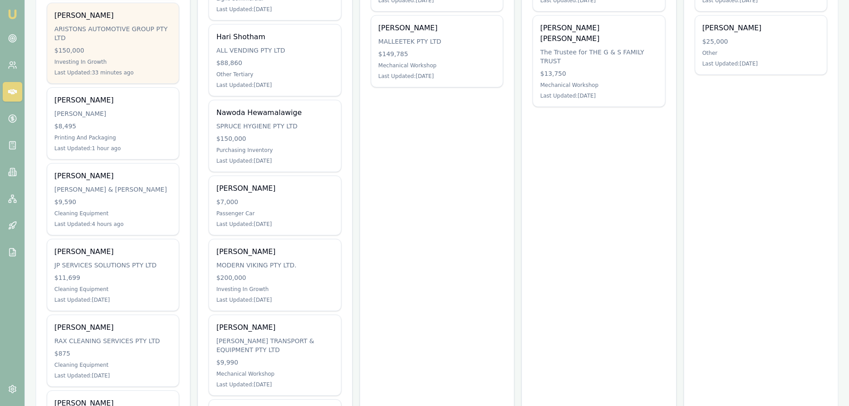
scroll to position [267, 0]
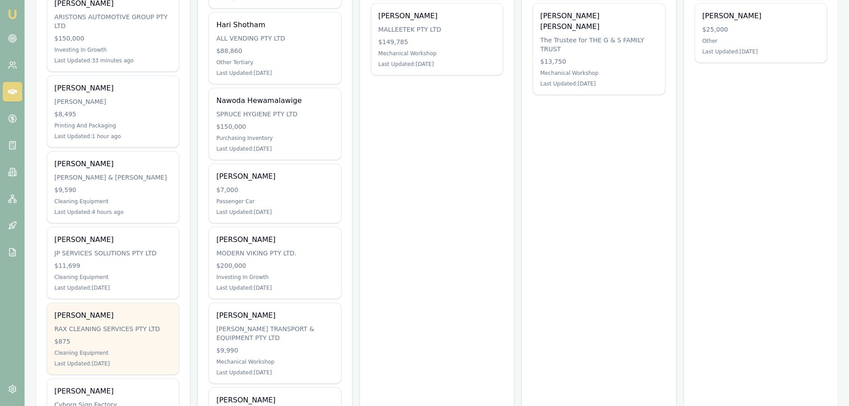
click at [127, 334] on div "[PERSON_NAME] RAX CLEANING SERVICES PTY LTD $875 Cleaning Equipment Last Update…" at bounding box center [112, 338] width 131 height 71
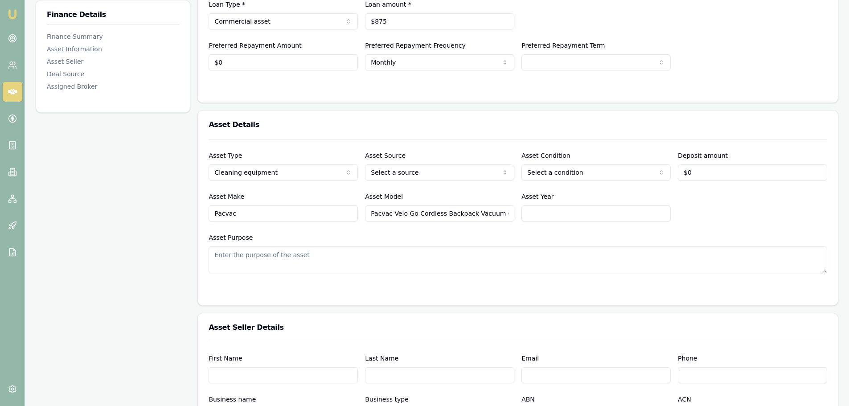
scroll to position [0, 3]
drag, startPoint x: 369, startPoint y: 213, endPoint x: 562, endPoint y: 207, distance: 193.0
click at [562, 207] on div "Asset Make Pacvac Asset Model Pacvac Velo Go Cordless Backpack Vacuum Cleaner A…" at bounding box center [518, 206] width 618 height 30
